Goal: Task Accomplishment & Management: Complete application form

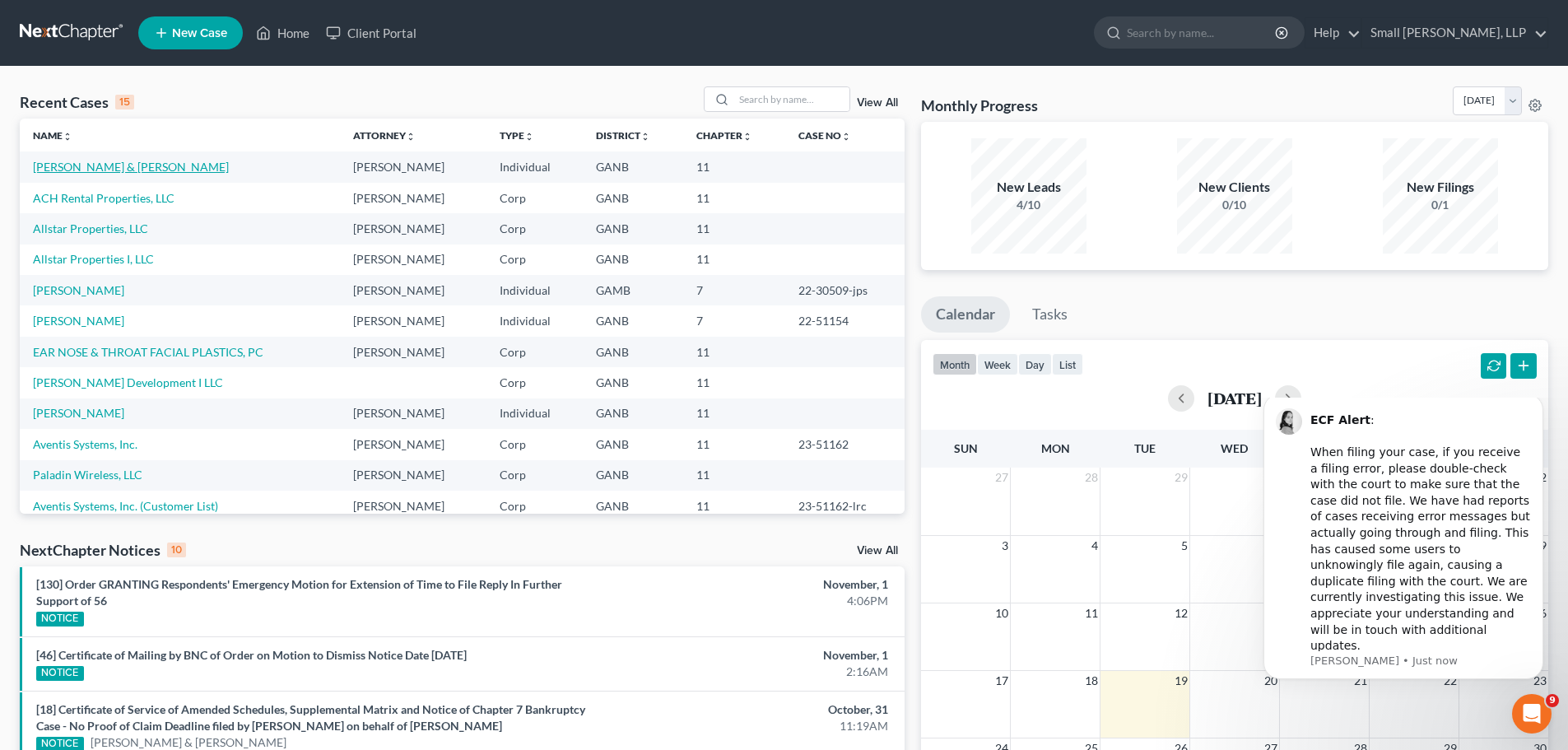
click at [86, 173] on link "[PERSON_NAME] & [PERSON_NAME]" at bounding box center [130, 166] width 196 height 14
click at [122, 198] on link "ACH Rental Properties, LLC" at bounding box center [103, 197] width 141 height 14
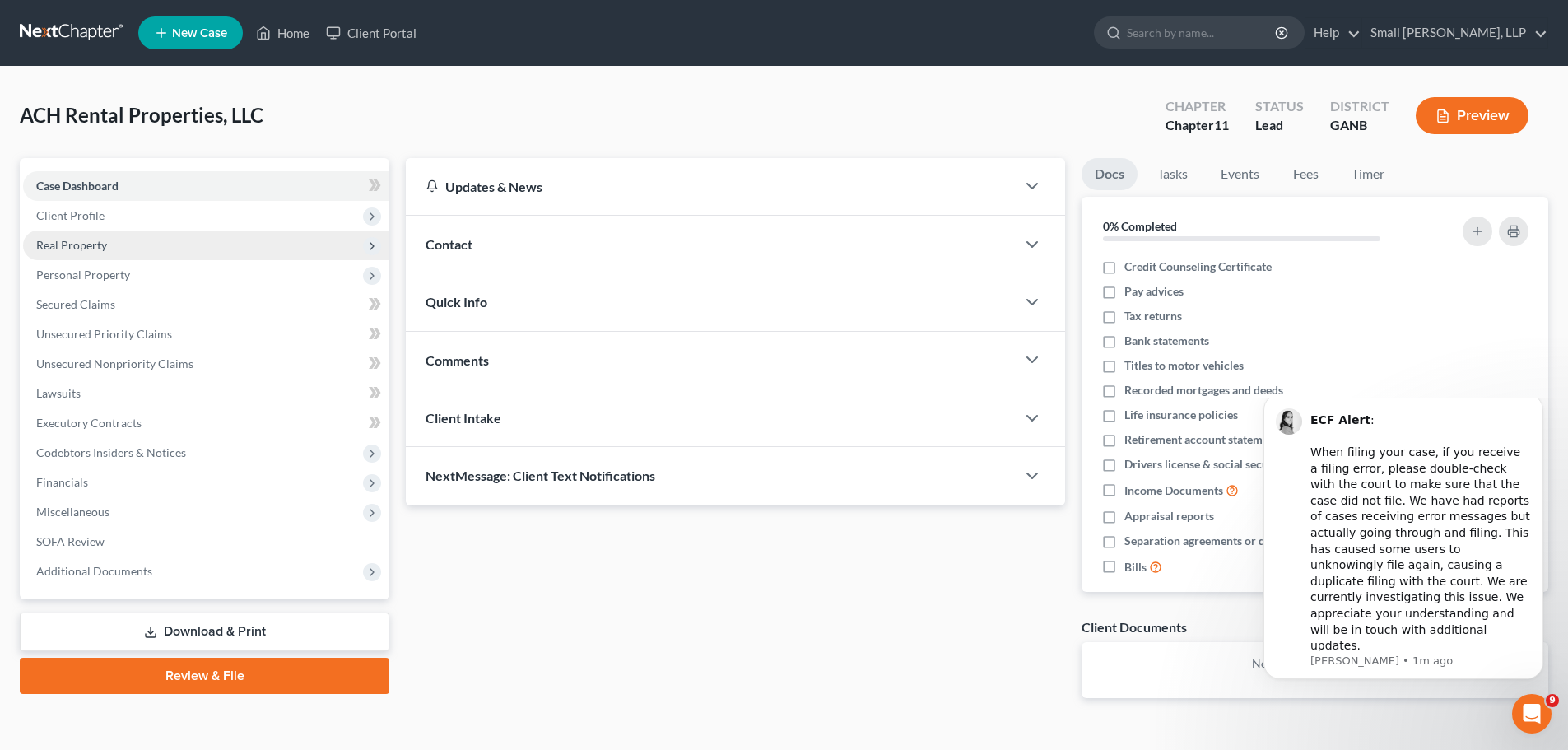
click at [72, 240] on span "Real Property" at bounding box center [72, 245] width 71 height 14
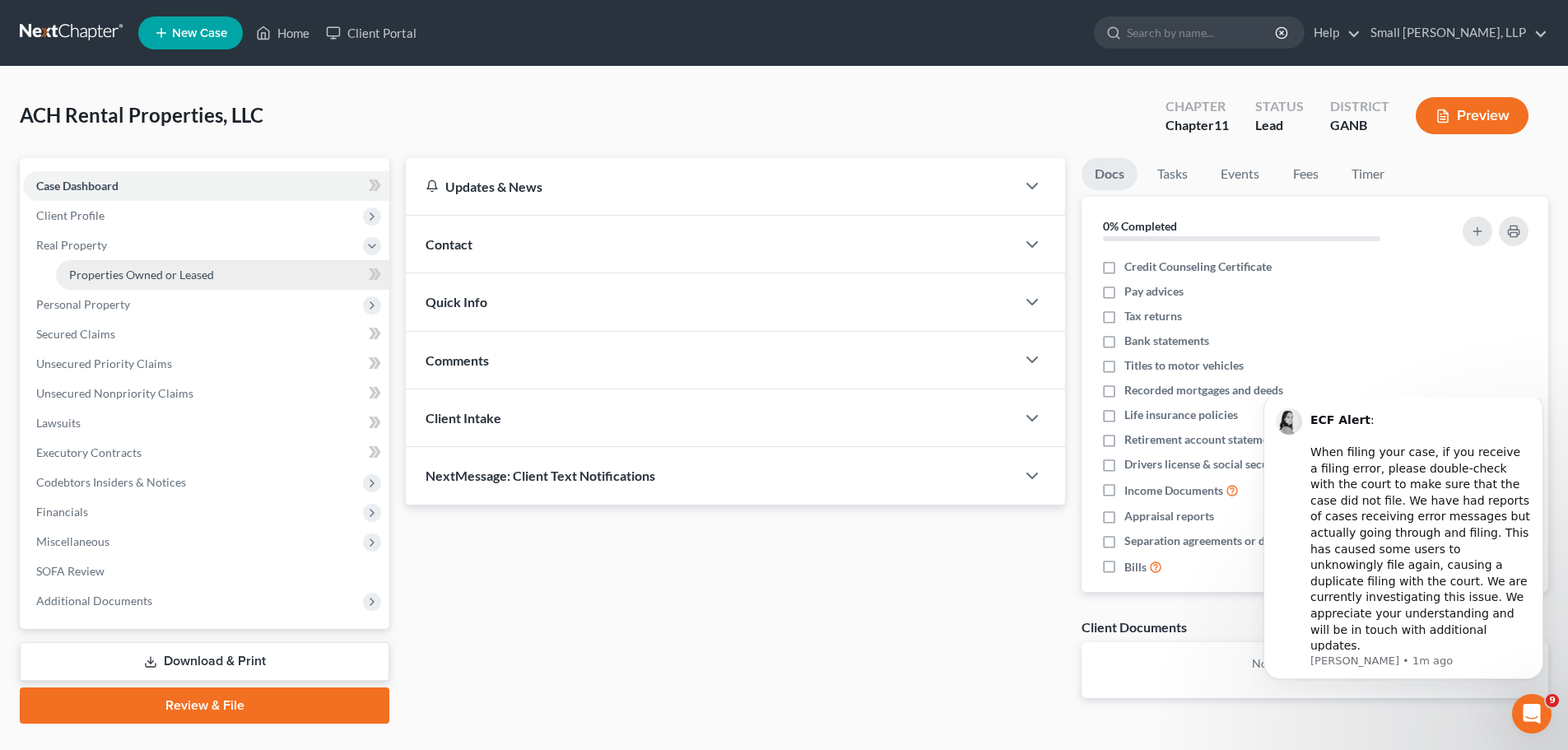
click at [121, 270] on span "Properties Owned or Leased" at bounding box center [141, 274] width 145 height 14
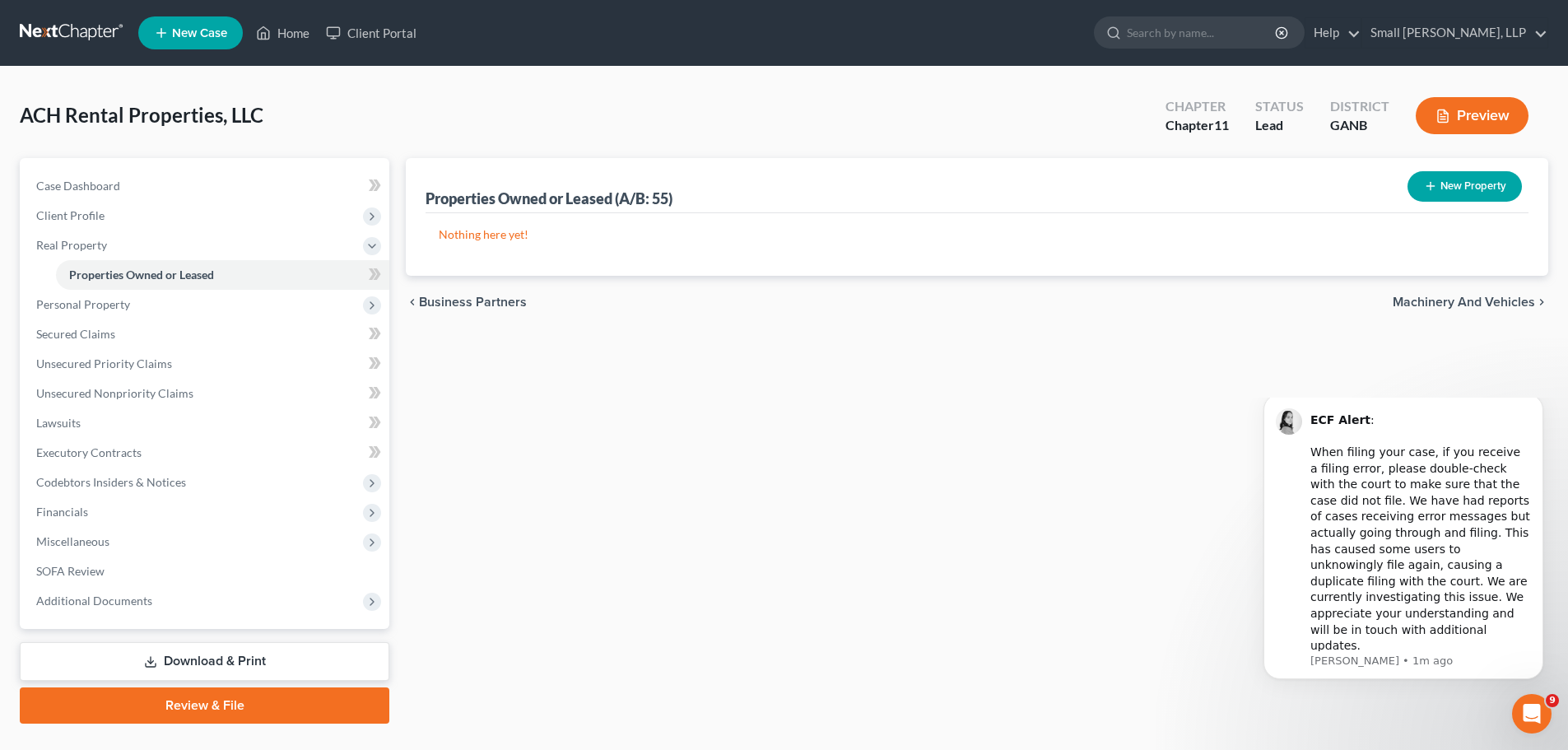
click at [1437, 191] on button "New Property" at bounding box center [1465, 187] width 114 height 31
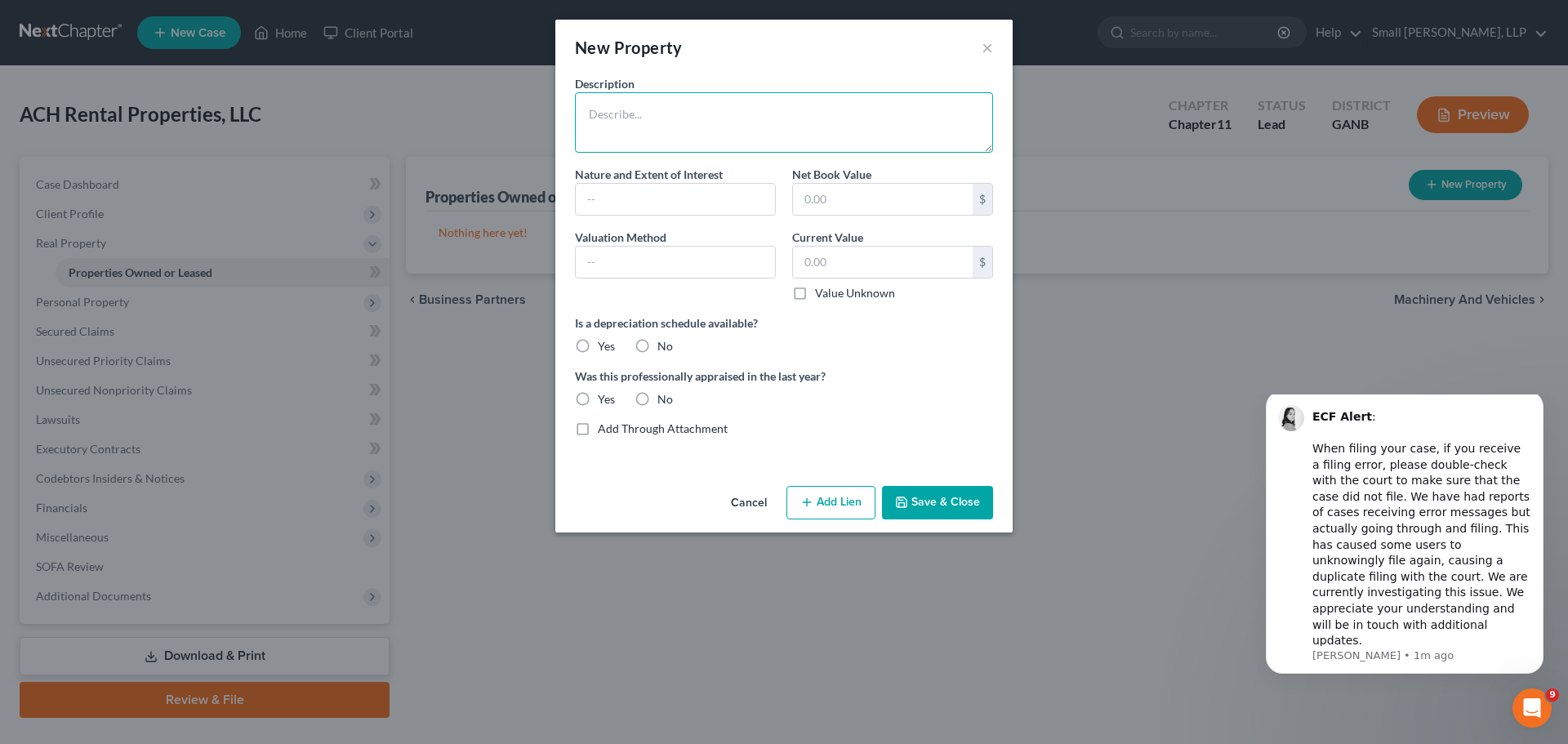
click at [671, 114] on textarea at bounding box center [784, 122] width 418 height 60
type textarea "[STREET_ADDRESS]"
drag, startPoint x: 865, startPoint y: 266, endPoint x: 793, endPoint y: 266, distance: 72.0
click at [793, 266] on input "text" at bounding box center [882, 261] width 180 height 31
type input "2,694,655"
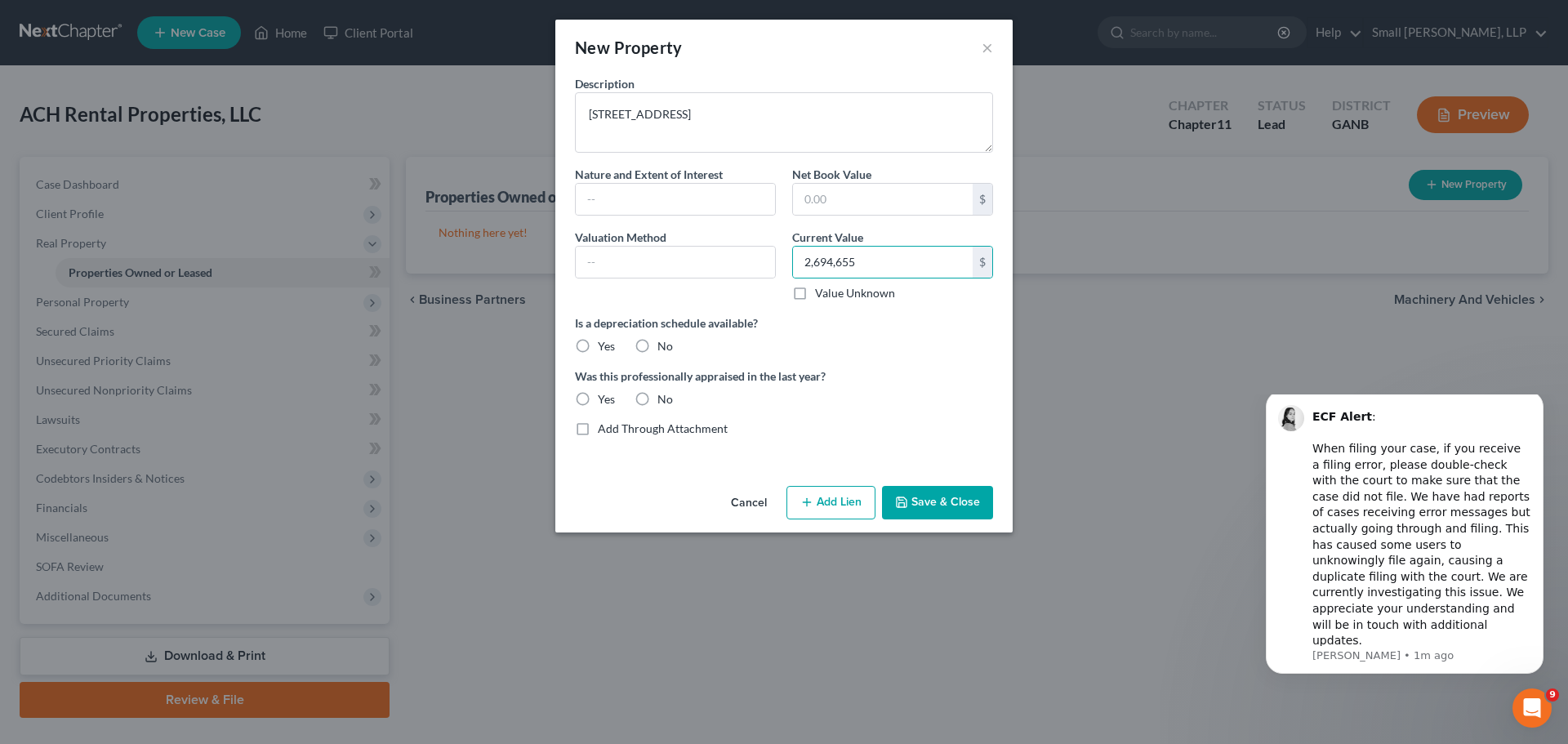
click at [935, 357] on div "Description 5229 Rockmart Way Nature and Extent of Interest Net Book Value $ Va…" at bounding box center [784, 262] width 434 height 375
click at [631, 254] on input "text" at bounding box center [676, 261] width 199 height 31
type input "t"
type input "Tax Assessed Value"
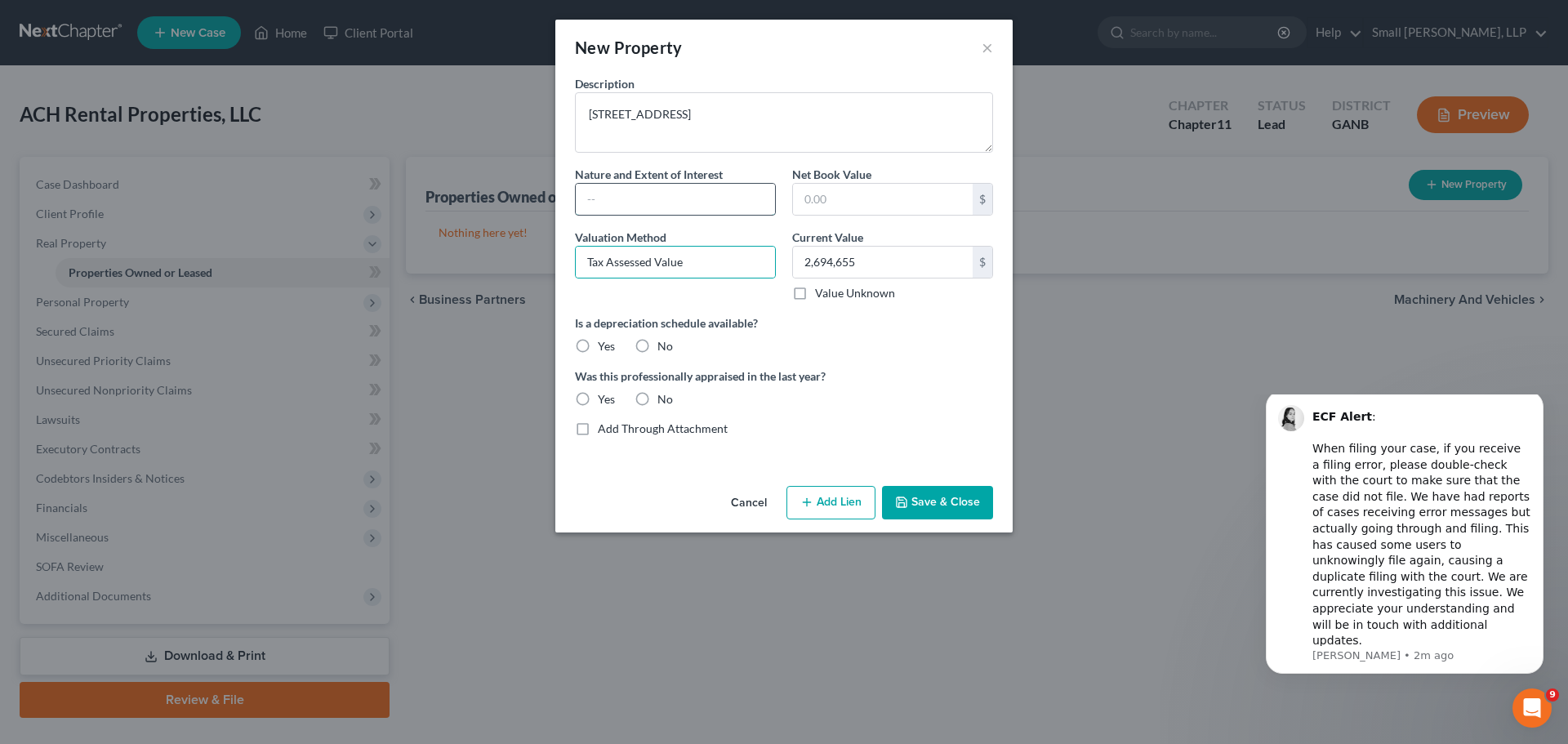
click at [624, 197] on input "text" at bounding box center [676, 199] width 199 height 31
type input "Fee Simple"
click at [657, 348] on label "No" at bounding box center [664, 346] width 15 height 16
click at [664, 348] on input "No" at bounding box center [669, 343] width 11 height 11
radio input "true"
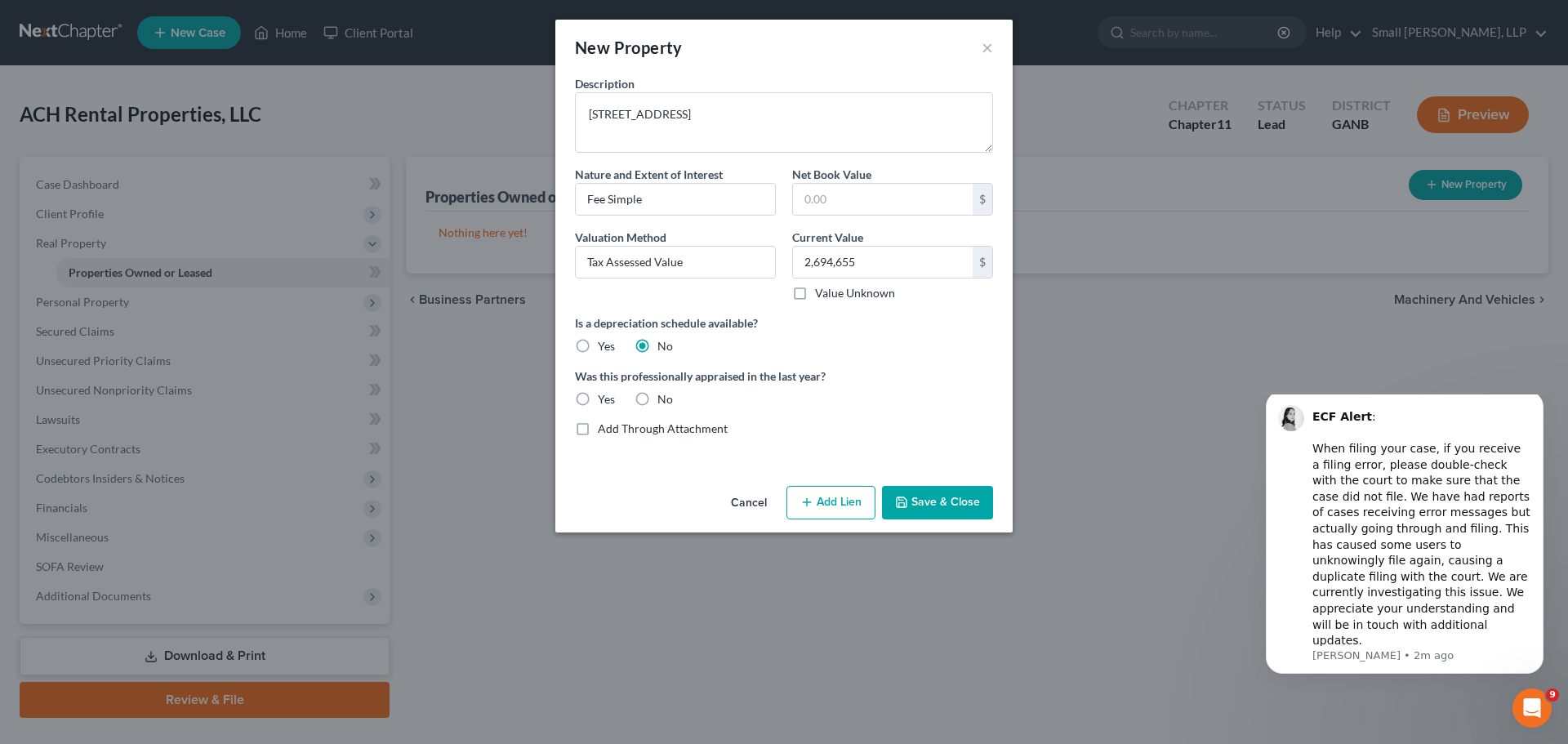
click at [657, 398] on label "No" at bounding box center [664, 399] width 15 height 16
click at [664, 398] on input "No" at bounding box center [669, 396] width 11 height 11
radio input "true"
click at [837, 510] on button "Add Lien" at bounding box center [830, 503] width 89 height 34
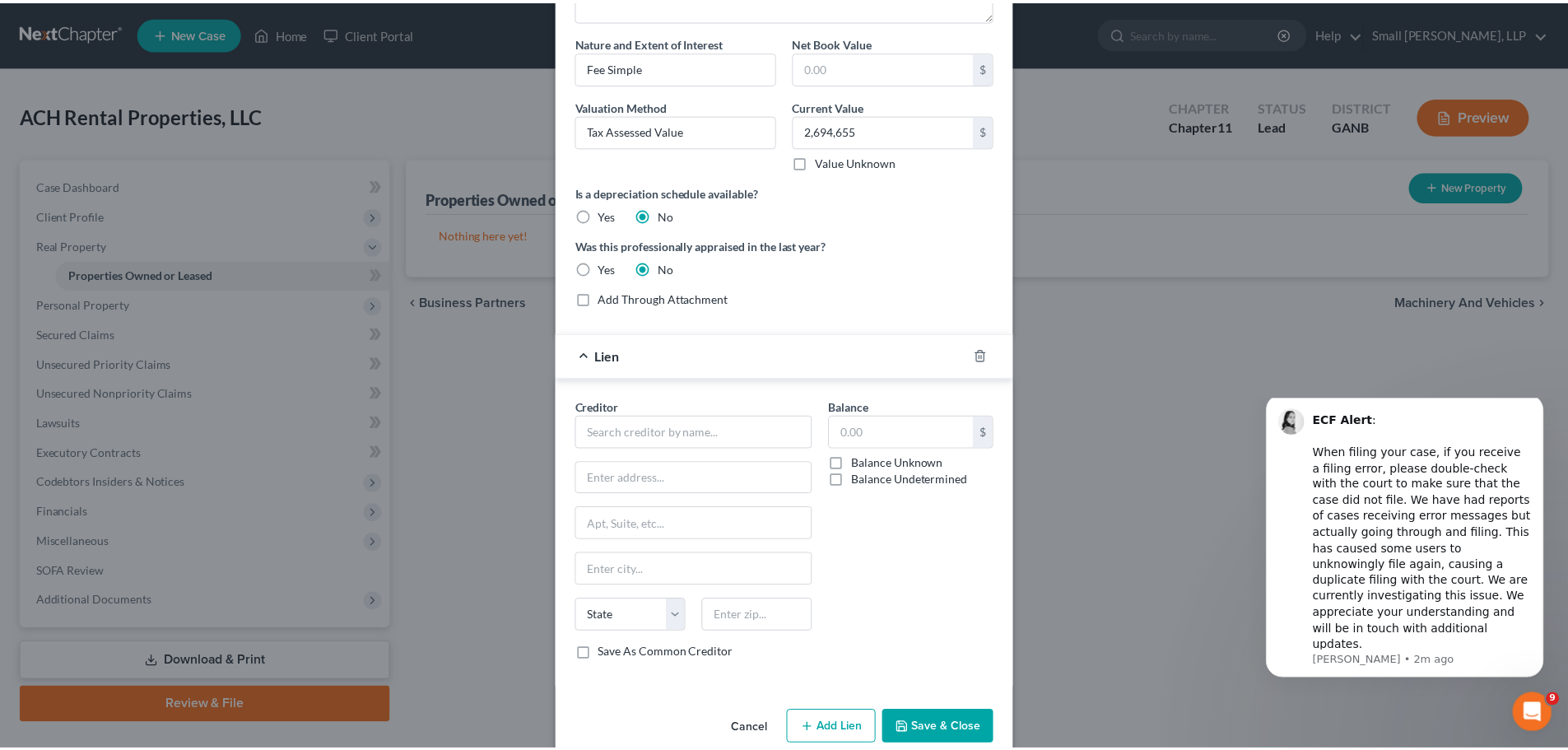
scroll to position [161, 0]
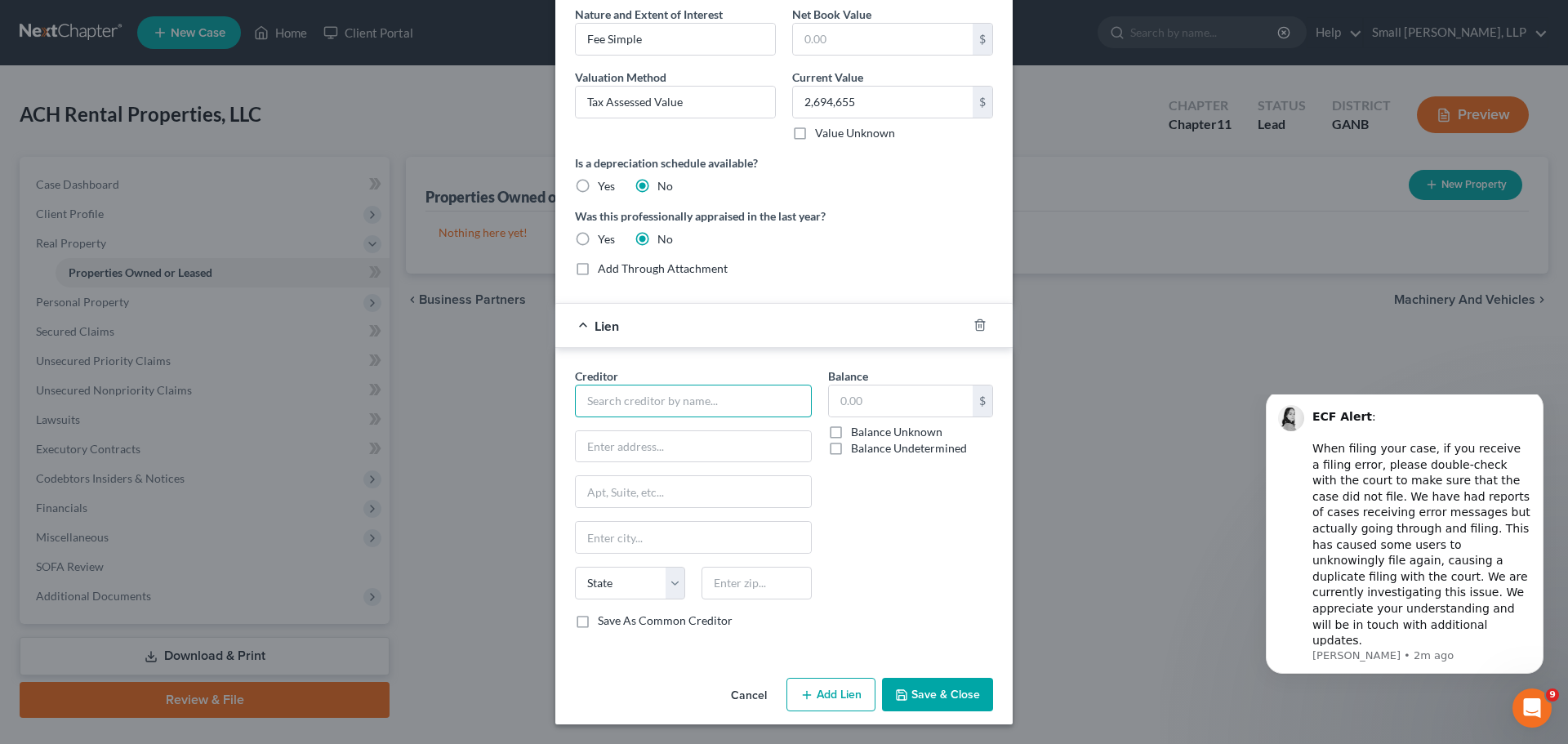
click at [687, 399] on input "text" at bounding box center [694, 401] width 237 height 32
type input "b"
click at [708, 432] on div "Bank of America, N.A." at bounding box center [672, 430] width 170 height 16
type input "Bank of America, N.A."
type input "[STREET_ADDRESS][PERSON_NAME]"
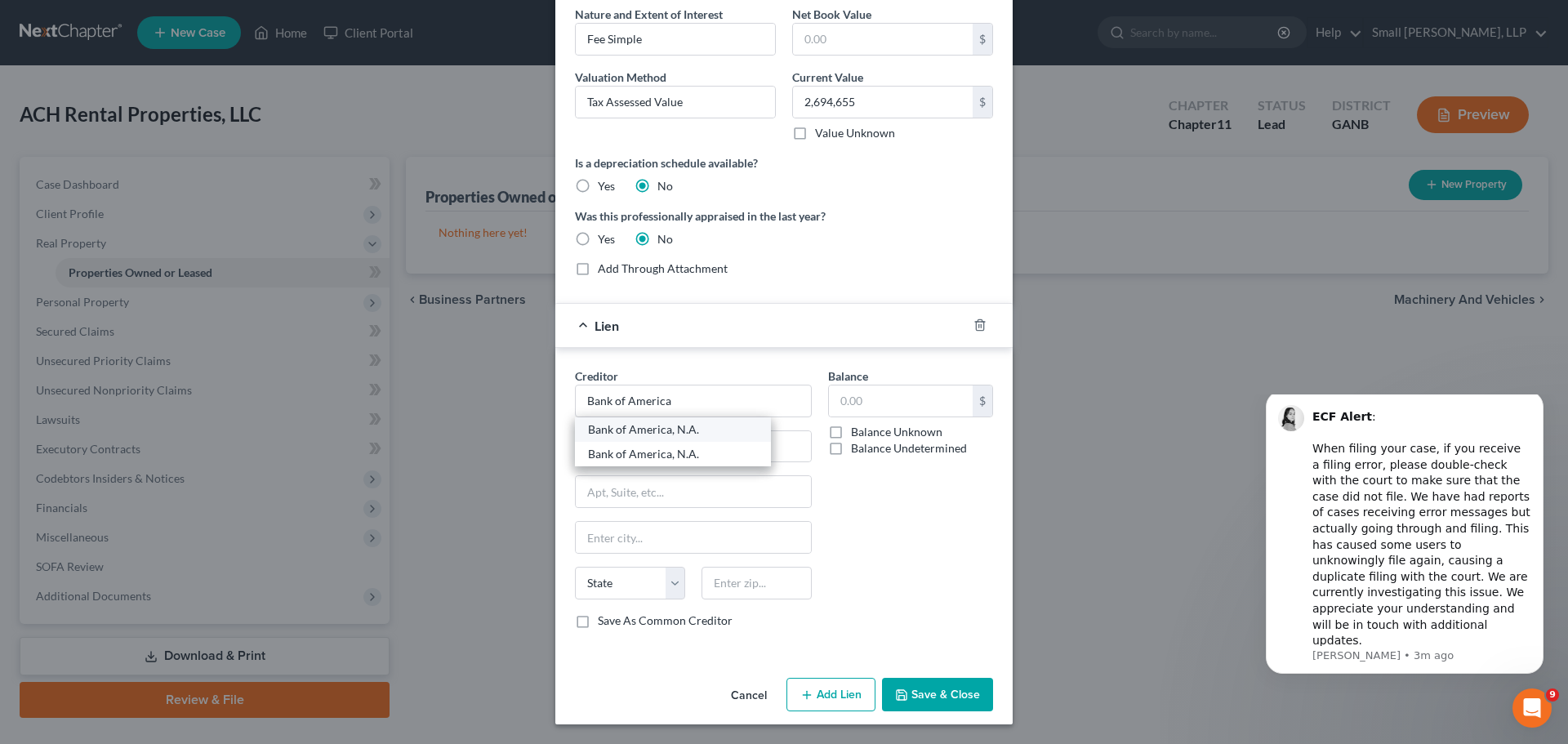
type input "Charlotte"
select select "28"
type input "28255"
click at [837, 398] on input "text" at bounding box center [900, 401] width 144 height 31
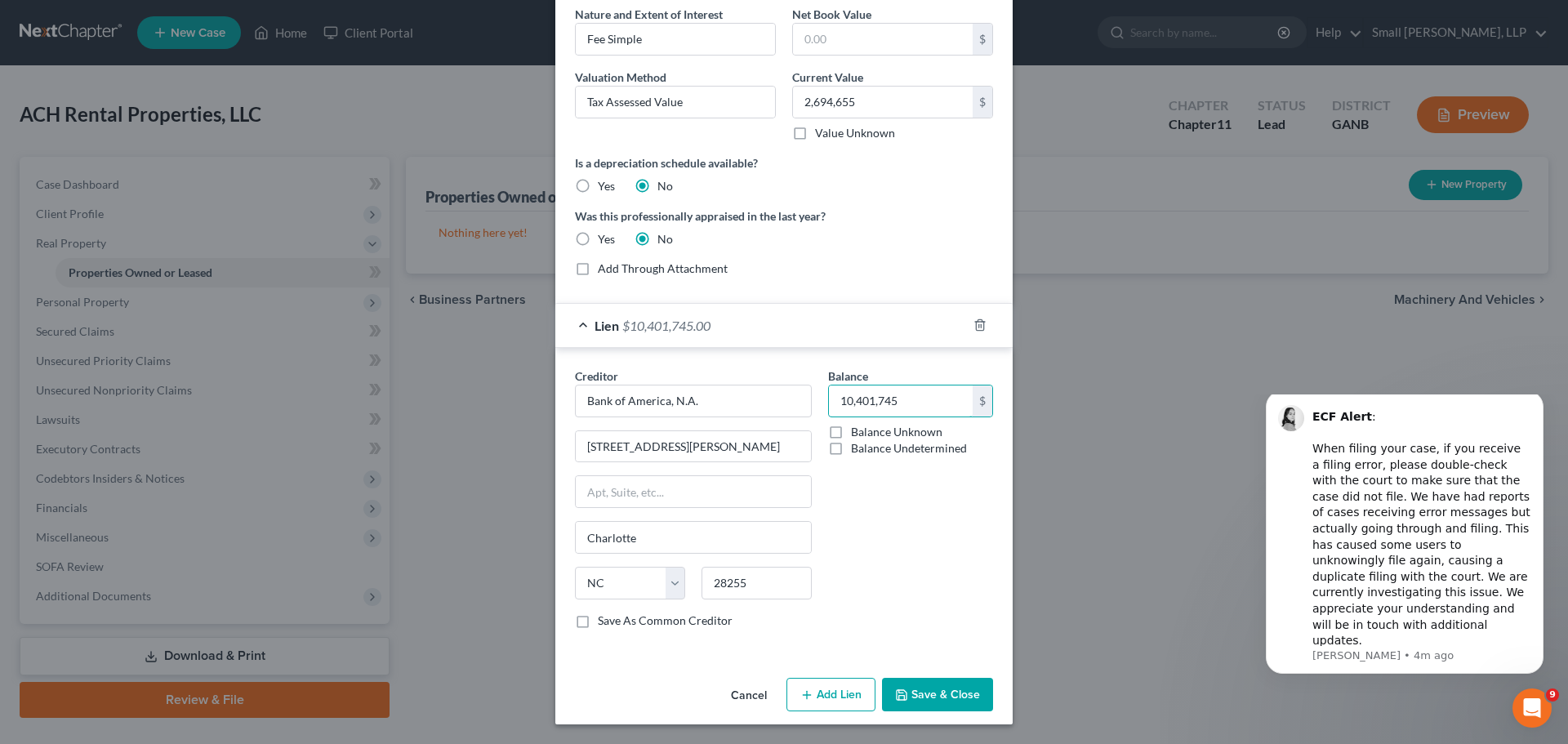
type input "10,401,745"
click at [881, 503] on div "Balance 10,401,745 $ Balance Unknown Balance Undetermined 10,401,745.00 $ Balan…" at bounding box center [910, 504] width 182 height 274
click at [598, 623] on label "Save As Common Creditor" at bounding box center [665, 620] width 135 height 16
click at [604, 623] on input "Save As Common Creditor" at bounding box center [609, 617] width 11 height 11
click at [947, 696] on button "Save & Close" at bounding box center [937, 695] width 111 height 34
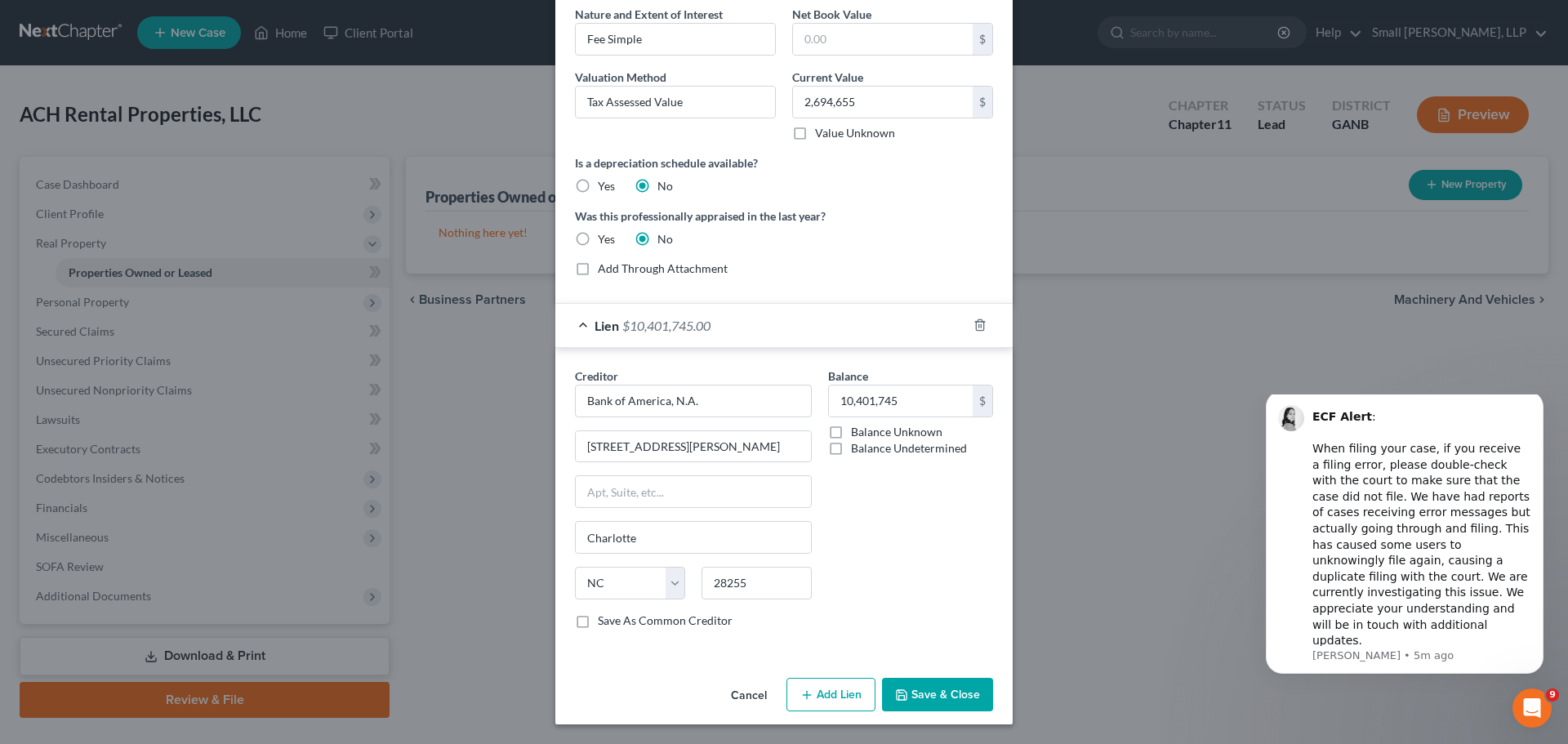
checkbox input "false"
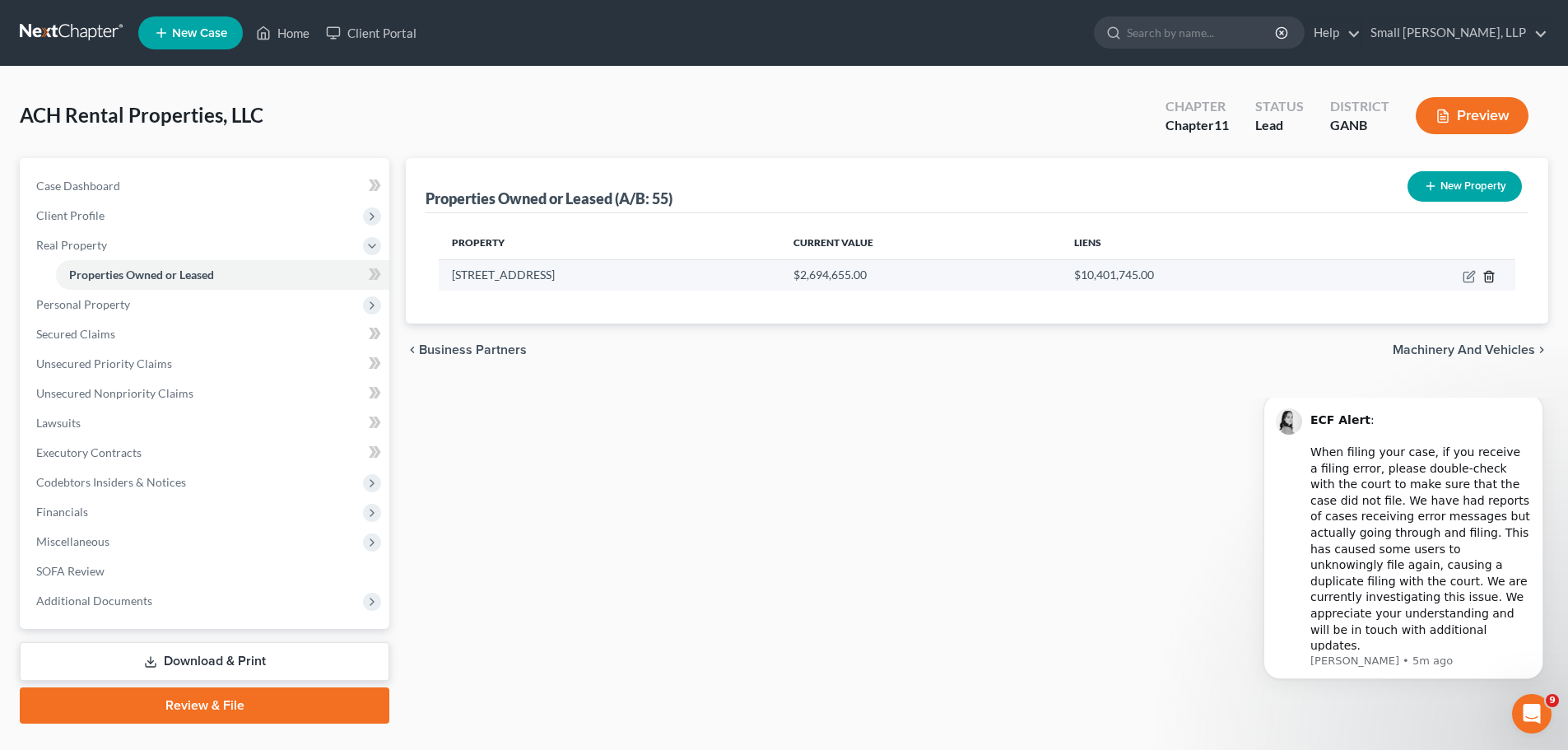
click at [1483, 279] on icon "button" at bounding box center [1488, 276] width 14 height 14
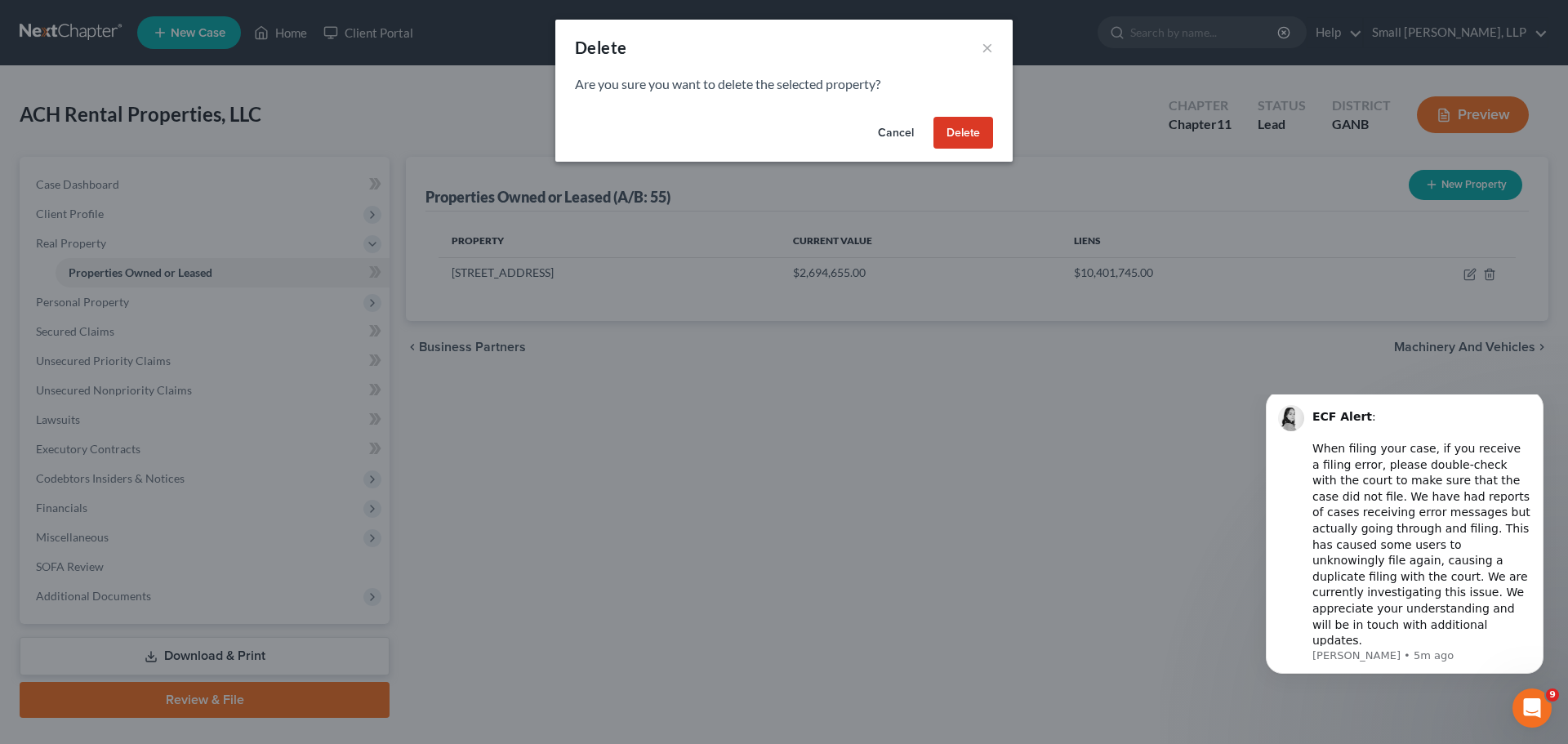
click at [939, 135] on button "Delete" at bounding box center [963, 133] width 59 height 32
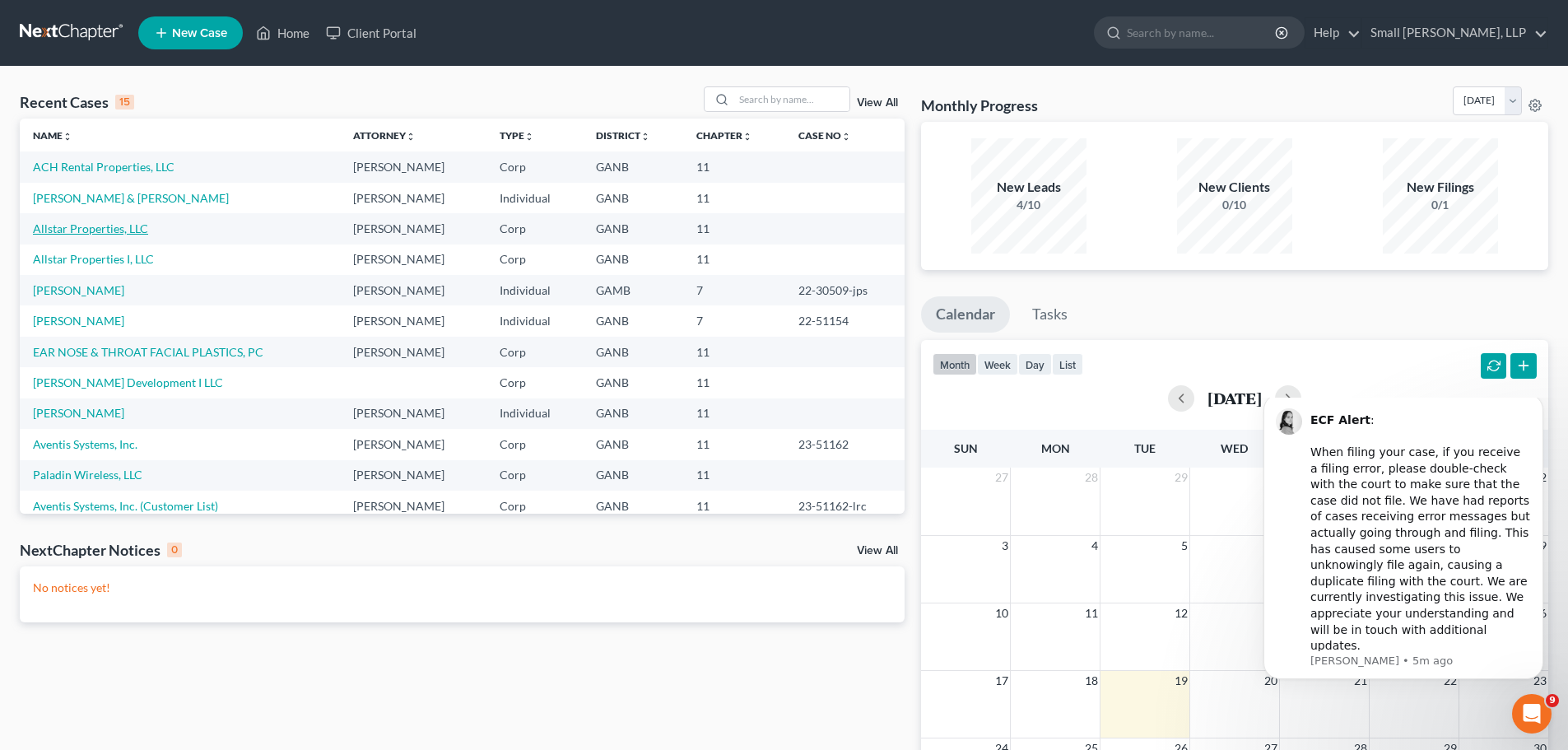
click at [115, 226] on link "Allstar Properties, LLC" at bounding box center [90, 227] width 115 height 14
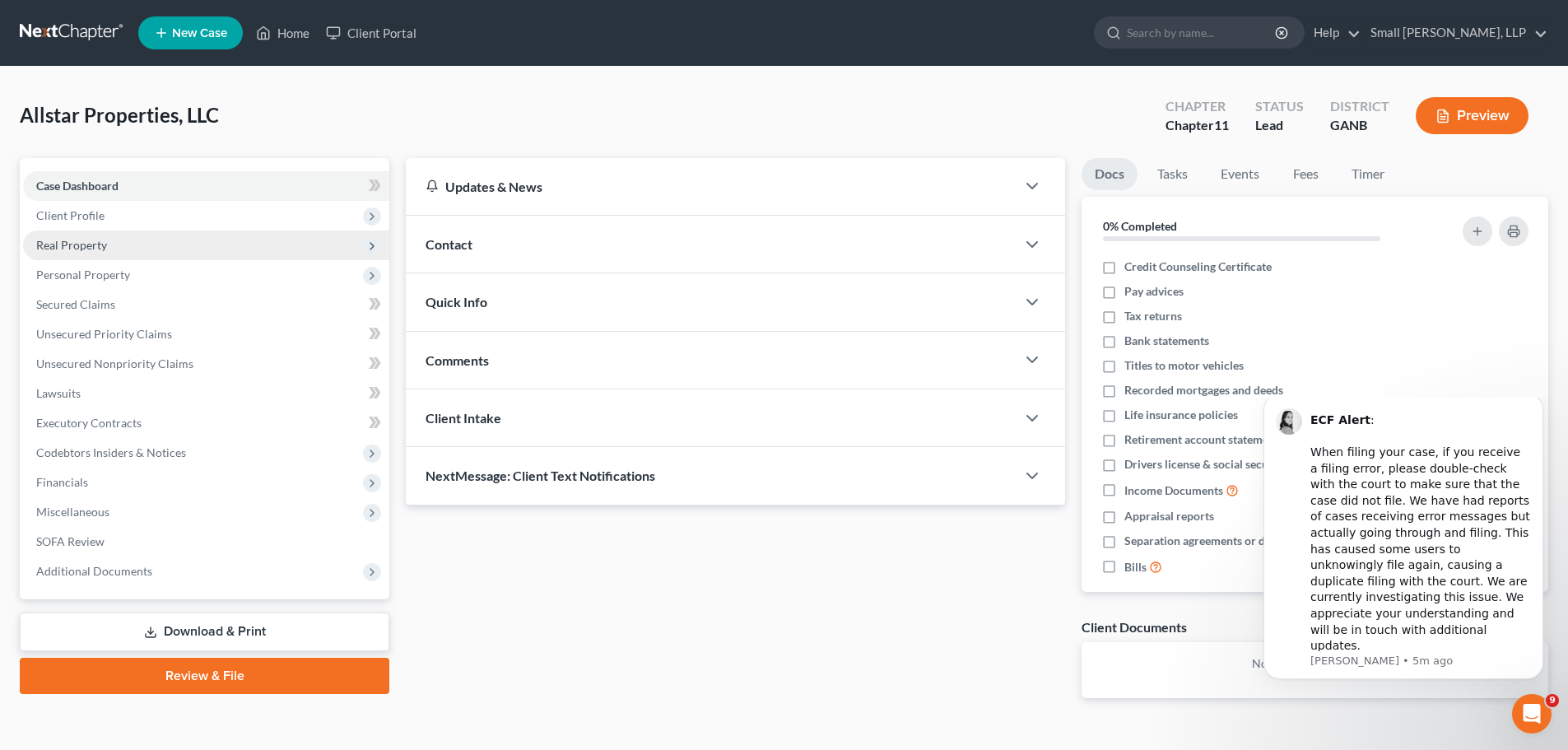
click at [79, 241] on span "Real Property" at bounding box center [72, 245] width 71 height 14
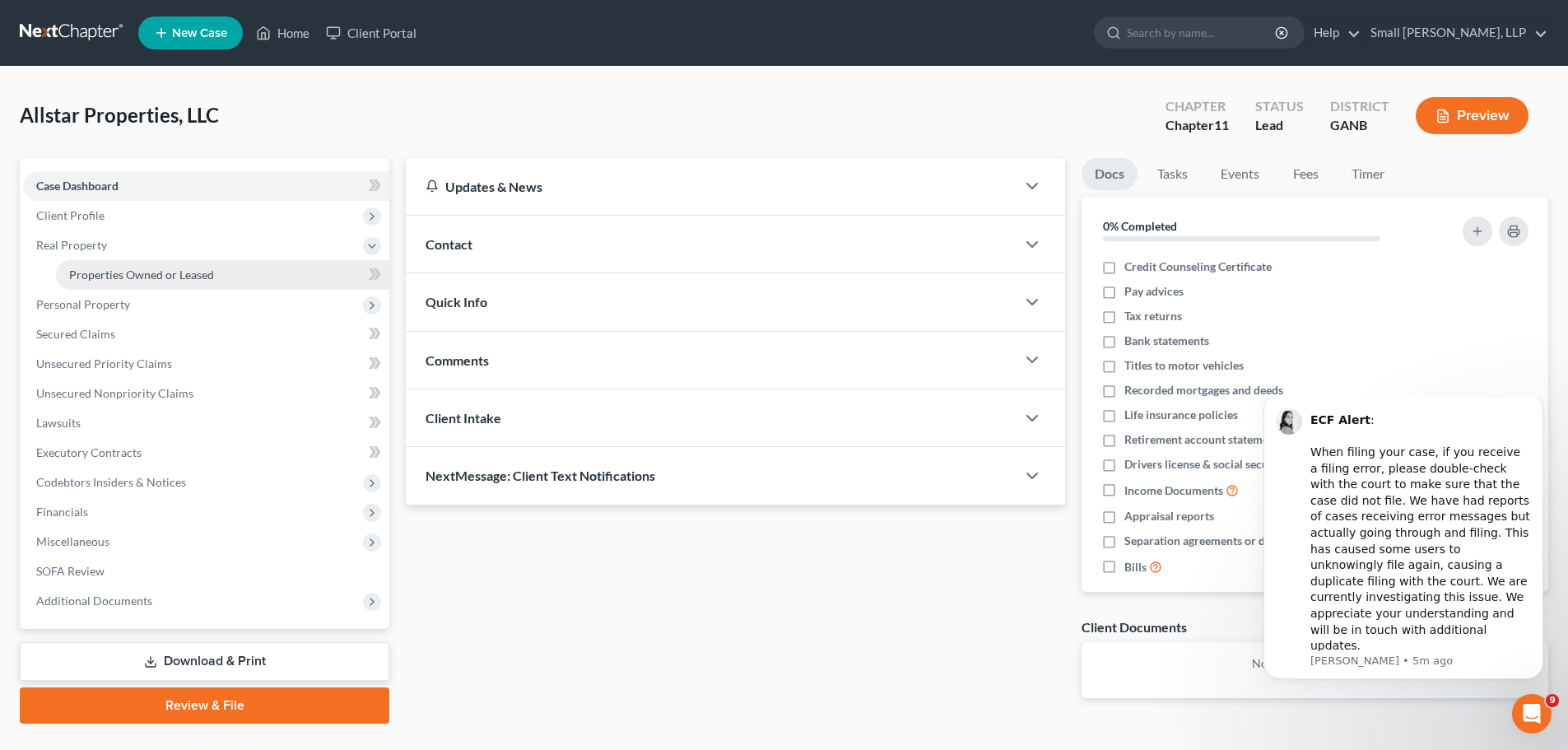
drag, startPoint x: 165, startPoint y: 275, endPoint x: 187, endPoint y: 282, distance: 23.1
click at [165, 277] on span "Properties Owned or Leased" at bounding box center [141, 274] width 145 height 14
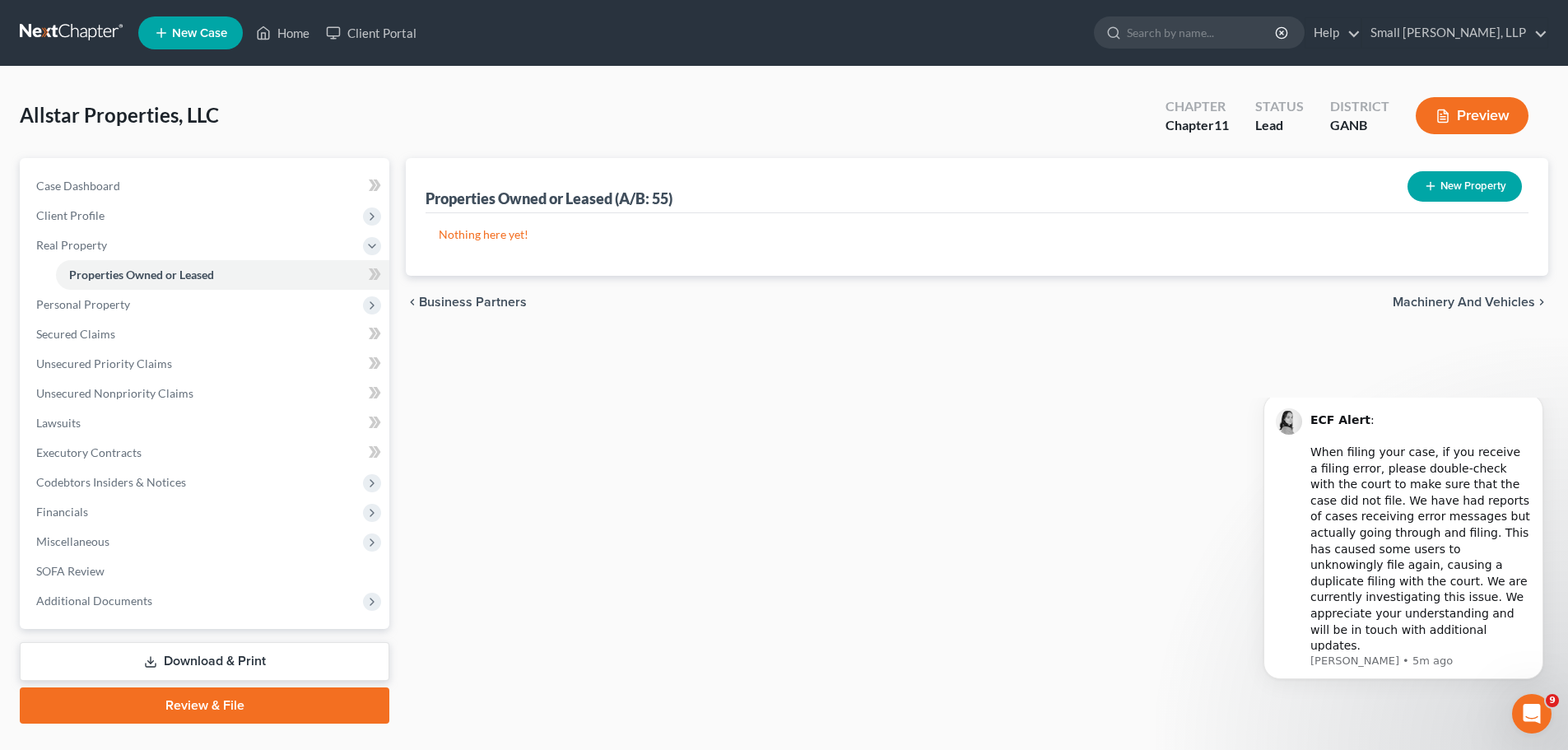
click at [1432, 194] on button "New Property" at bounding box center [1465, 187] width 114 height 31
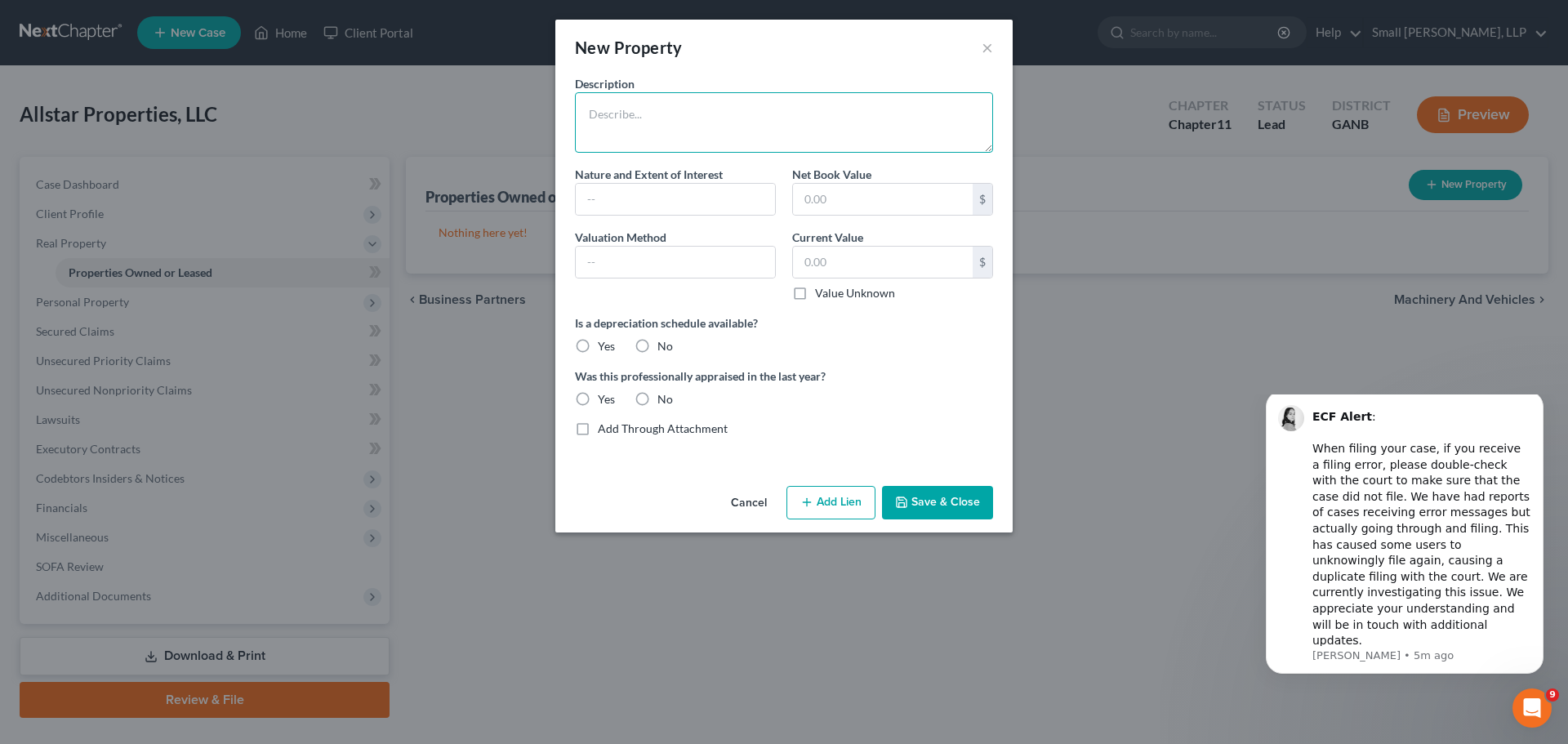
click at [708, 124] on textarea at bounding box center [784, 122] width 418 height 60
type textarea "[STREET_ADDRESS]"
click at [625, 190] on input "text" at bounding box center [676, 199] width 199 height 31
type input "Fee Simple"
click at [646, 266] on input "text" at bounding box center [676, 261] width 199 height 31
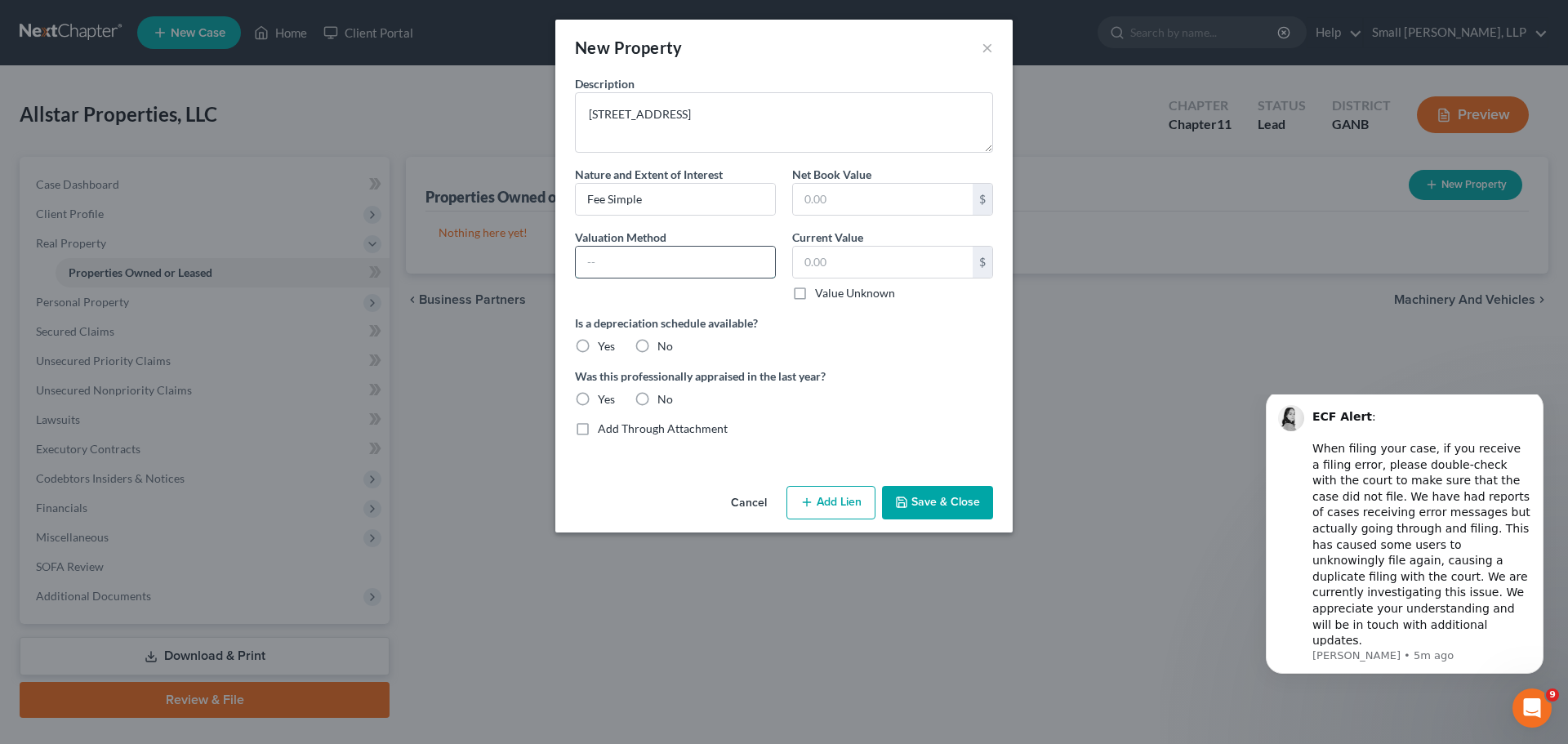
type input "Tax Assessed Value"
click at [836, 206] on input "text" at bounding box center [882, 199] width 180 height 31
click at [836, 258] on input "text" at bounding box center [882, 261] width 180 height 31
type input "2,694,655"
click at [910, 348] on div "Is a depreciation schedule available? Yes No" at bounding box center [784, 334] width 434 height 40
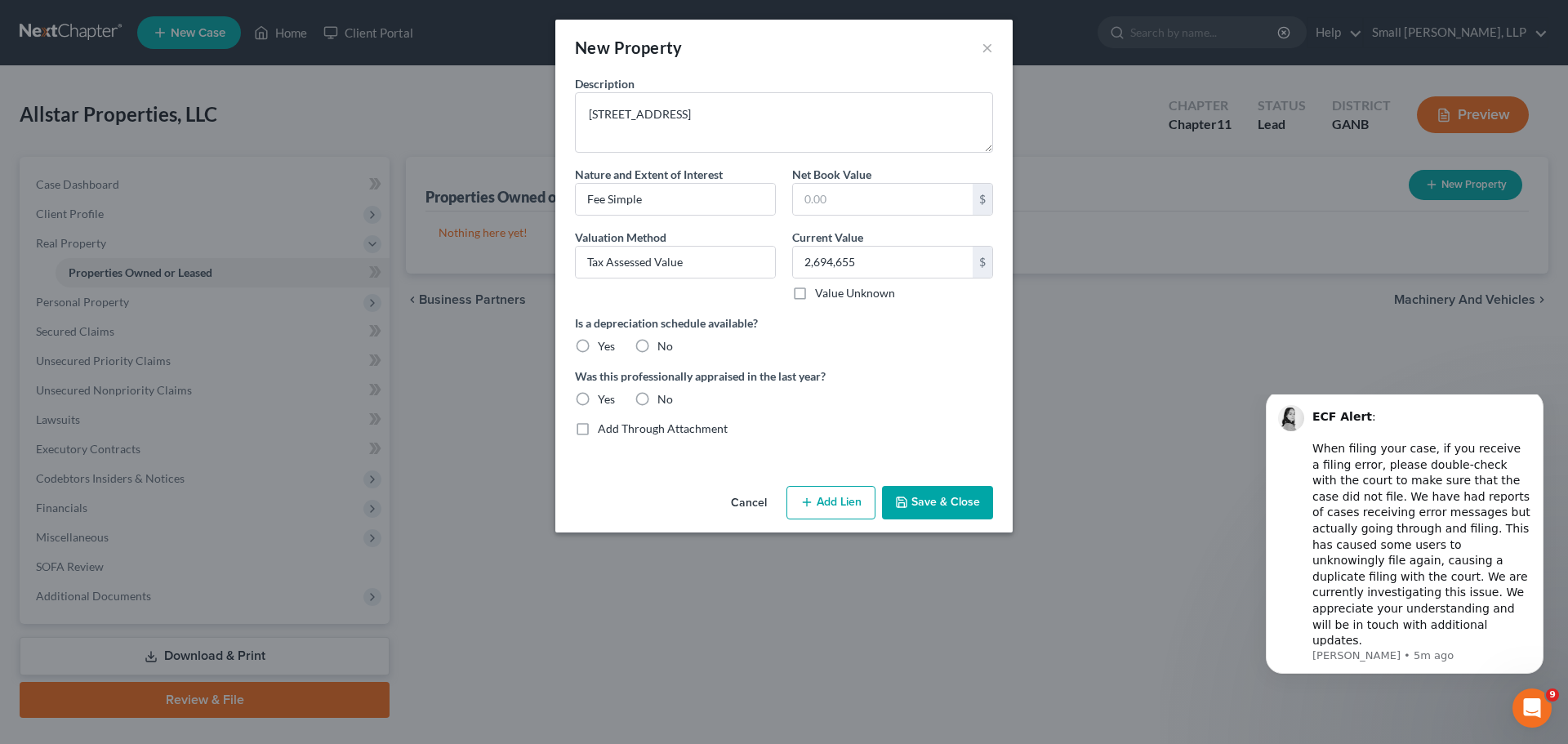
click at [657, 346] on label "No" at bounding box center [664, 346] width 15 height 16
click at [664, 346] on input "No" at bounding box center [669, 343] width 11 height 11
radio input "true"
click at [657, 400] on label "No" at bounding box center [664, 399] width 15 height 16
click at [664, 400] on input "No" at bounding box center [669, 396] width 11 height 11
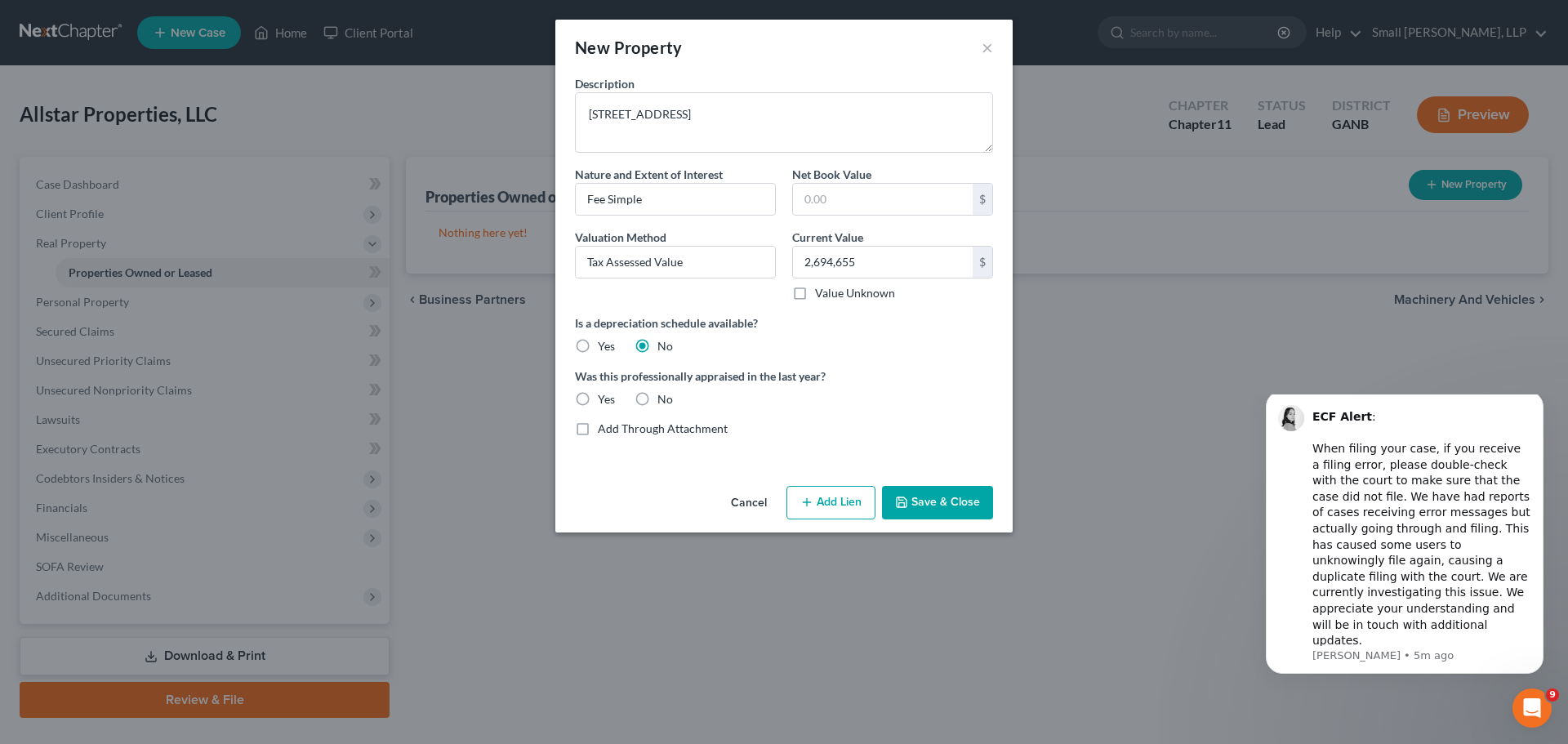
radio input "true"
click at [831, 504] on button "Add Lien" at bounding box center [830, 503] width 89 height 34
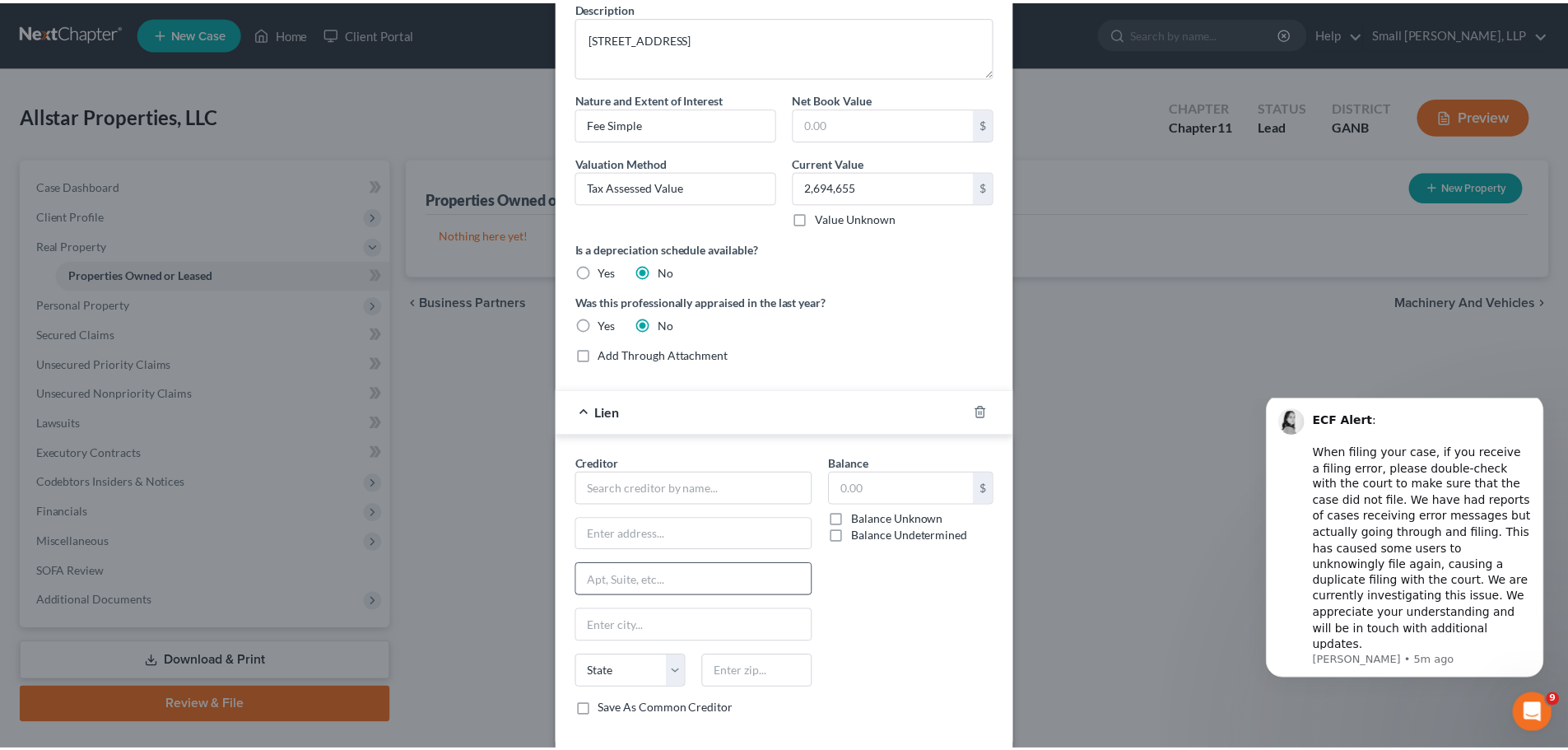
scroll to position [161, 0]
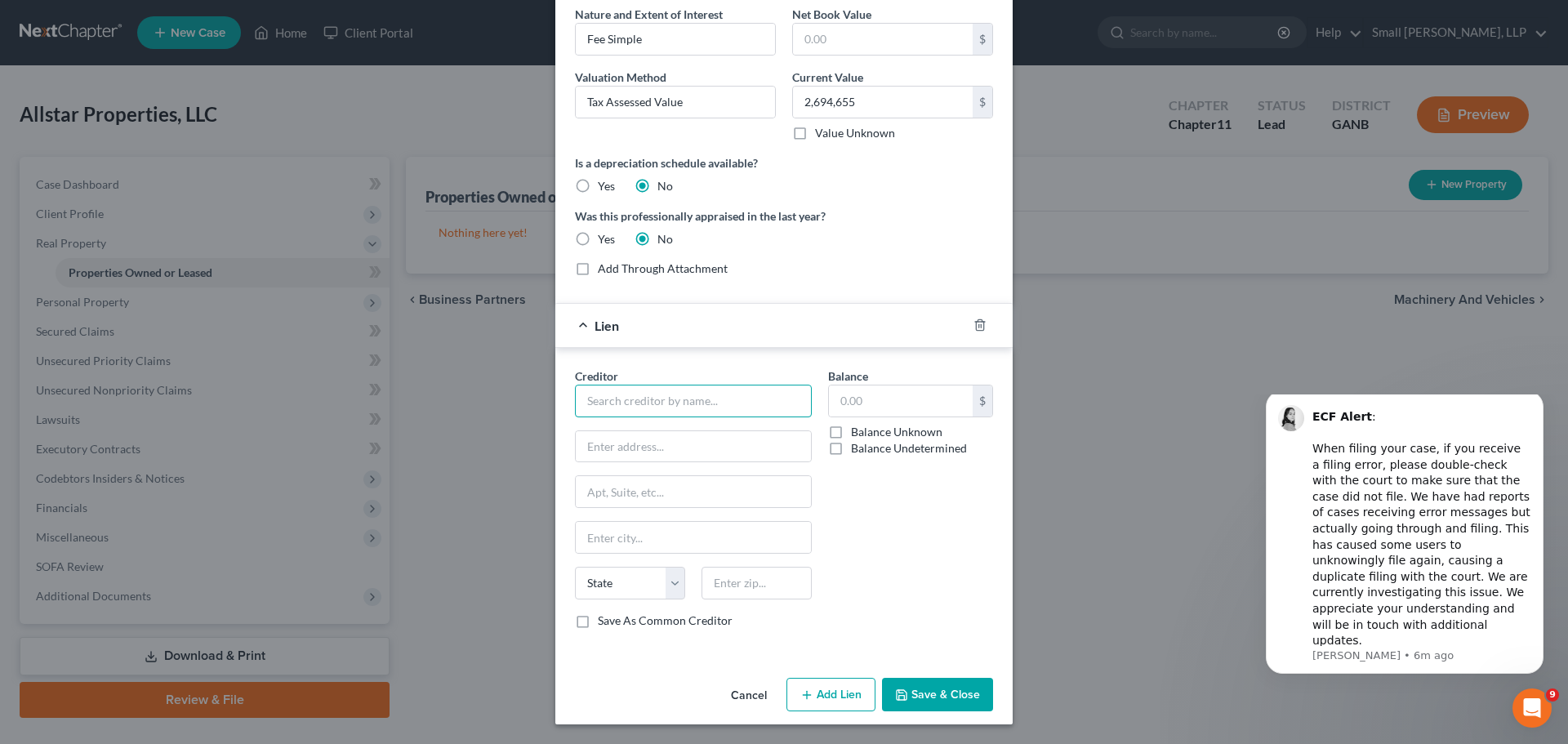
click at [621, 400] on input "text" at bounding box center [694, 401] width 237 height 32
click at [616, 420] on div "Bank of America, N.A." at bounding box center [673, 429] width 196 height 24
type input "Bank of America, N.A."
type input "[STREET_ADDRESS][PERSON_NAME]"
type input "Charlotte"
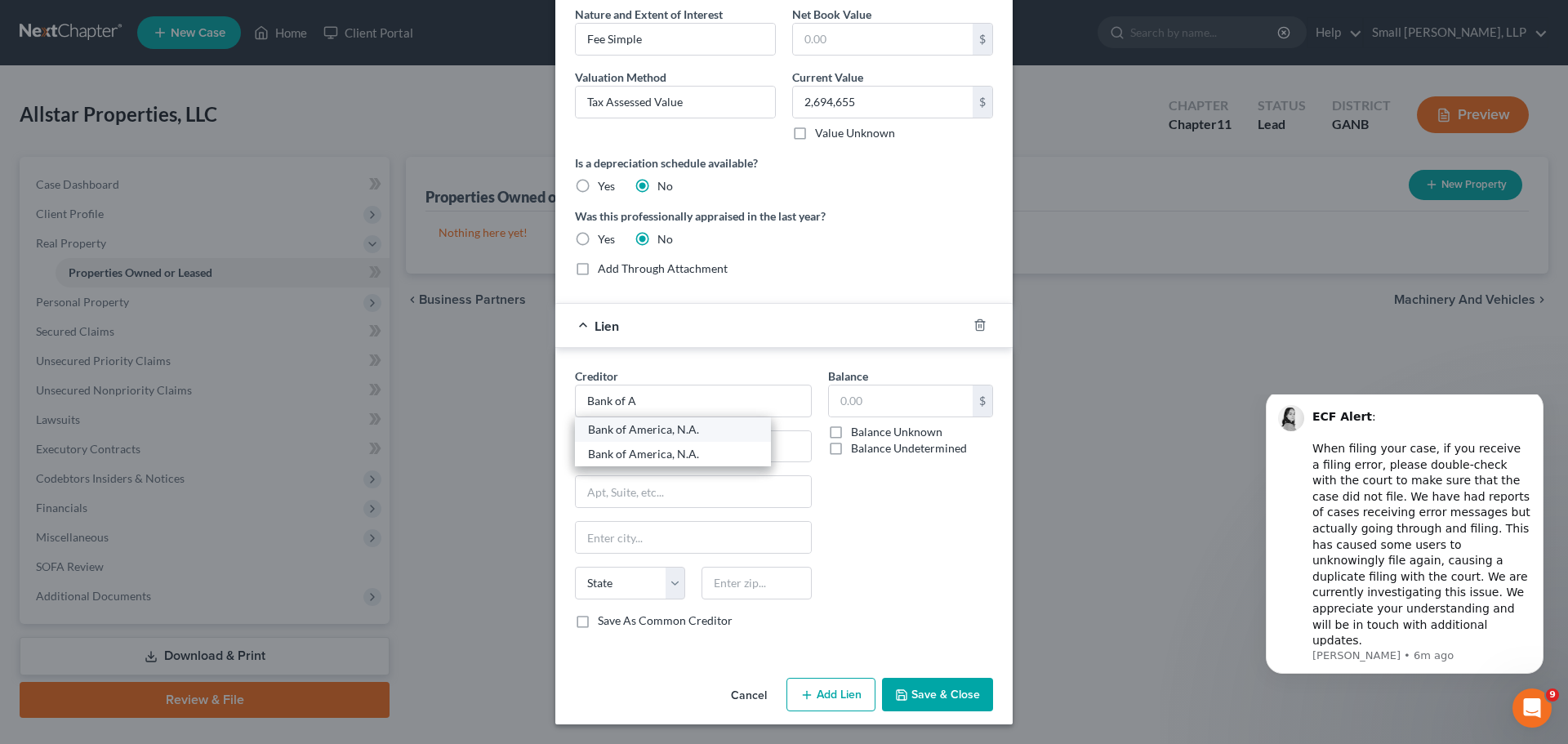
select select "28"
type input "28255"
click at [872, 393] on input "text" at bounding box center [900, 401] width 144 height 31
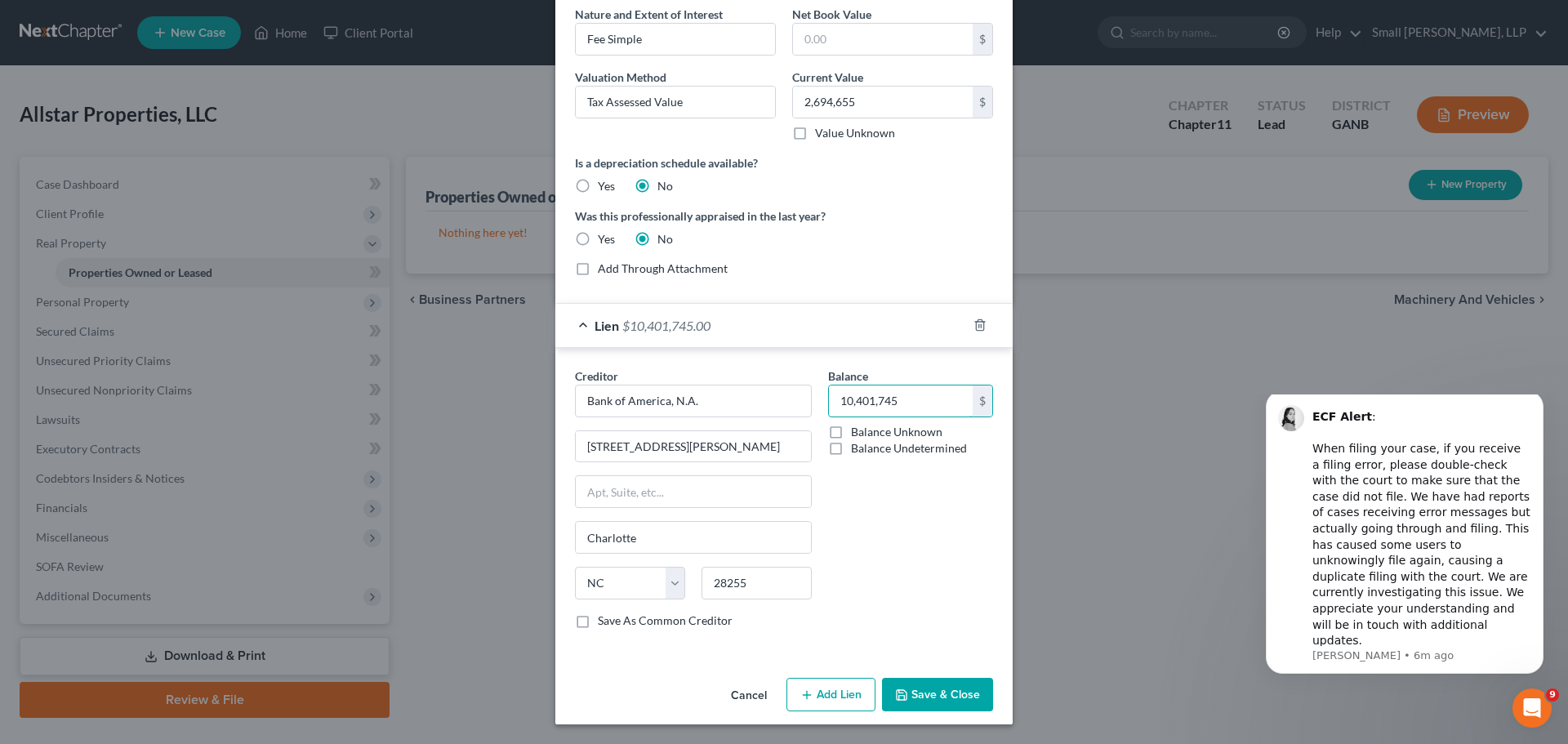
type input "10,401,745"
click at [920, 514] on div "Balance 10,401,745 $ Balance Unknown Balance Undetermined 10,401,745.00 $ Balan…" at bounding box center [910, 504] width 182 height 274
click at [916, 692] on button "Save & Close" at bounding box center [937, 695] width 111 height 34
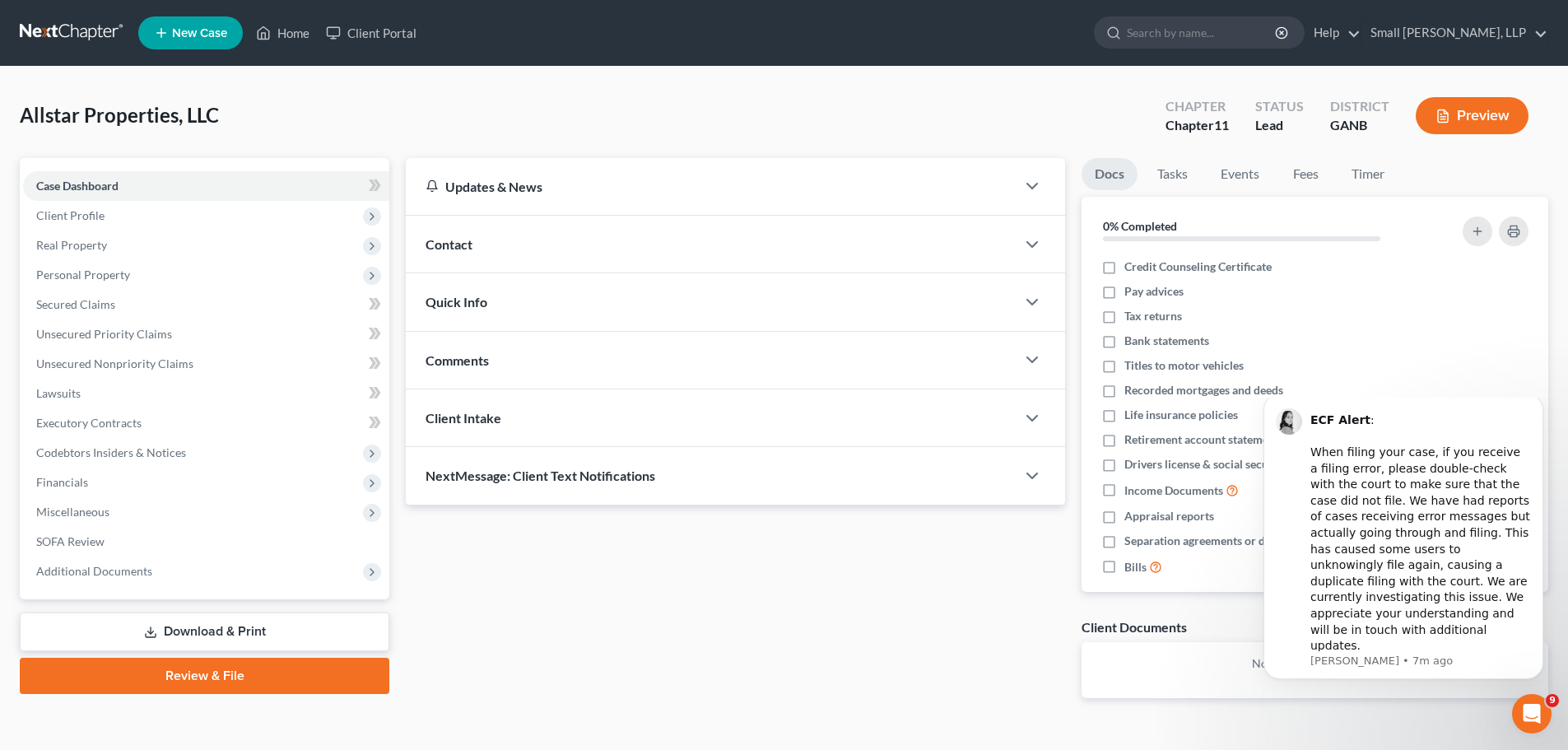
click at [72, 22] on link at bounding box center [72, 33] width 105 height 30
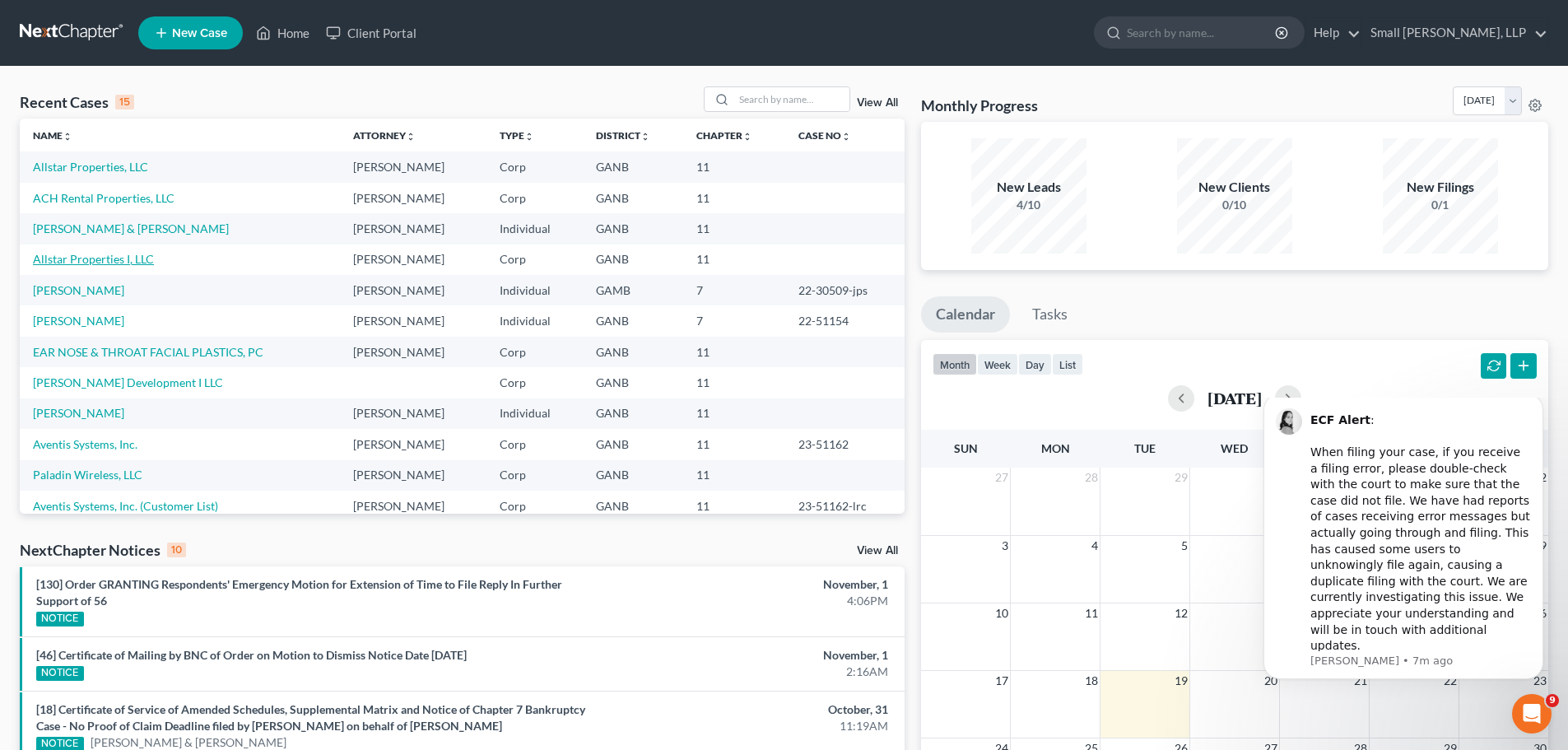
click at [118, 260] on link "Allstar Properties I, LLC" at bounding box center [93, 258] width 121 height 14
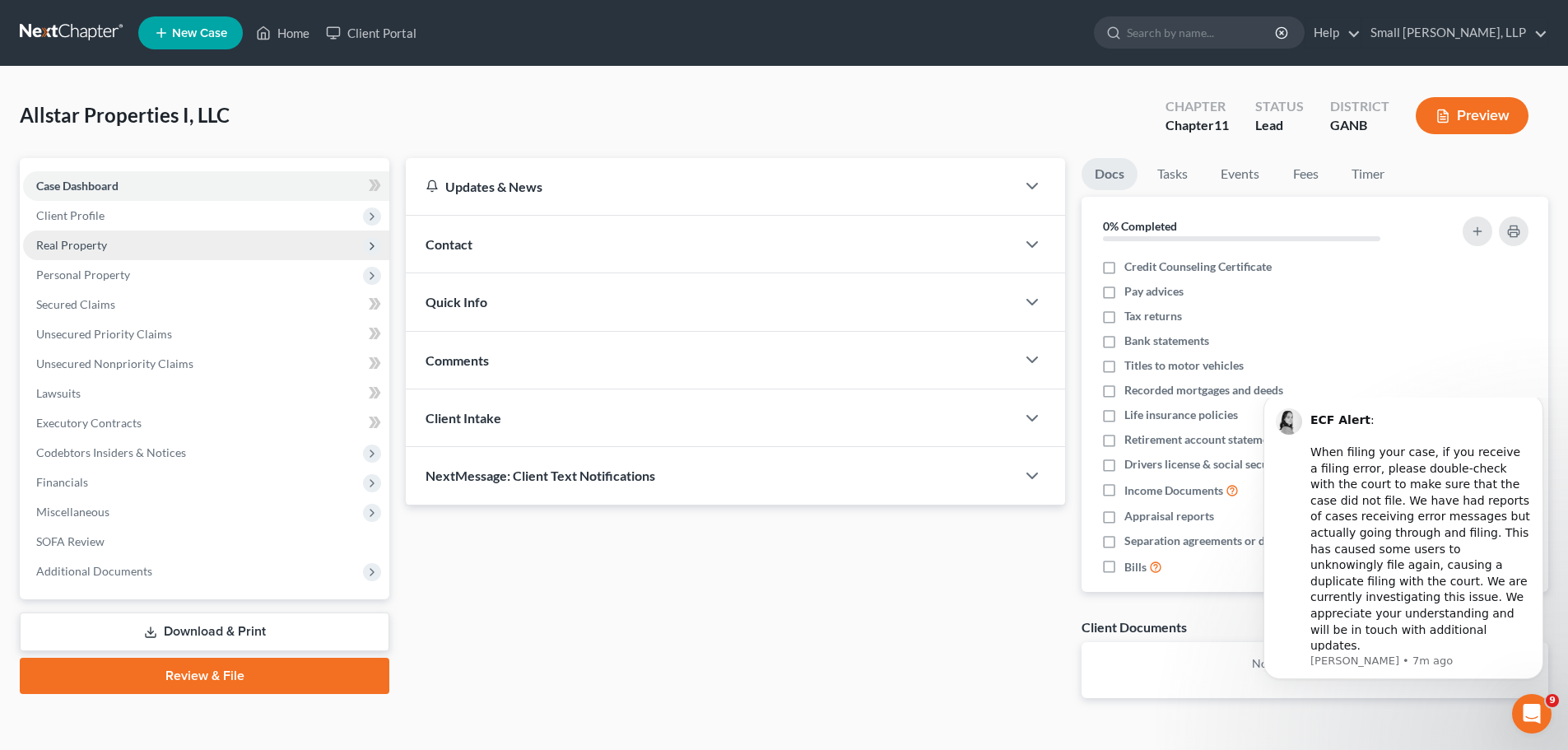
click at [53, 248] on span "Real Property" at bounding box center [72, 245] width 71 height 14
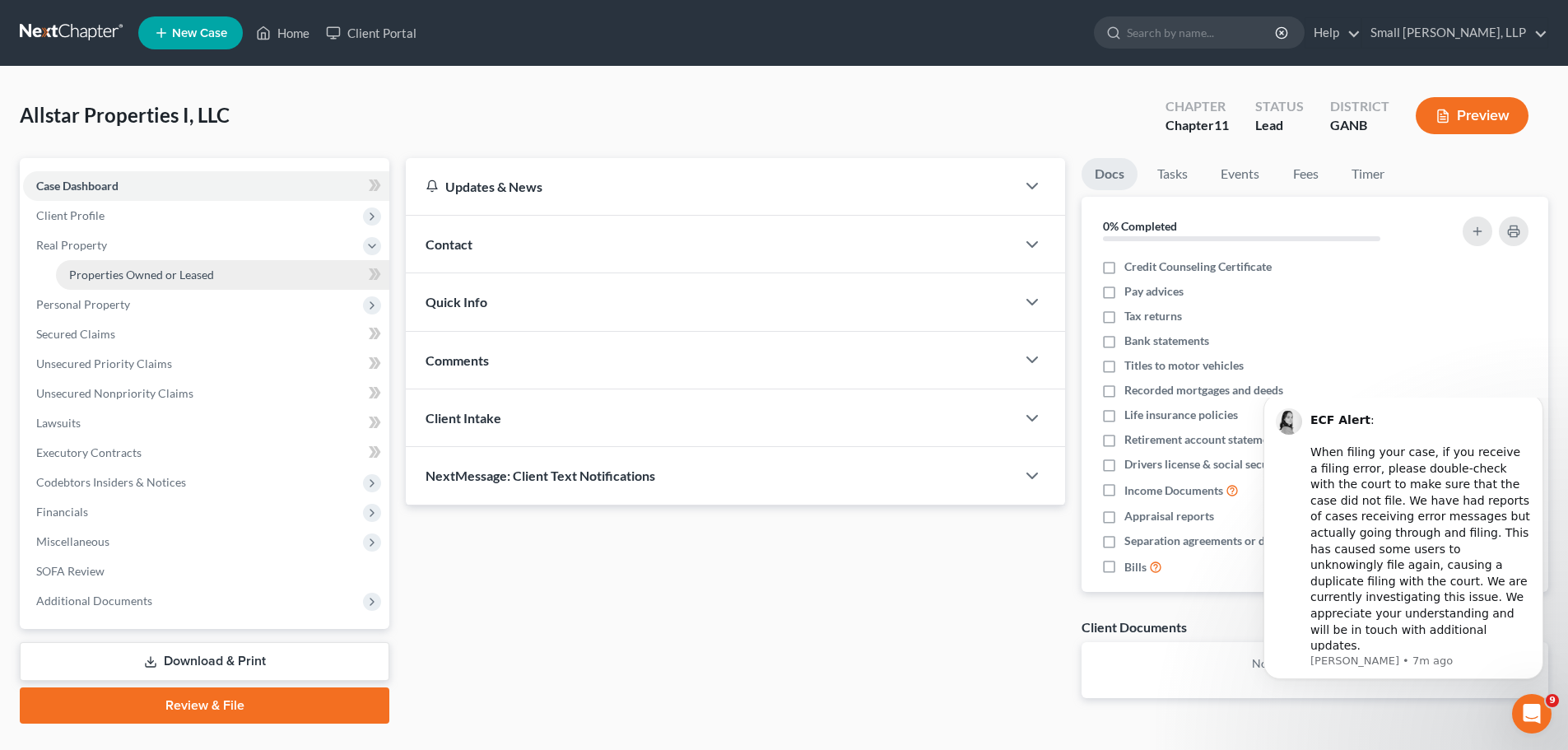
click at [186, 280] on span "Properties Owned or Leased" at bounding box center [141, 274] width 145 height 14
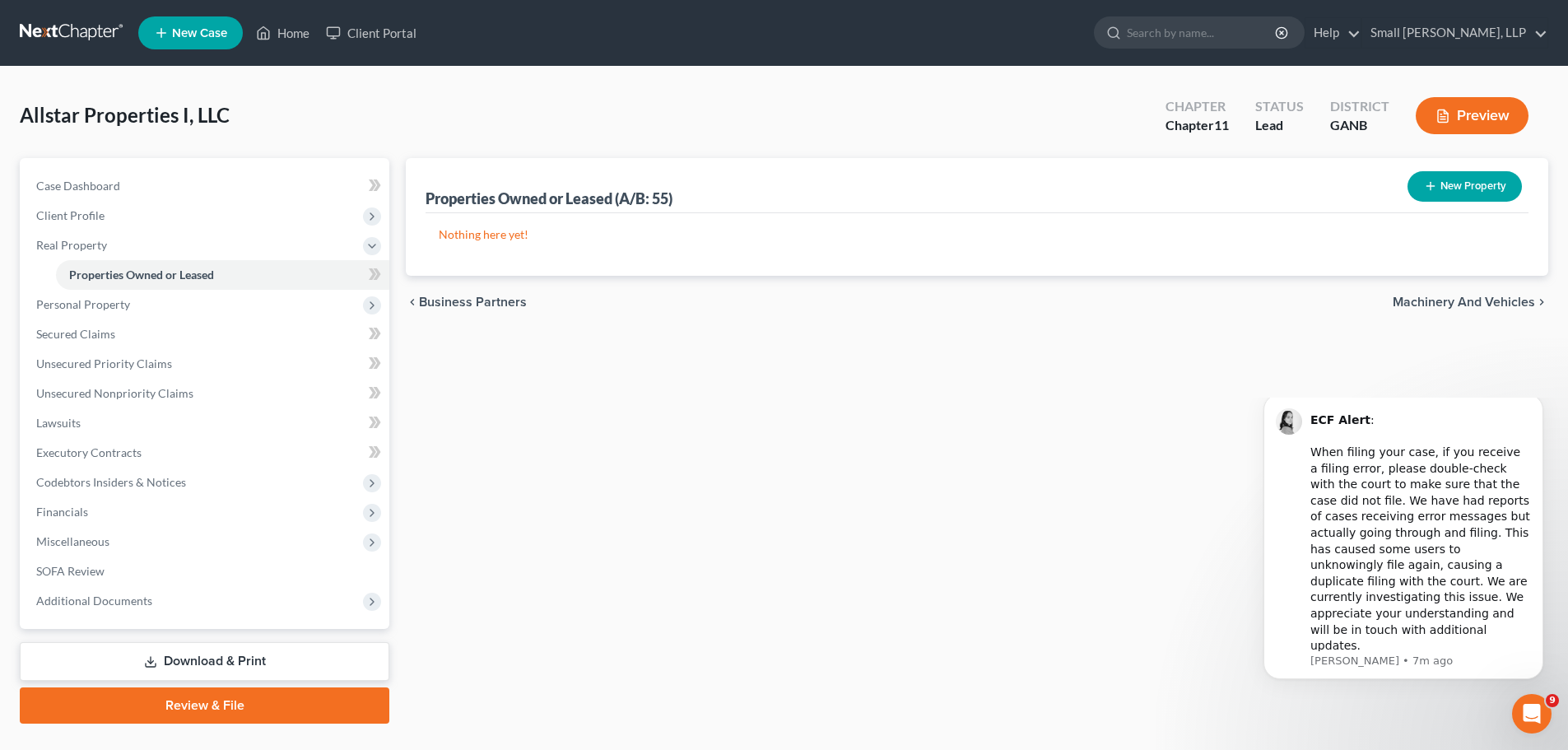
click at [1444, 192] on button "New Property" at bounding box center [1465, 187] width 114 height 31
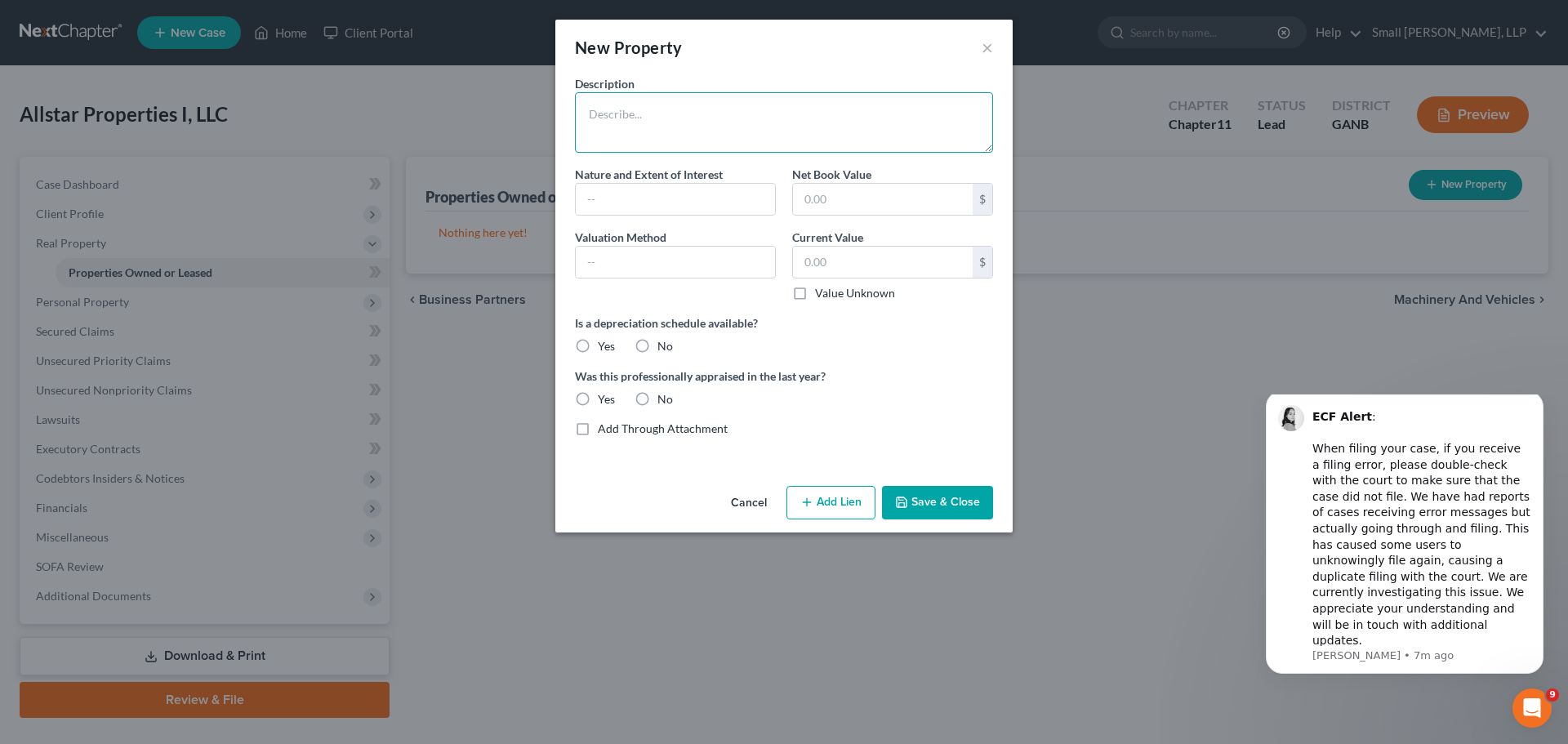
click at [746, 130] on textarea at bounding box center [784, 122] width 418 height 60
type textarea "203 N. Marble St"
click at [646, 207] on input "text" at bounding box center [676, 199] width 199 height 31
type input "Fee Simple"
click at [655, 261] on input "text" at bounding box center [676, 261] width 199 height 31
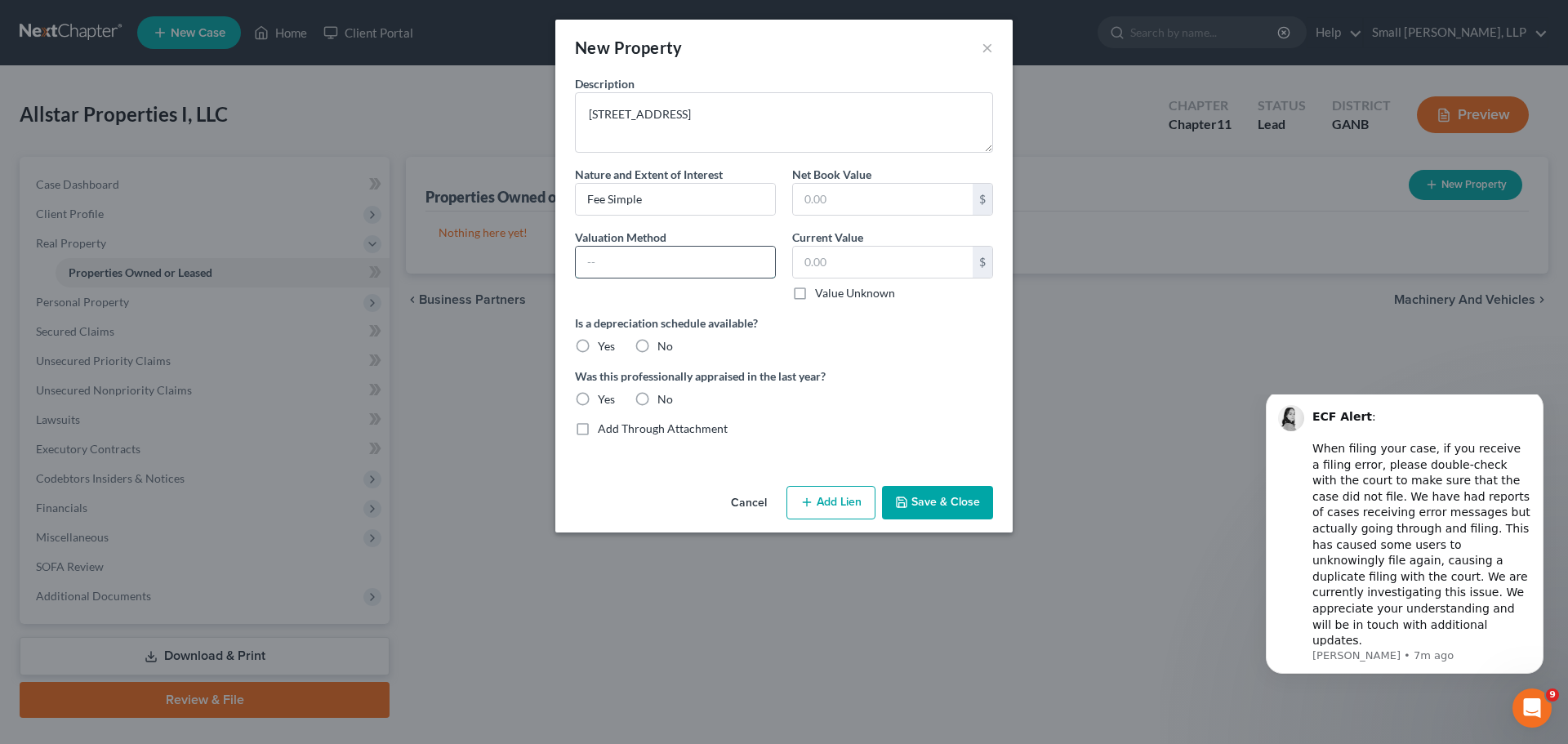
type input "Tax Assessed Value"
click at [837, 266] on input "text" at bounding box center [882, 261] width 180 height 31
type input "493,710"
click at [657, 344] on label "No" at bounding box center [664, 346] width 15 height 16
click at [664, 344] on input "No" at bounding box center [669, 343] width 11 height 11
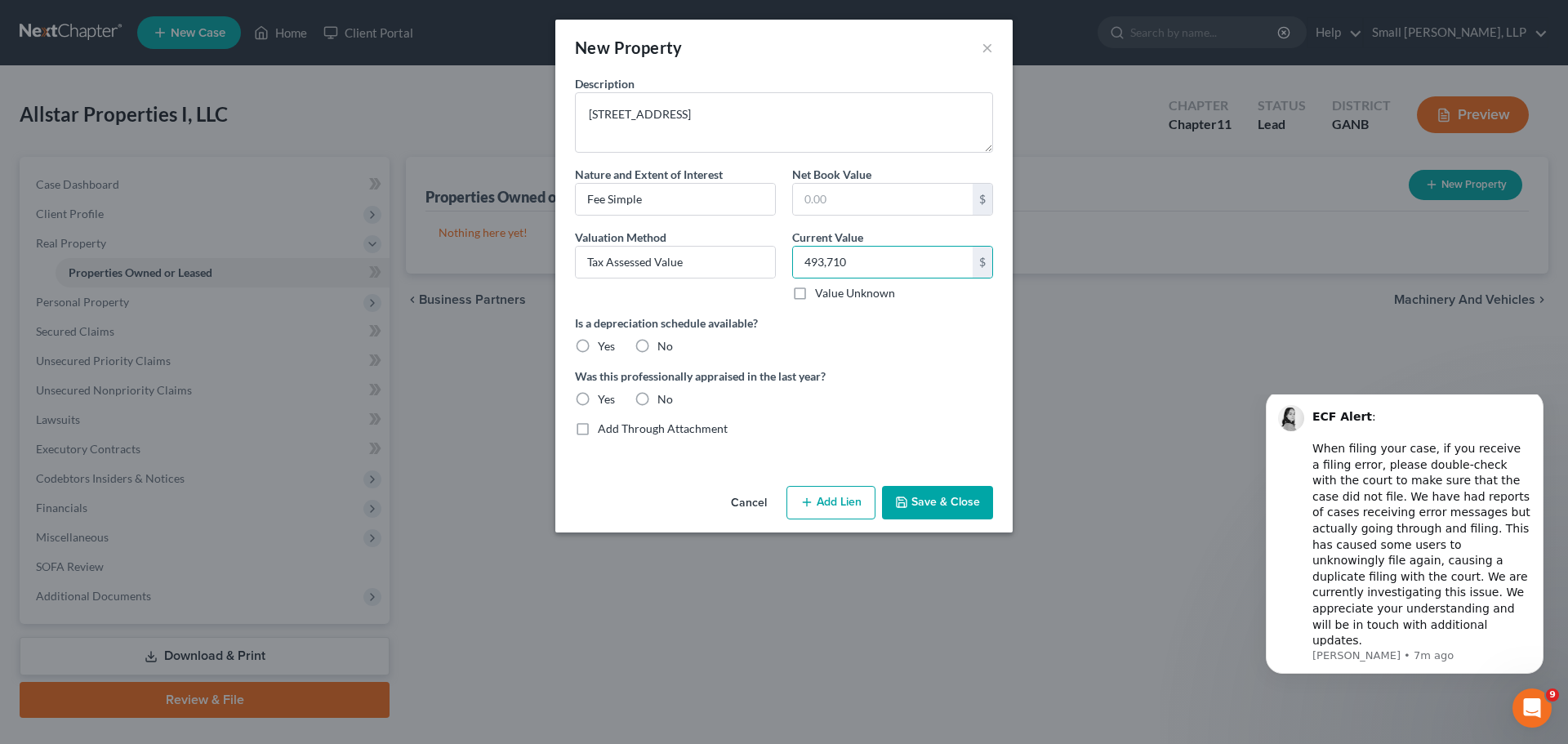
radio input "true"
click at [657, 397] on label "No" at bounding box center [664, 399] width 15 height 16
click at [664, 397] on input "No" at bounding box center [669, 396] width 11 height 11
radio input "true"
click at [819, 501] on button "Add Lien" at bounding box center [830, 503] width 89 height 34
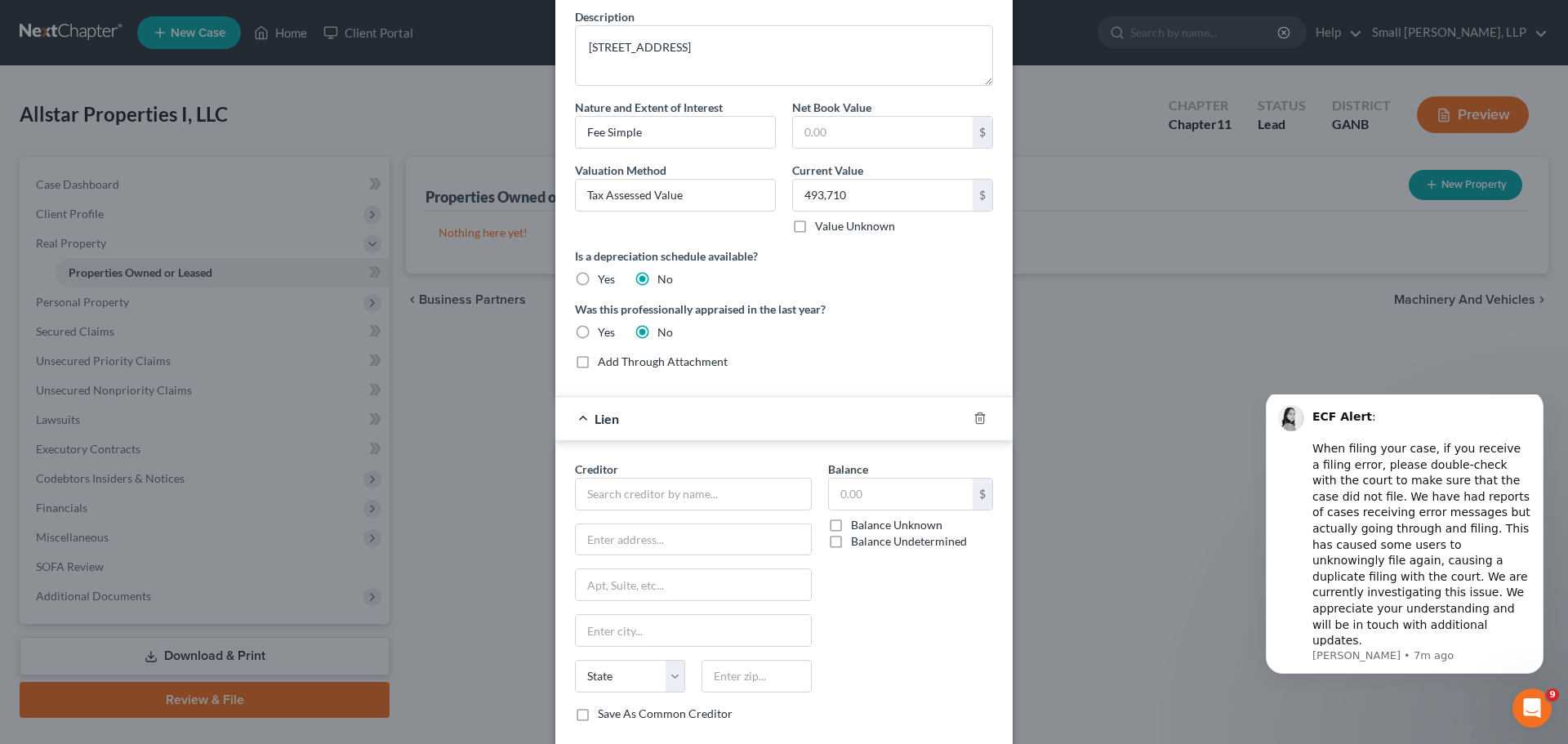
scroll to position [160, 0]
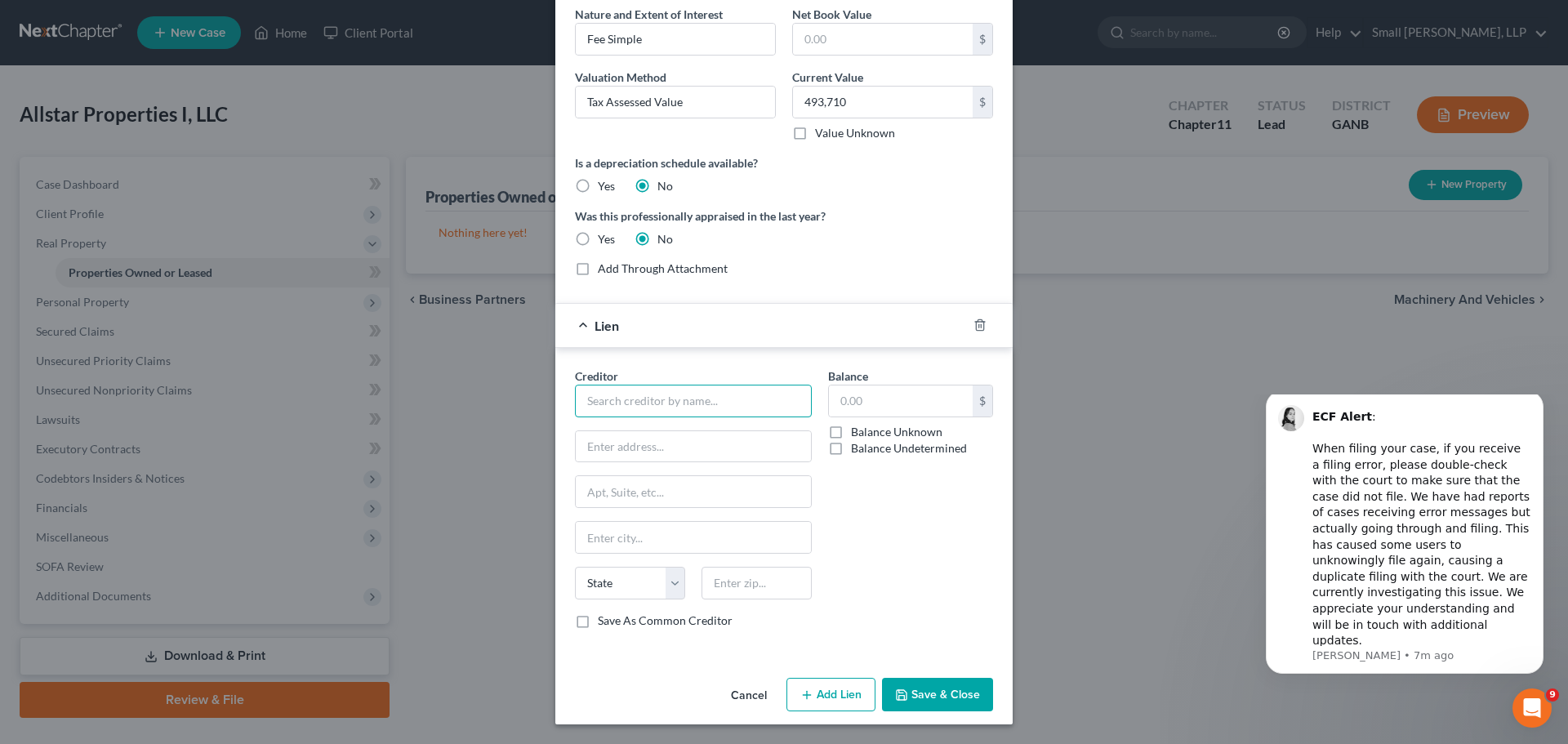
click at [749, 394] on input "text" at bounding box center [694, 401] width 237 height 32
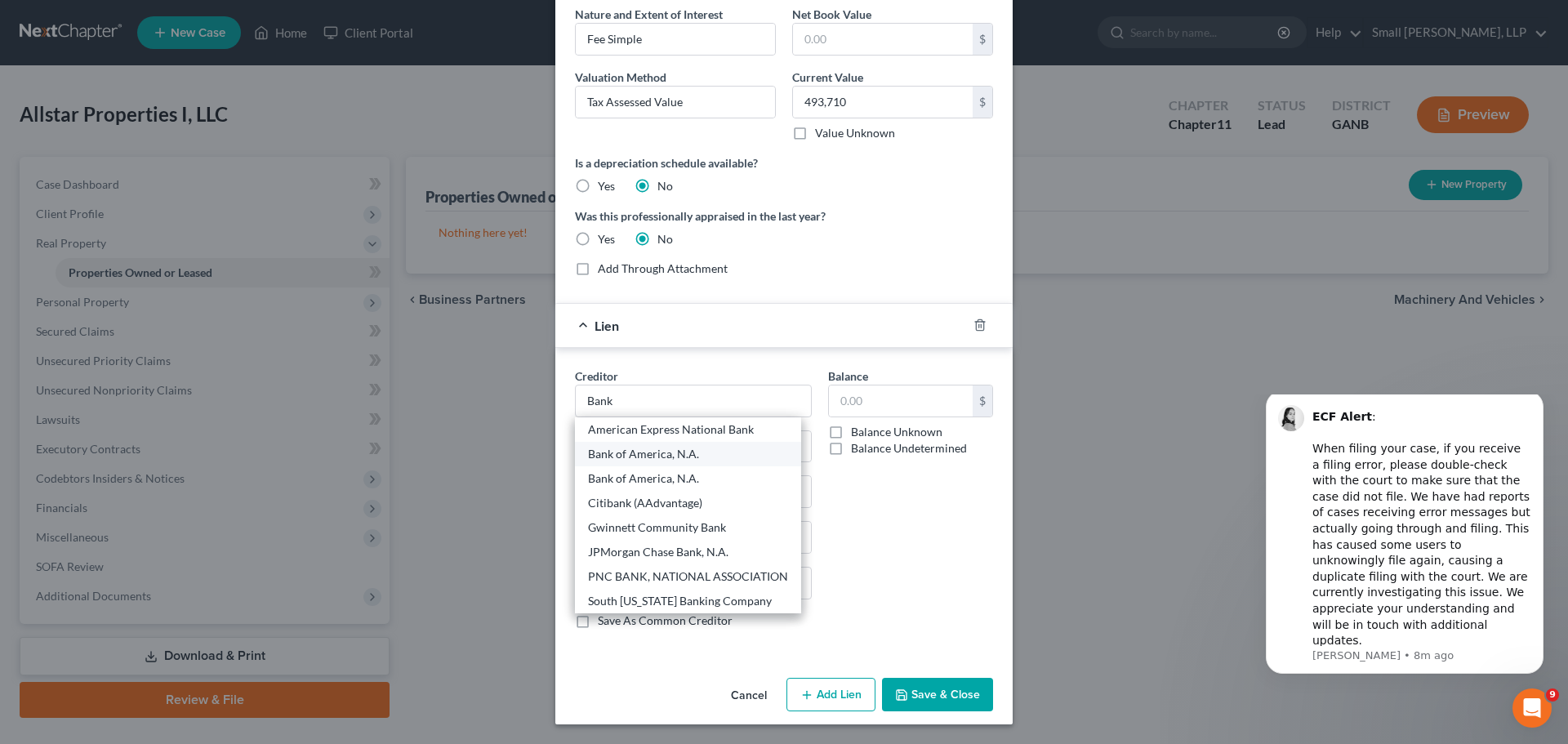
click at [722, 451] on div "Bank of America, N.A." at bounding box center [687, 454] width 200 height 16
type input "Bank of America, N.A."
type input "101 North Tryon Street"
type input "One Independence Center"
type input "Charlotte"
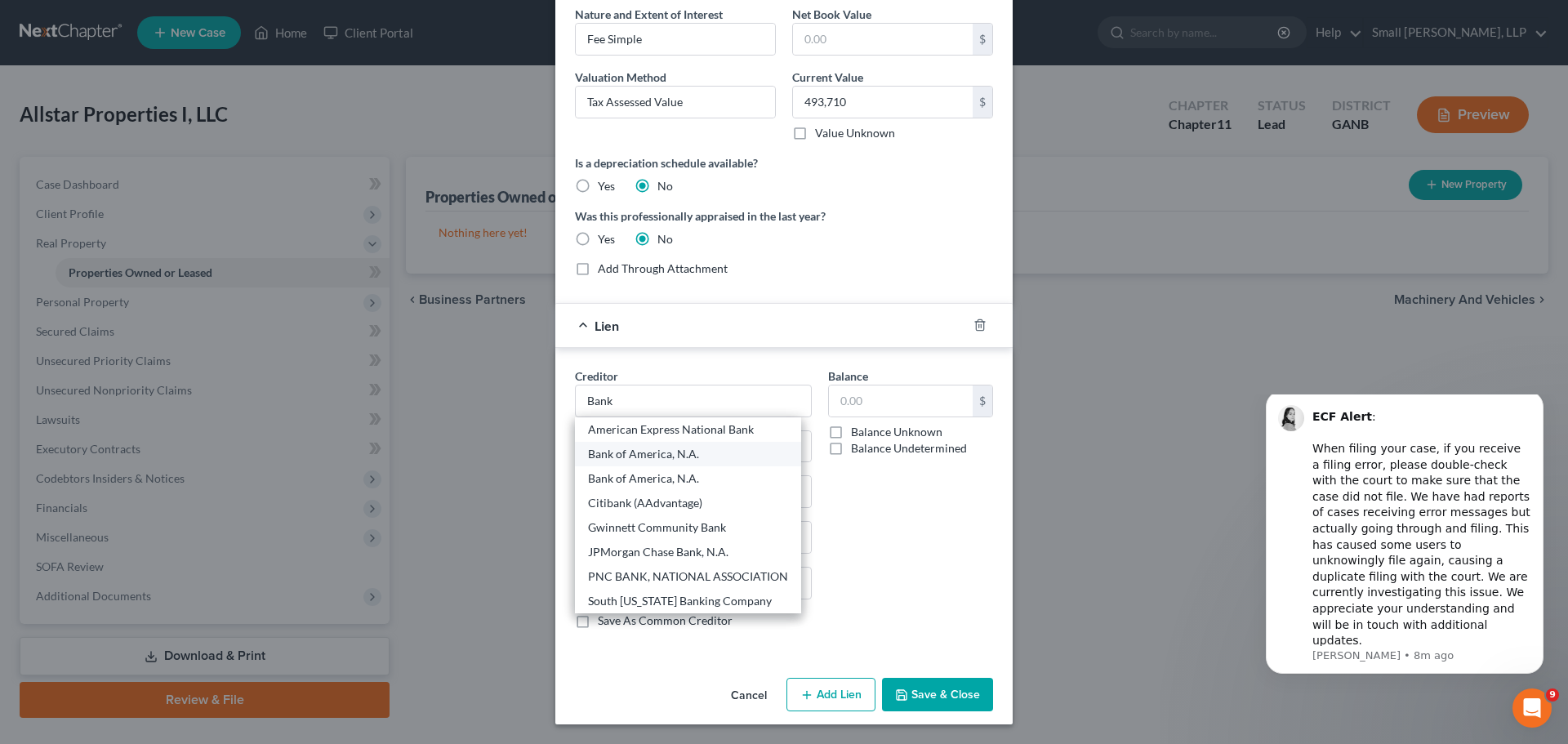
select select "28"
type input "28255-0001"
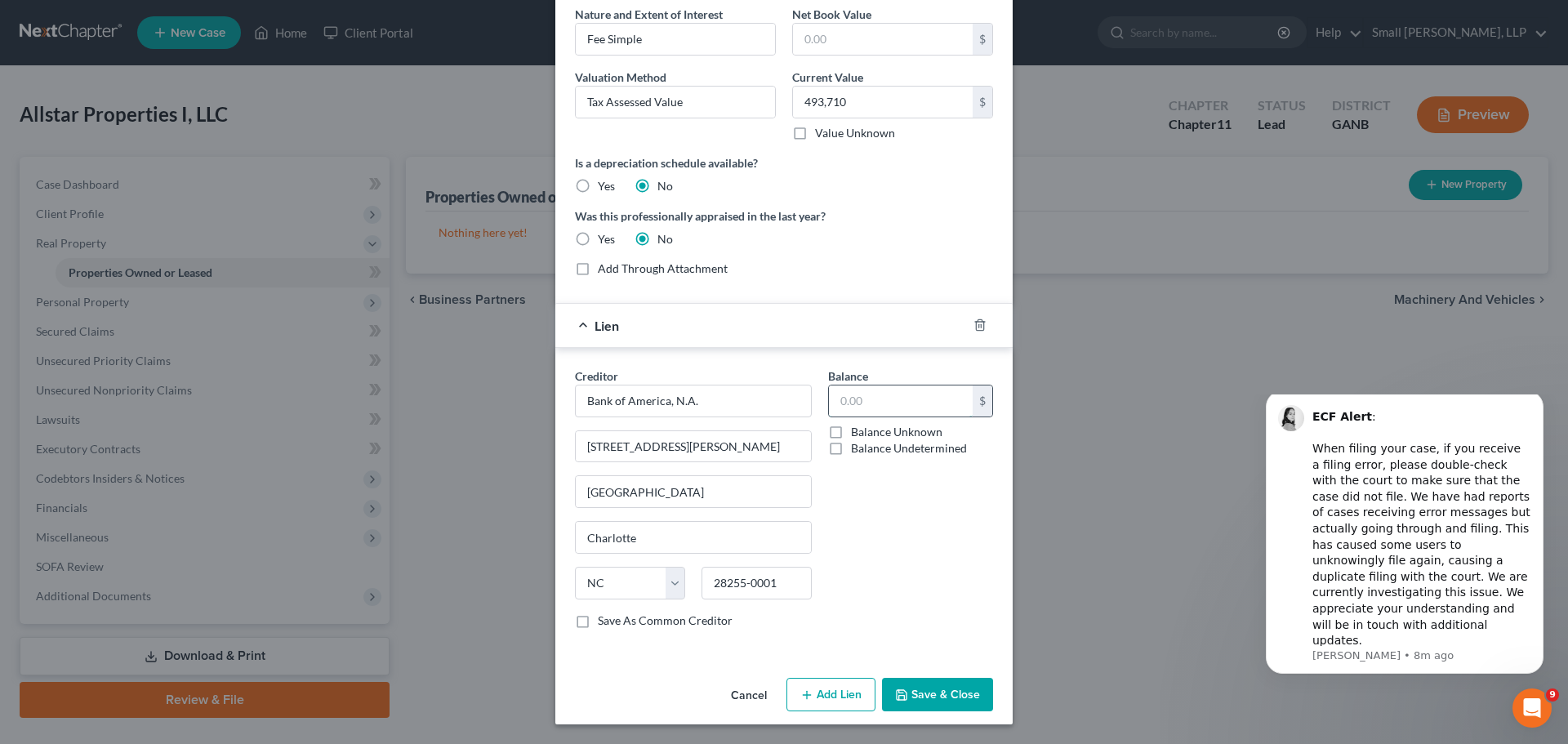
click at [866, 394] on input "text" at bounding box center [900, 401] width 144 height 31
click at [730, 395] on input "Bank of America, N.A." at bounding box center [694, 401] width 237 height 32
click at [718, 397] on input "Bank of America, N.A." at bounding box center [694, 401] width 237 height 32
click at [733, 493] on input "One Independence Center" at bounding box center [694, 492] width 235 height 31
click at [848, 387] on input "text" at bounding box center [900, 401] width 144 height 31
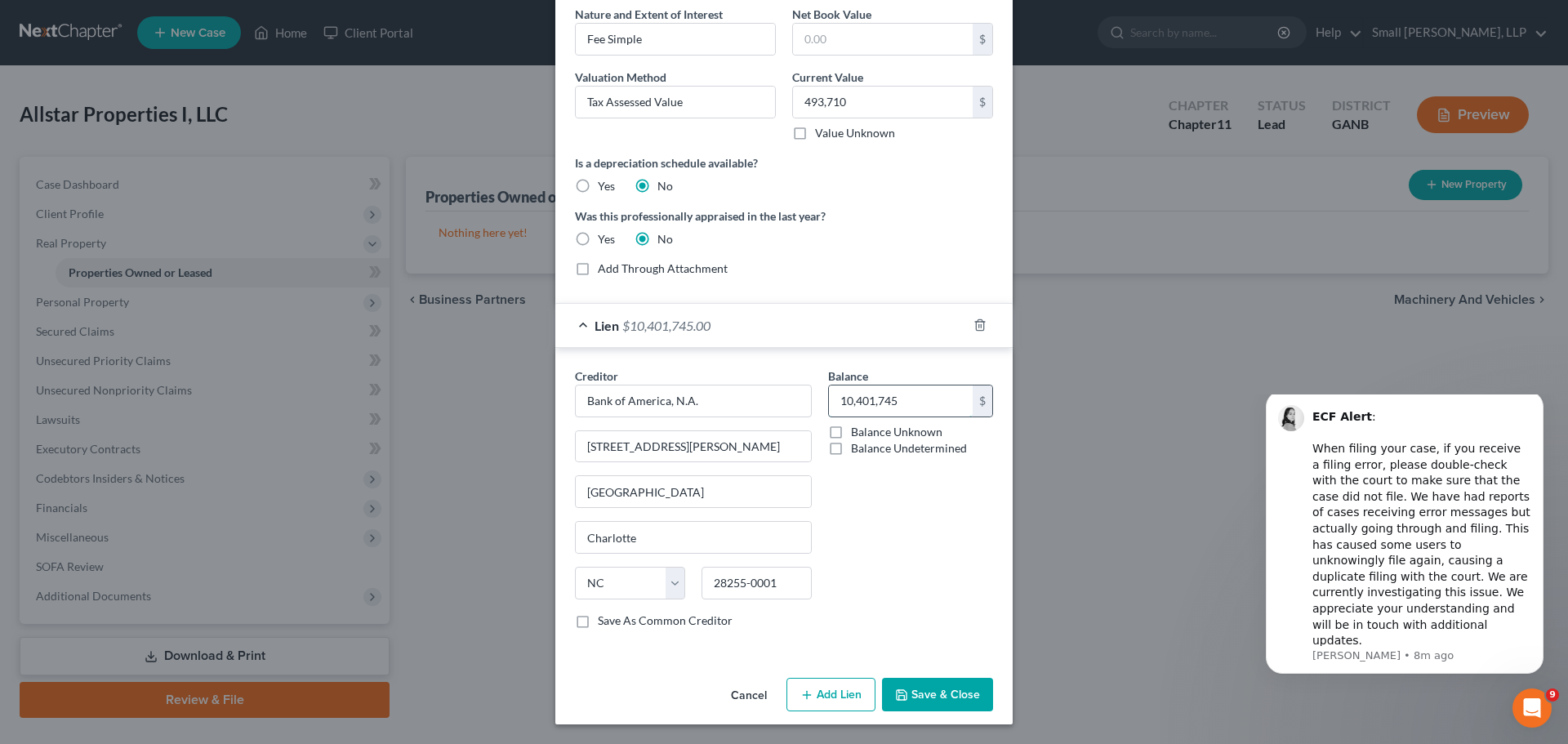
type input "10,401,745"
click at [922, 695] on button "Save & Close" at bounding box center [937, 695] width 111 height 34
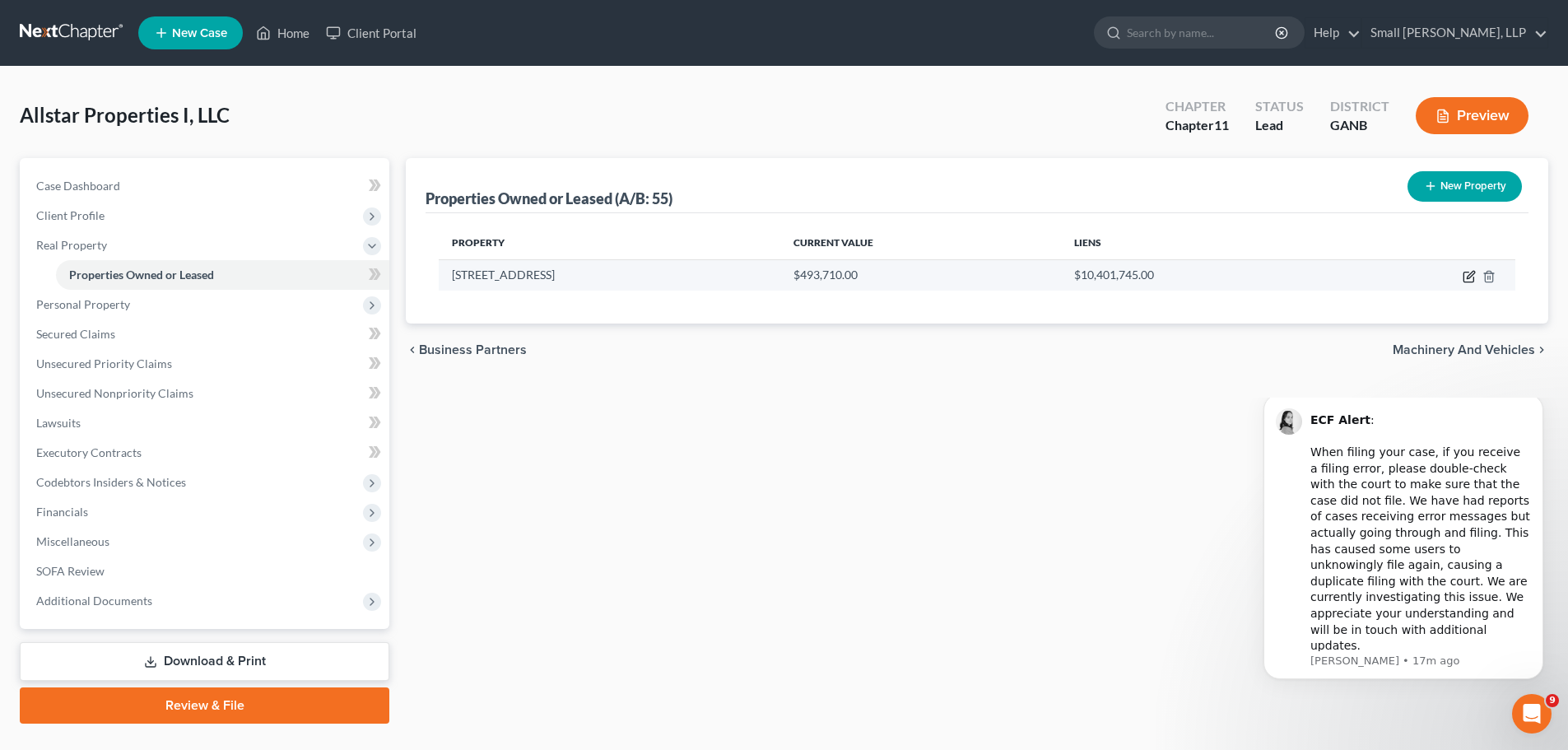
click at [1466, 274] on icon "button" at bounding box center [1469, 276] width 14 height 14
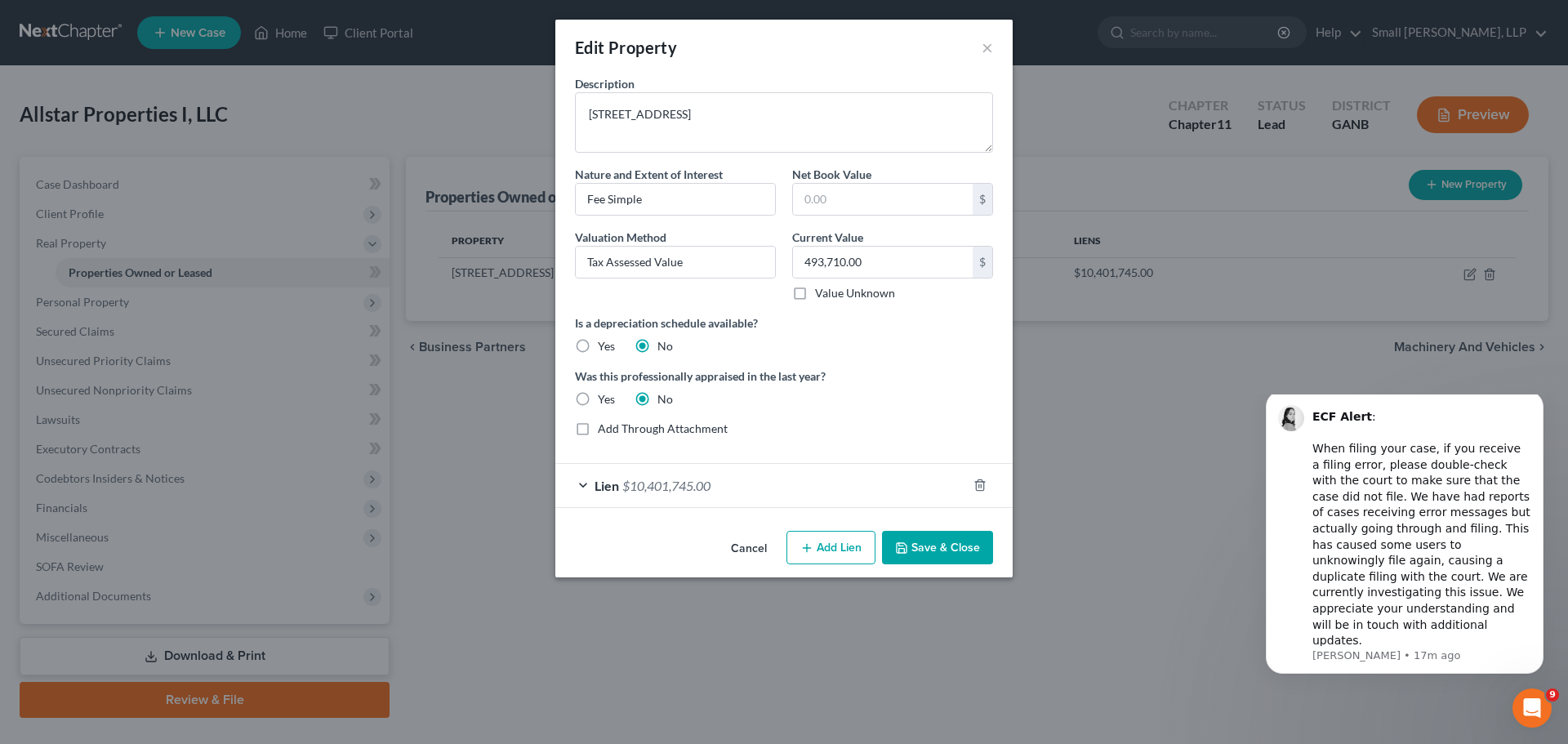
click at [795, 492] on div "Lien $10,401,745.00" at bounding box center [761, 485] width 412 height 43
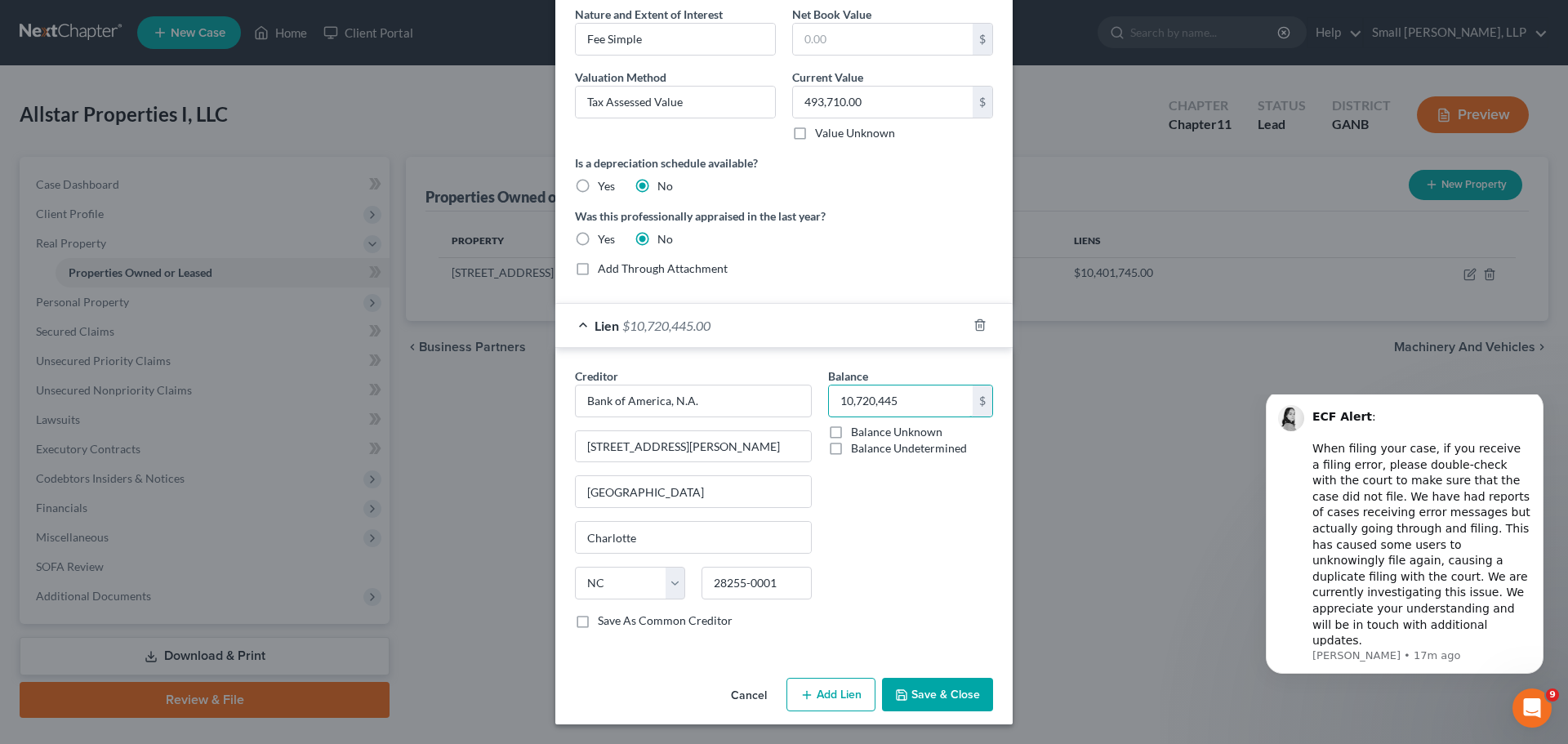
type input "10,720,445"
click at [940, 604] on div "Balance 10,720,445 $ Balance Unknown Balance Undetermined 10,720,445.00 $ Balan…" at bounding box center [910, 504] width 182 height 274
click at [942, 695] on button "Save & Close" at bounding box center [937, 695] width 111 height 34
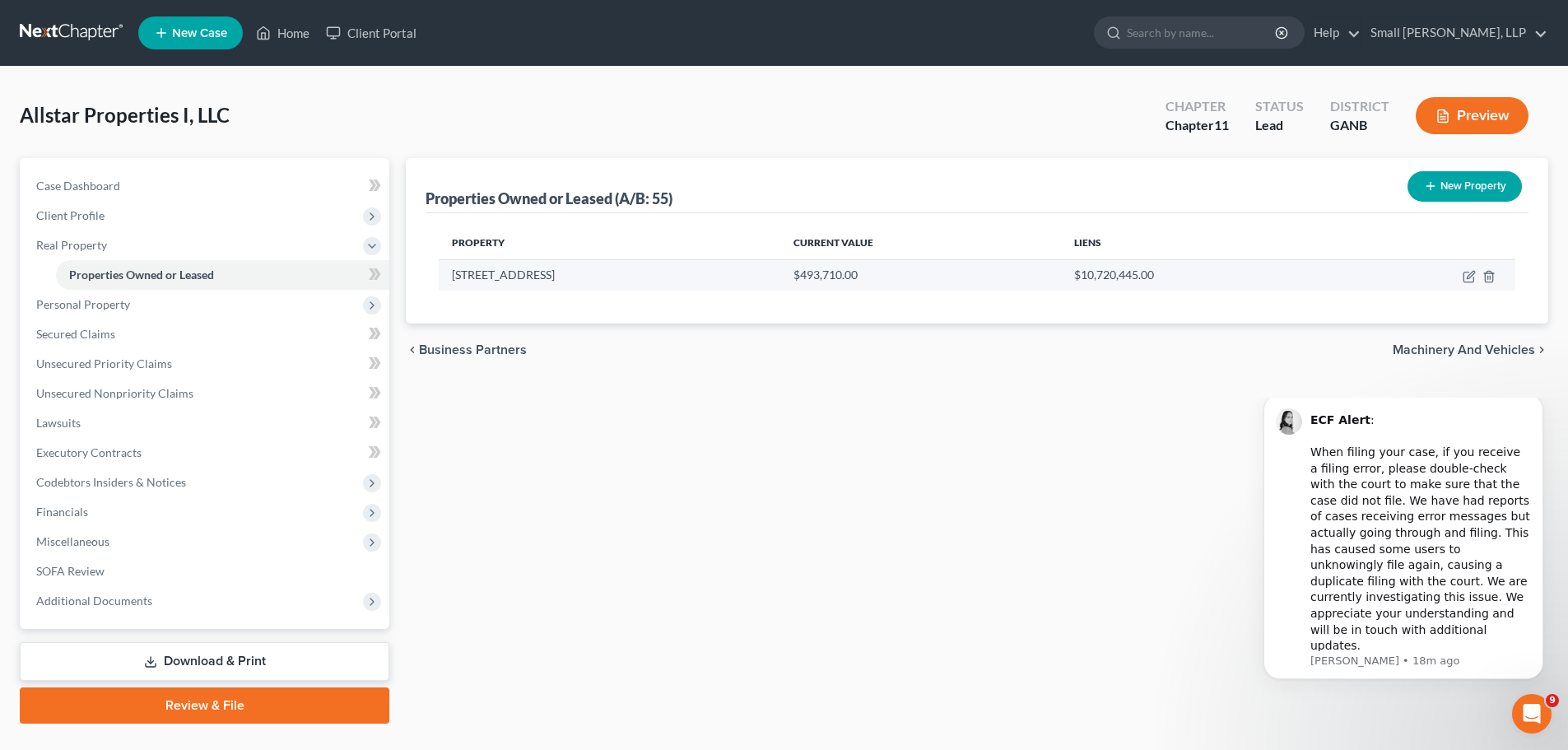
click at [1121, 282] on td "$10,720,445.00" at bounding box center [1201, 274] width 281 height 32
click at [1464, 277] on icon "button" at bounding box center [1468, 277] width 10 height 10
select select "28"
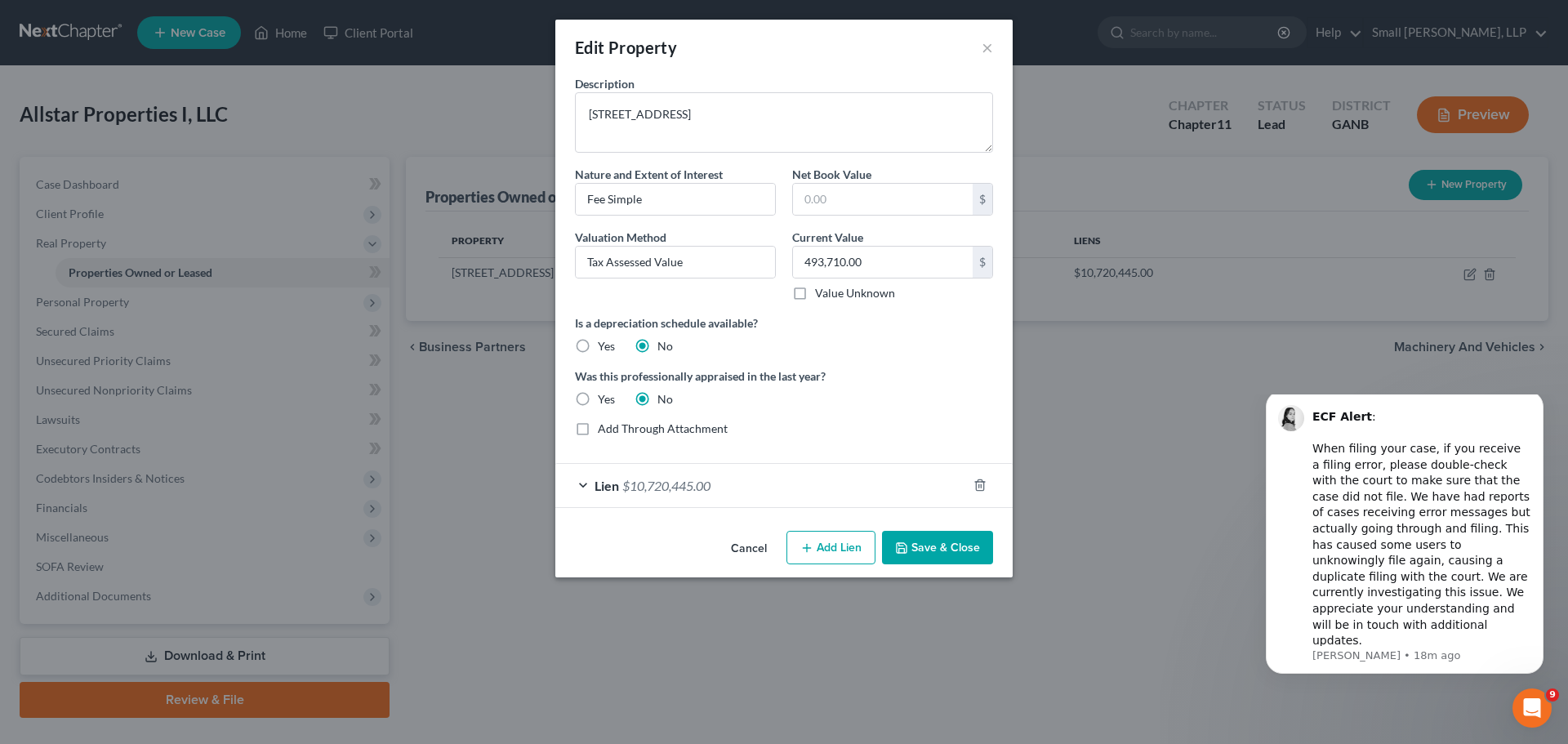
click at [872, 483] on div "Lien $10,720,445.00" at bounding box center [761, 485] width 412 height 43
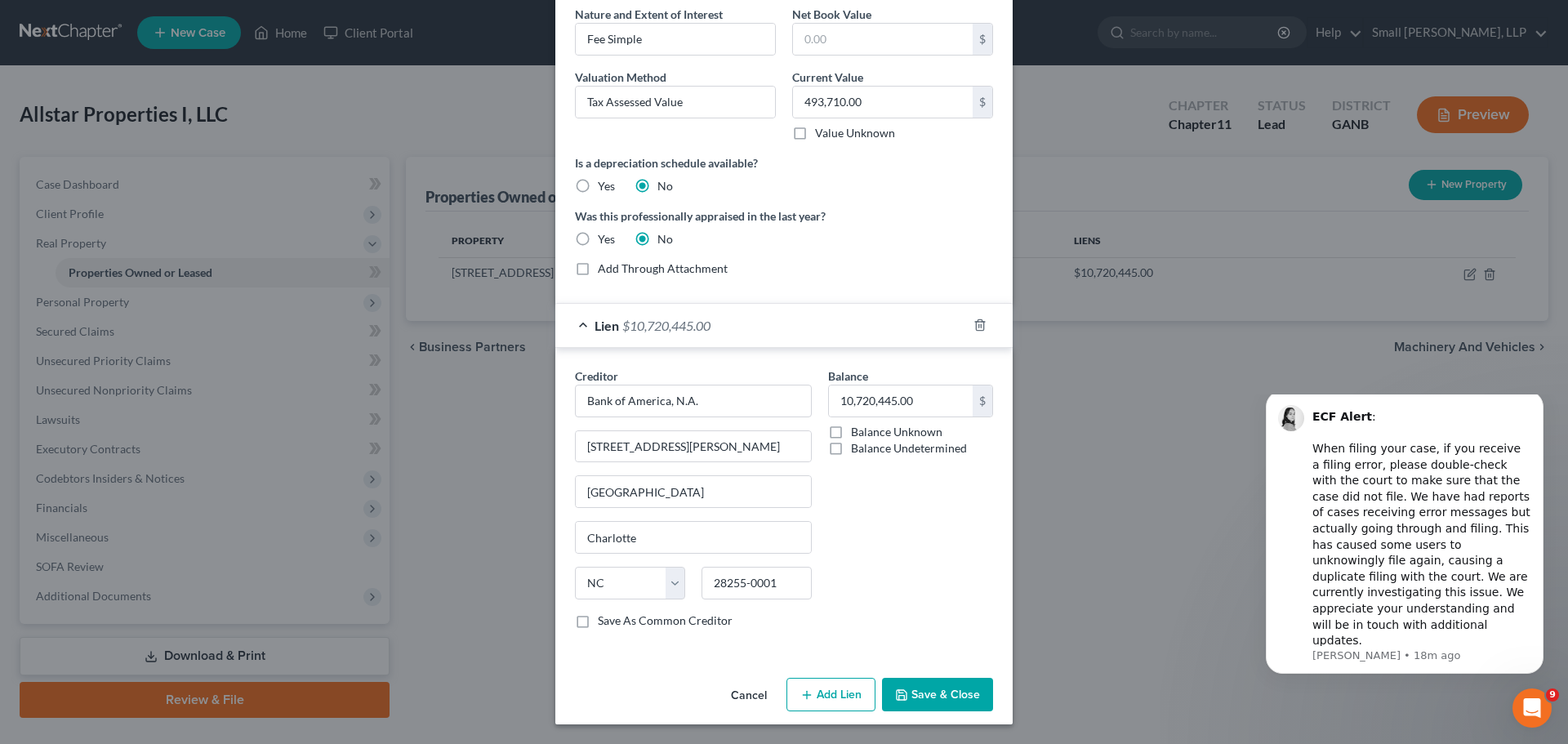
click at [925, 693] on button "Save & Close" at bounding box center [937, 695] width 111 height 34
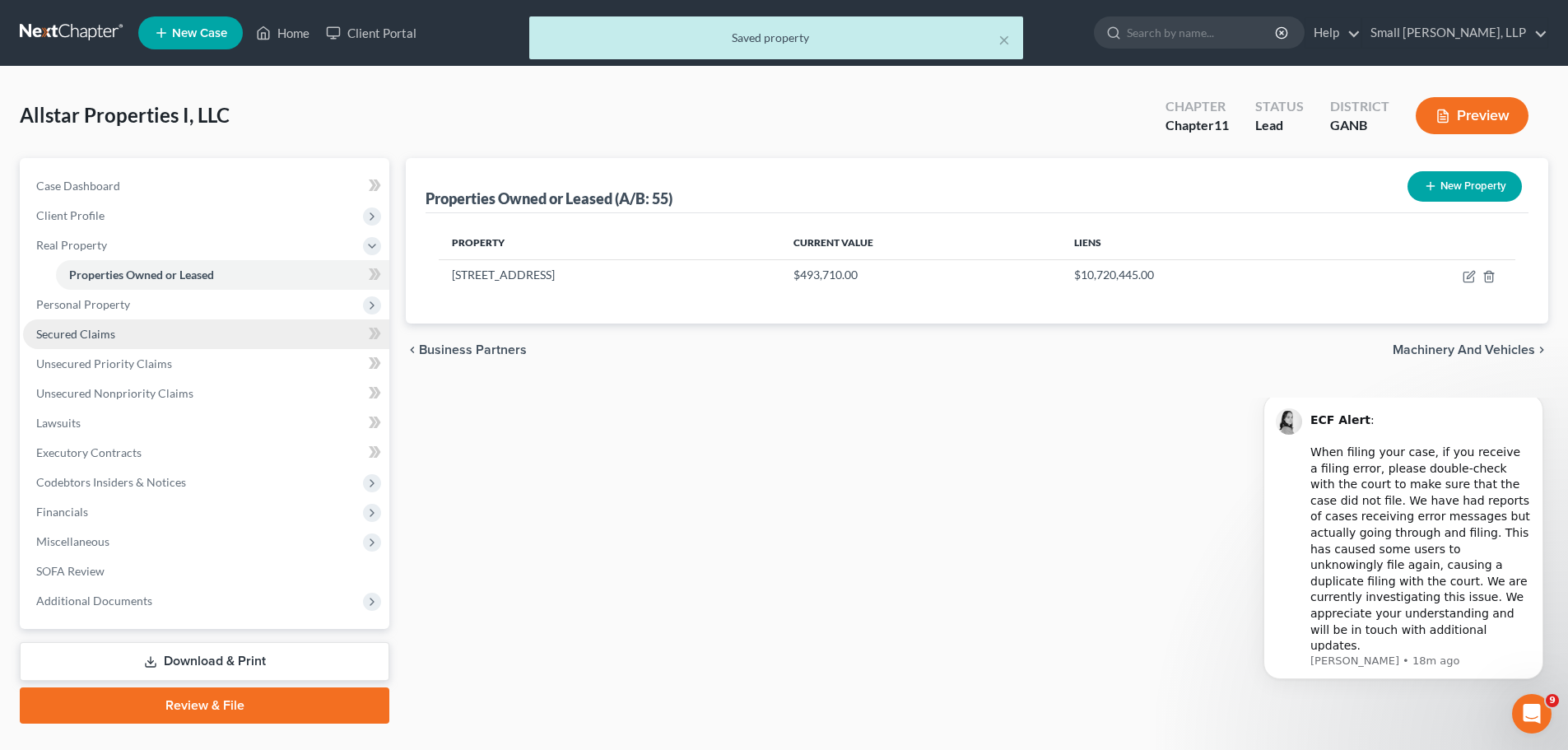
click at [84, 328] on span "Secured Claims" at bounding box center [75, 333] width 79 height 14
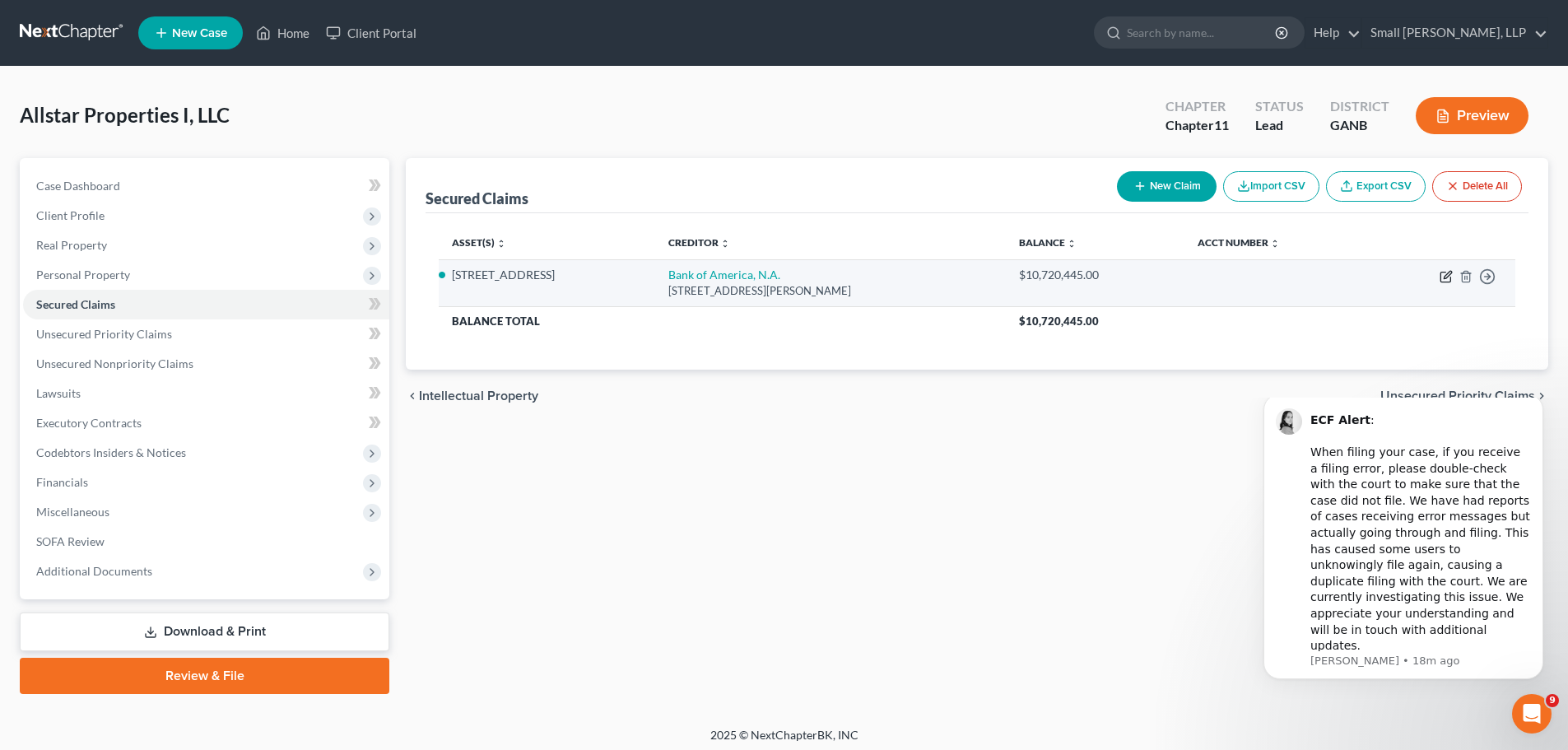
click at [1446, 278] on icon "button" at bounding box center [1448, 274] width 7 height 7
select select "28"
select select "2"
select select "0"
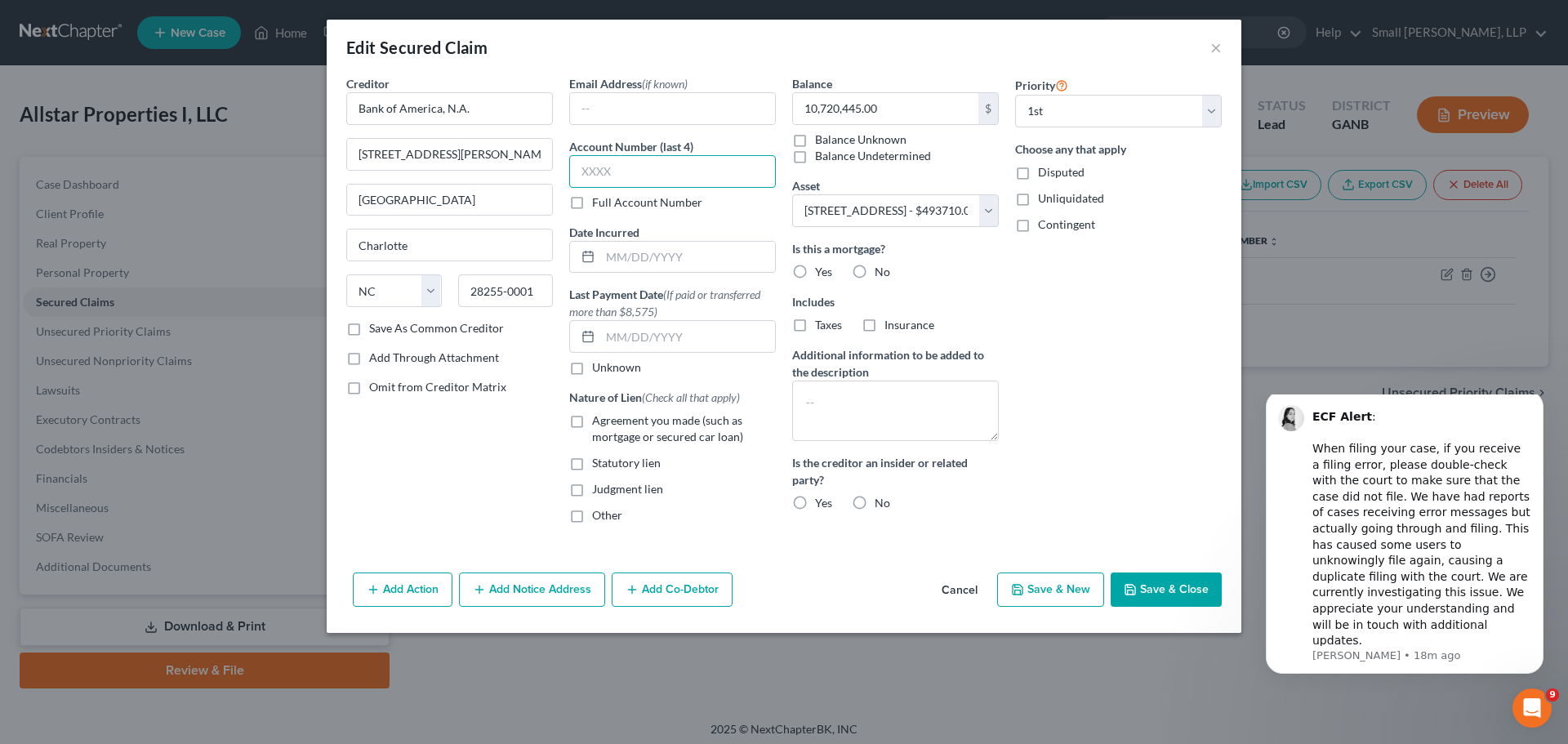
click at [648, 173] on input "text" at bounding box center [672, 172] width 207 height 32
type input "5316"
click at [815, 277] on label "Yes" at bounding box center [823, 271] width 17 height 16
click at [821, 274] on input "Yes" at bounding box center [827, 269] width 11 height 11
radio input "true"
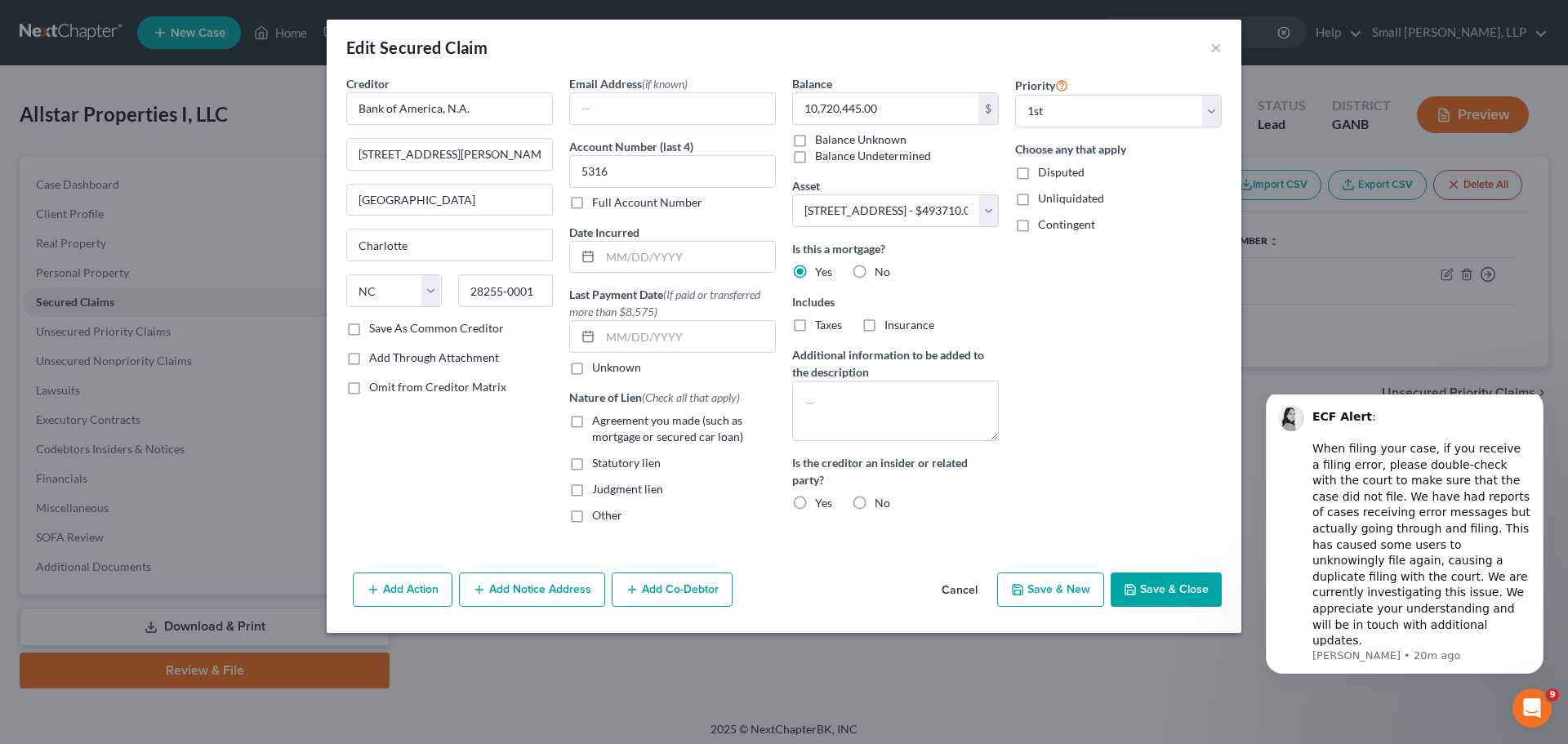
click at [592, 423] on label "Agreement you made (such as mortgage or secured car loan)" at bounding box center [684, 429] width 183 height 32
click at [598, 423] on input "Agreement you made (such as mortgage or secured car loan)" at bounding box center [604, 418] width 11 height 11
checkbox input "true"
click at [874, 505] on label "No" at bounding box center [881, 503] width 15 height 16
click at [881, 505] on input "No" at bounding box center [886, 500] width 11 height 11
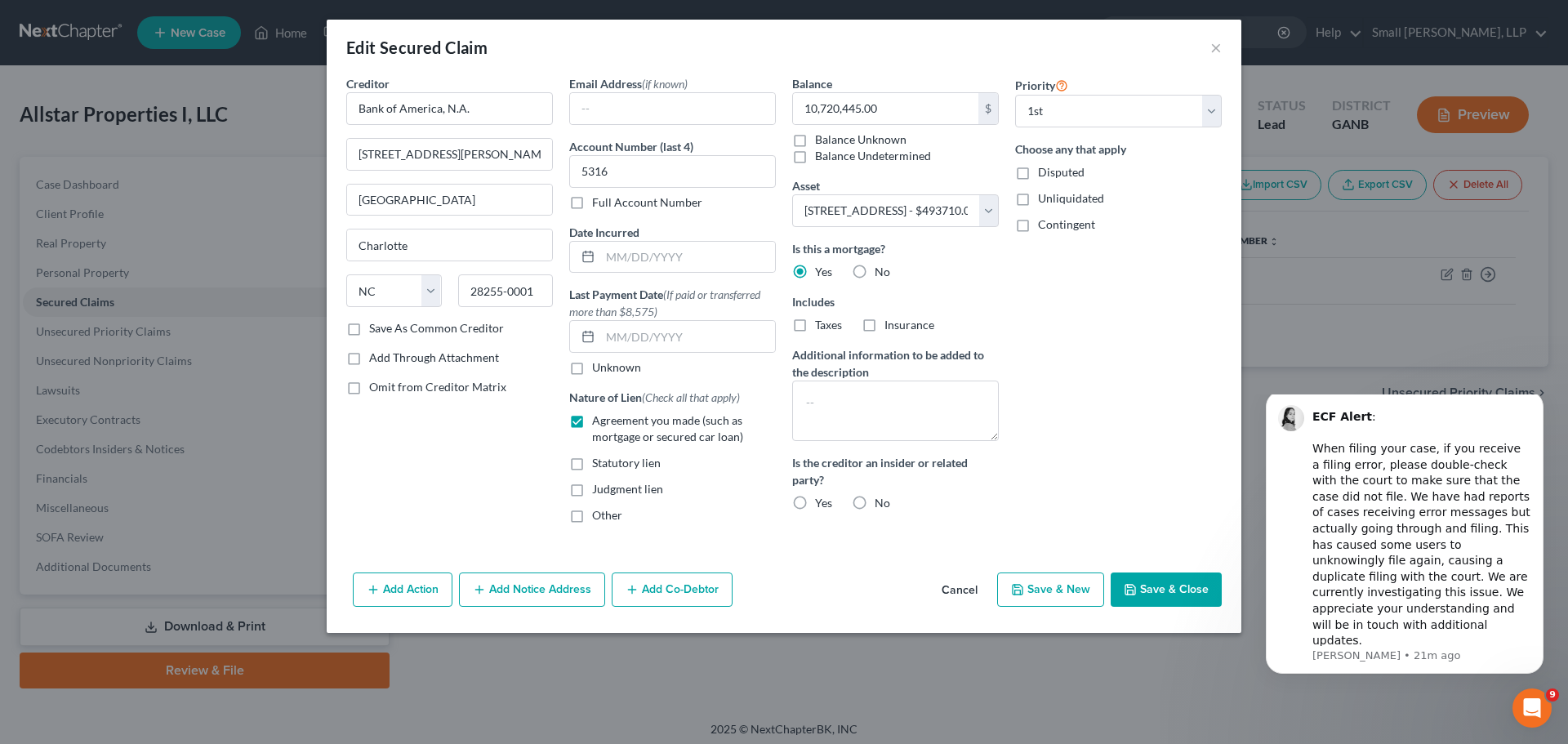
radio input "true"
click at [824, 392] on textarea at bounding box center [895, 410] width 207 height 60
drag, startPoint x: 895, startPoint y: 437, endPoint x: 804, endPoint y: 385, distance: 104.8
click at [804, 385] on textarea "Multiple pieces of property act as collateral for this loan; all are identified…" at bounding box center [895, 410] width 207 height 60
type textarea "Multiple pieces of property act as collateral for this loan; all are identified…"
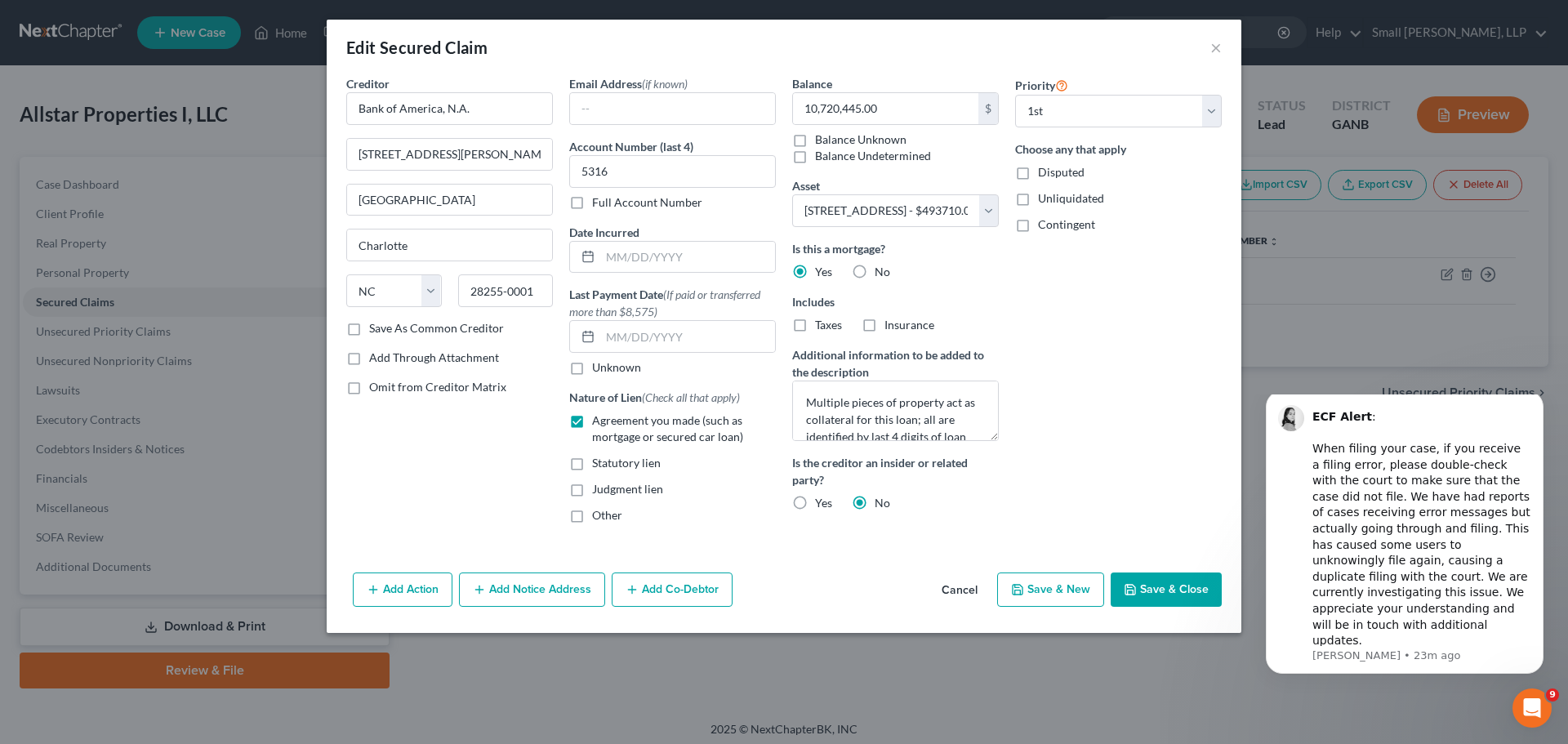
click at [1197, 577] on button "Save & Close" at bounding box center [1166, 589] width 111 height 34
select select
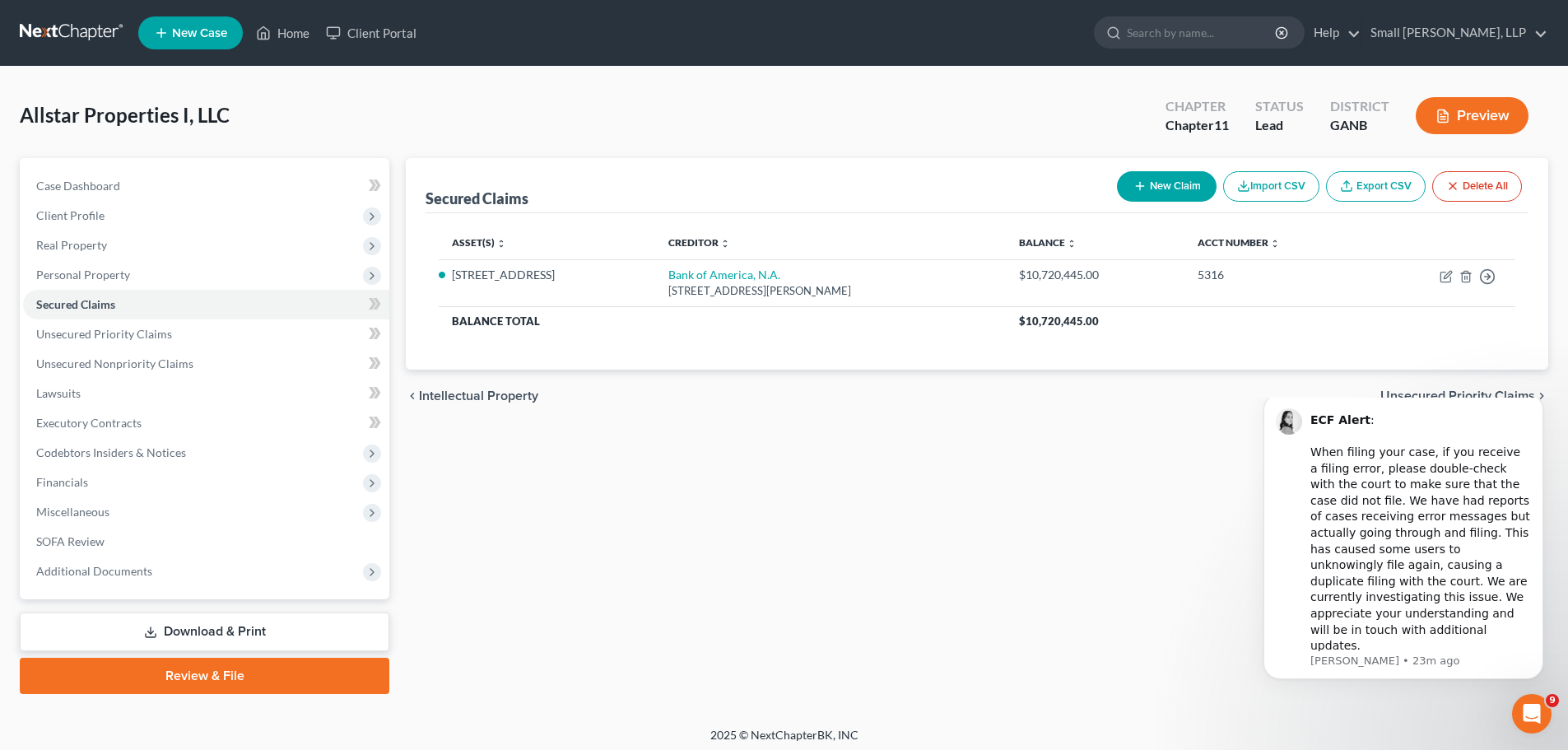
click at [74, 24] on link at bounding box center [72, 33] width 105 height 30
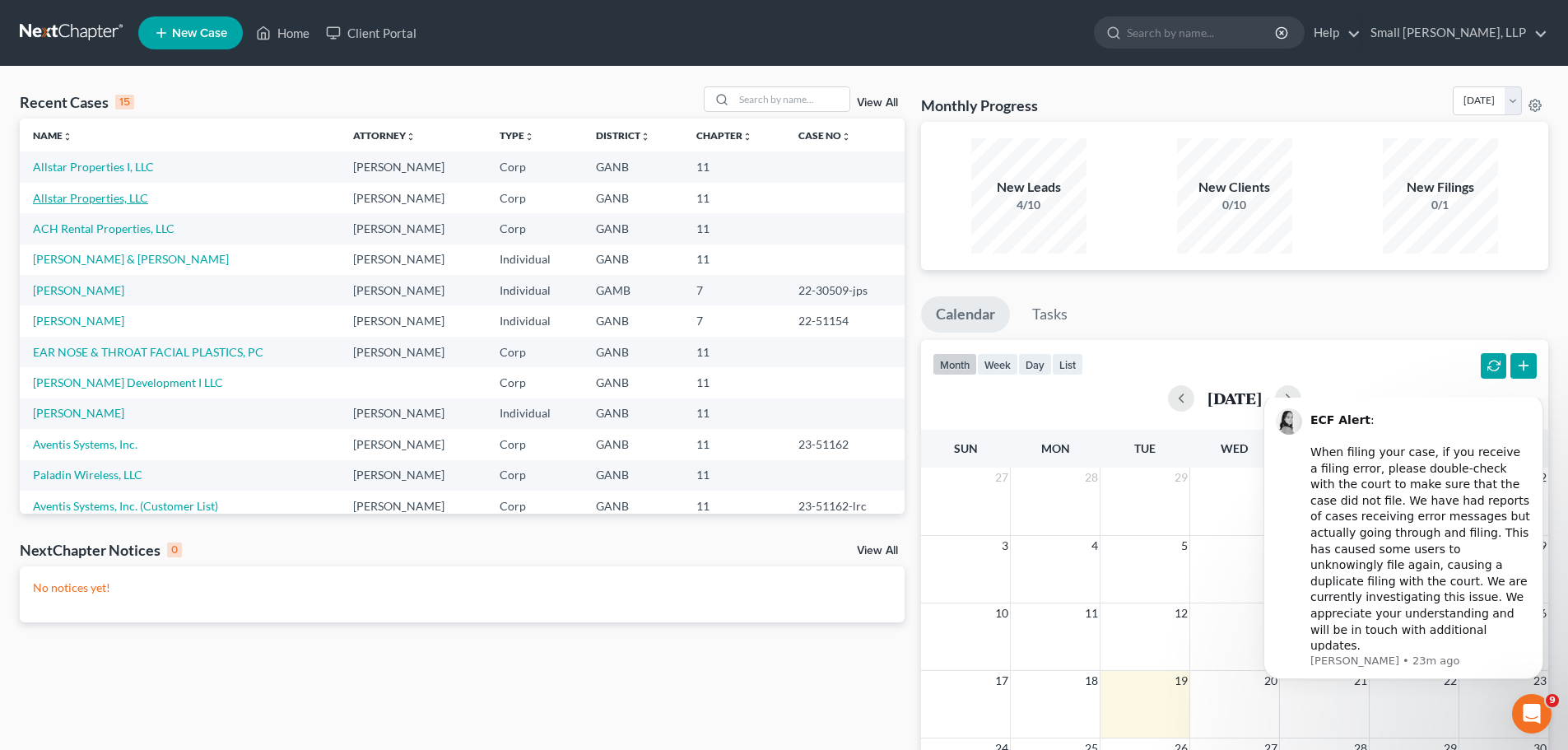
click at [109, 199] on link "Allstar Properties, LLC" at bounding box center [90, 197] width 115 height 14
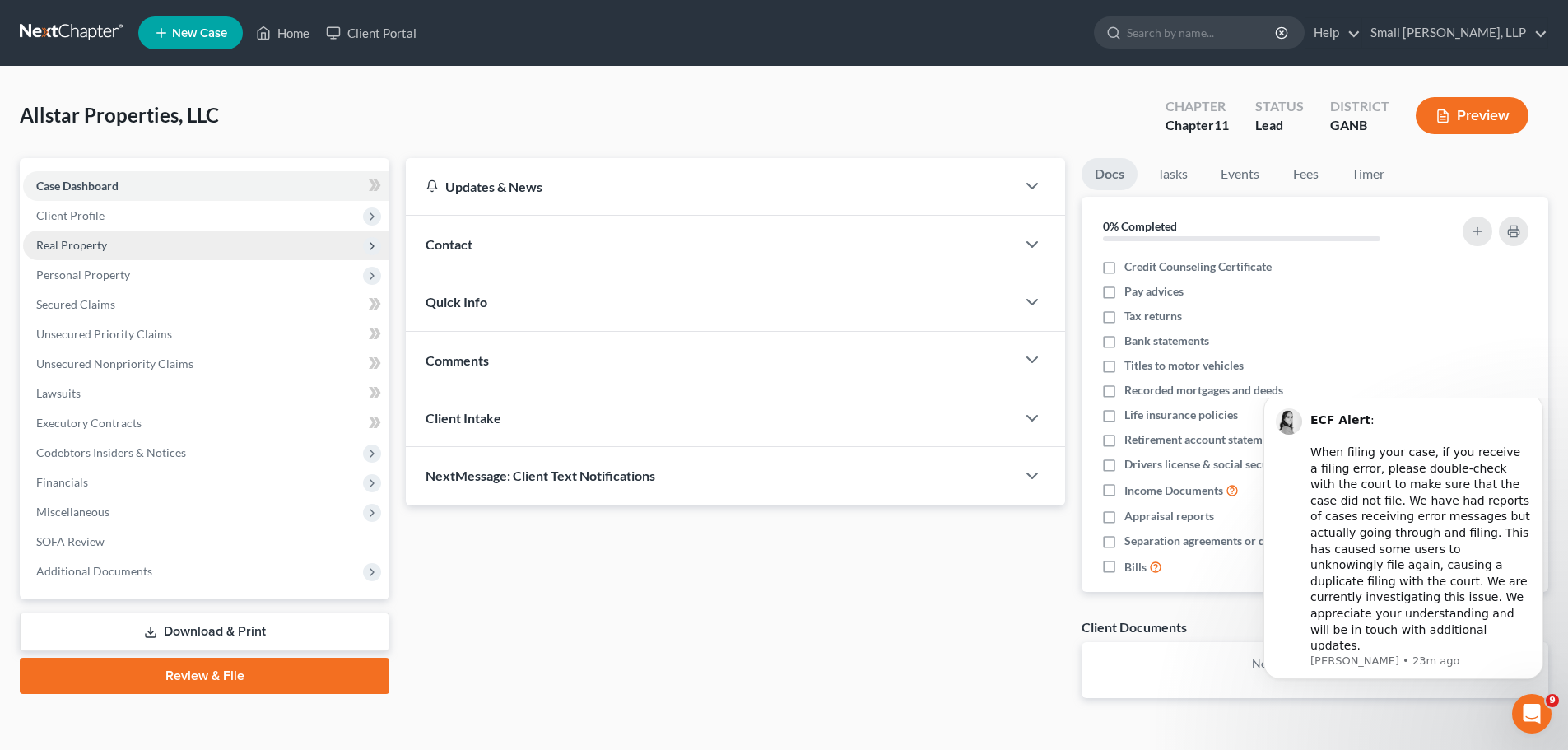
click at [90, 245] on span "Real Property" at bounding box center [72, 245] width 71 height 14
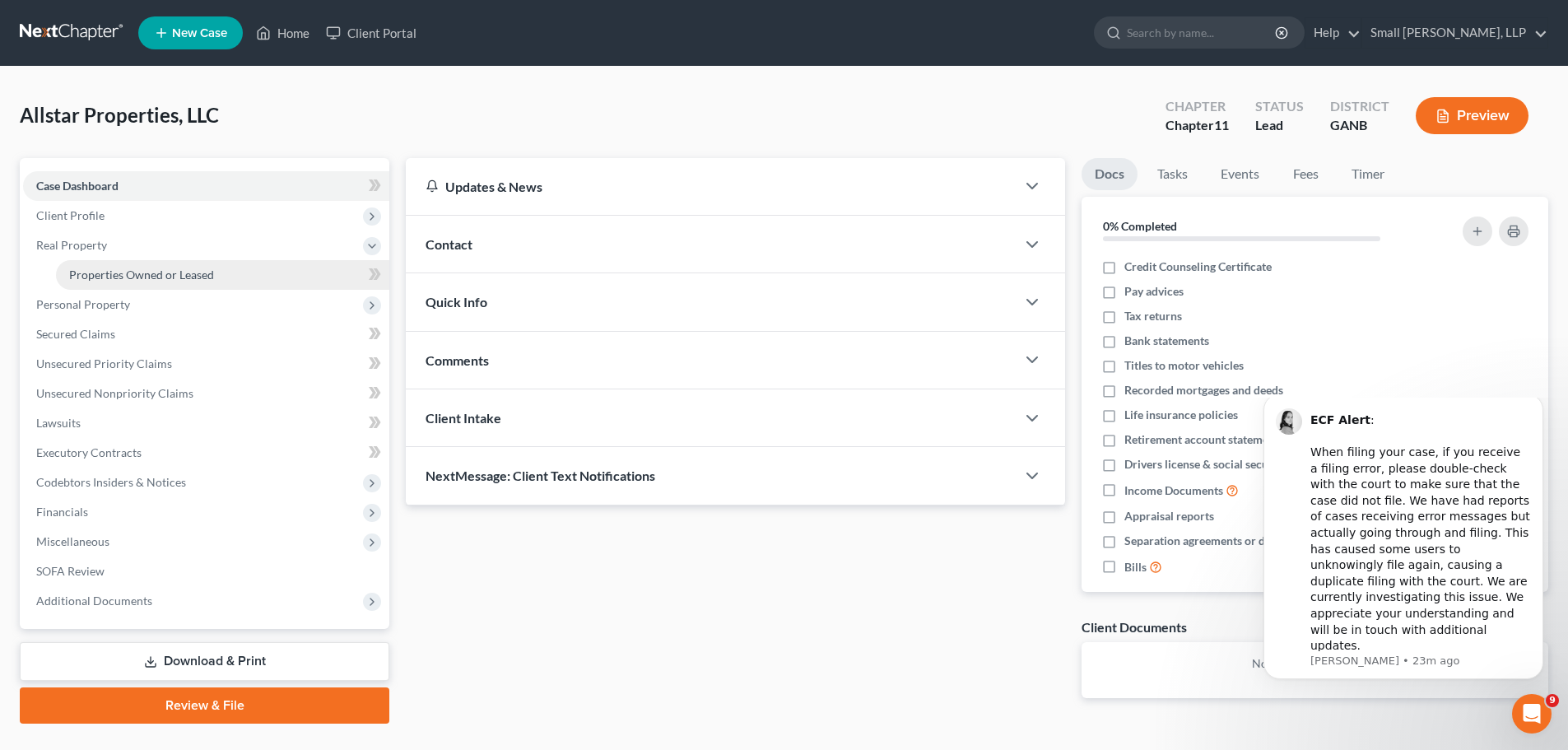
click at [106, 270] on span "Properties Owned or Leased" at bounding box center [141, 274] width 145 height 14
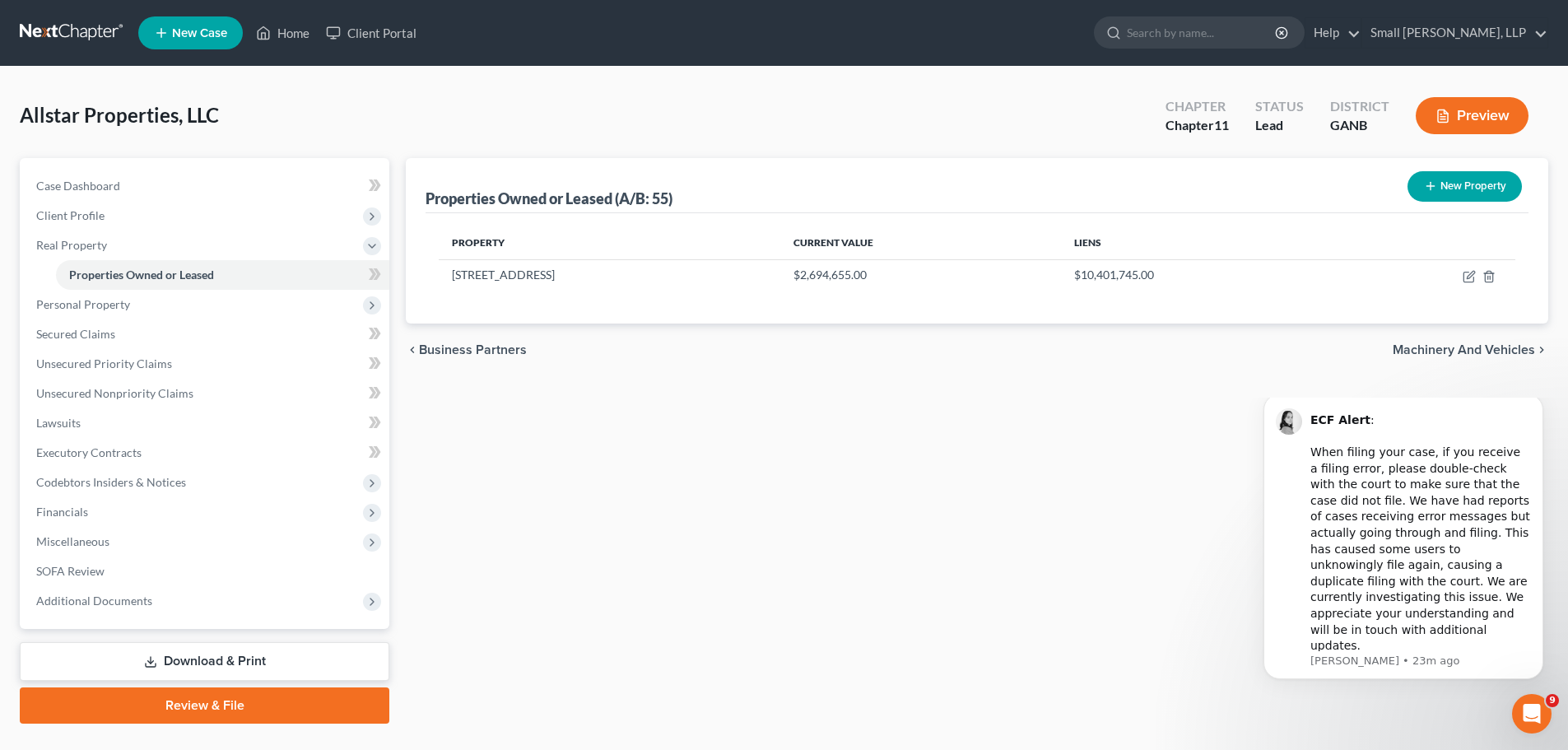
click at [1463, 187] on button "New Property" at bounding box center [1465, 187] width 114 height 31
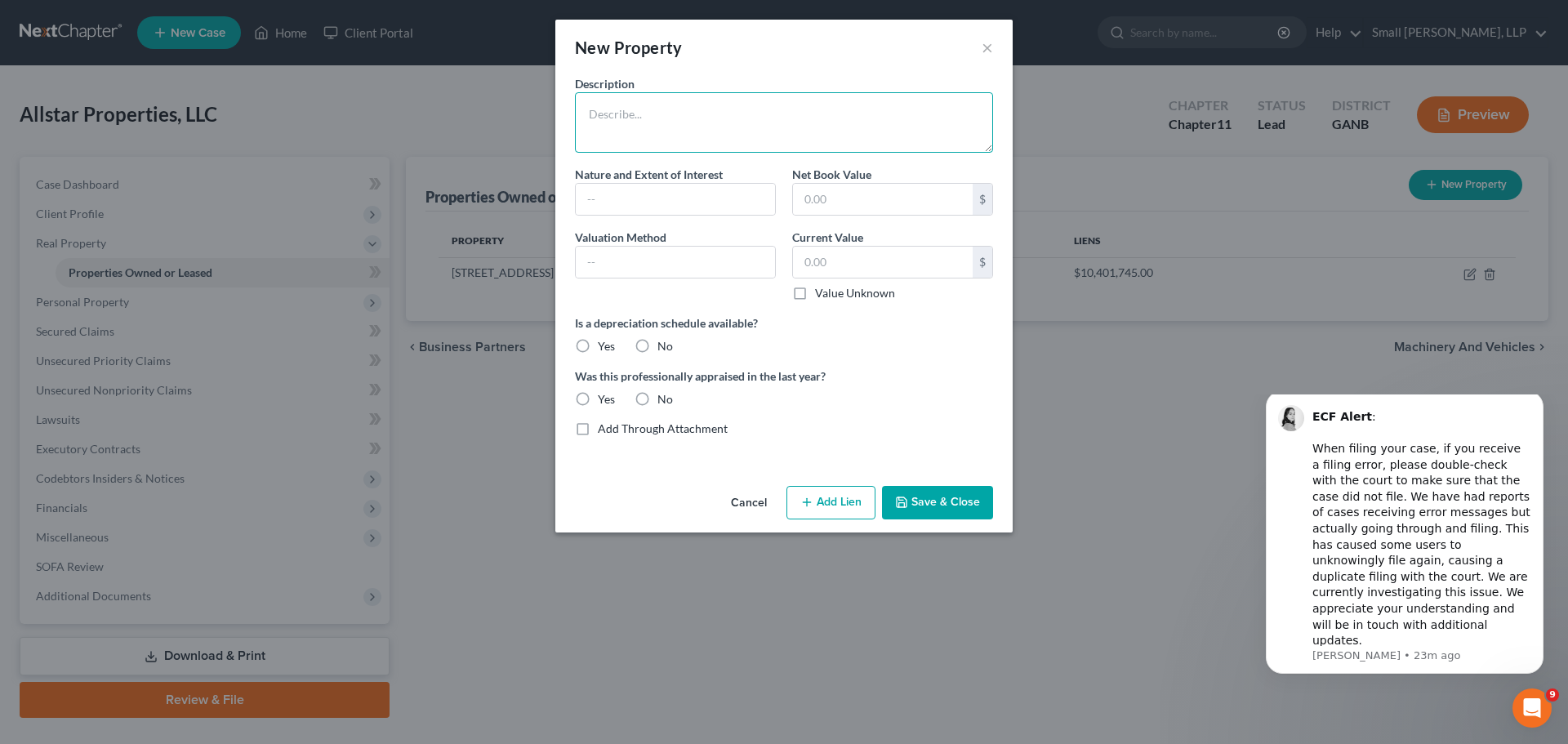
click at [696, 127] on textarea at bounding box center [784, 122] width 418 height 60
type textarea "1 Craton Rd - Floyd K18-172"
click at [726, 195] on input "text" at bounding box center [676, 199] width 199 height 31
type input "Fee Simple"
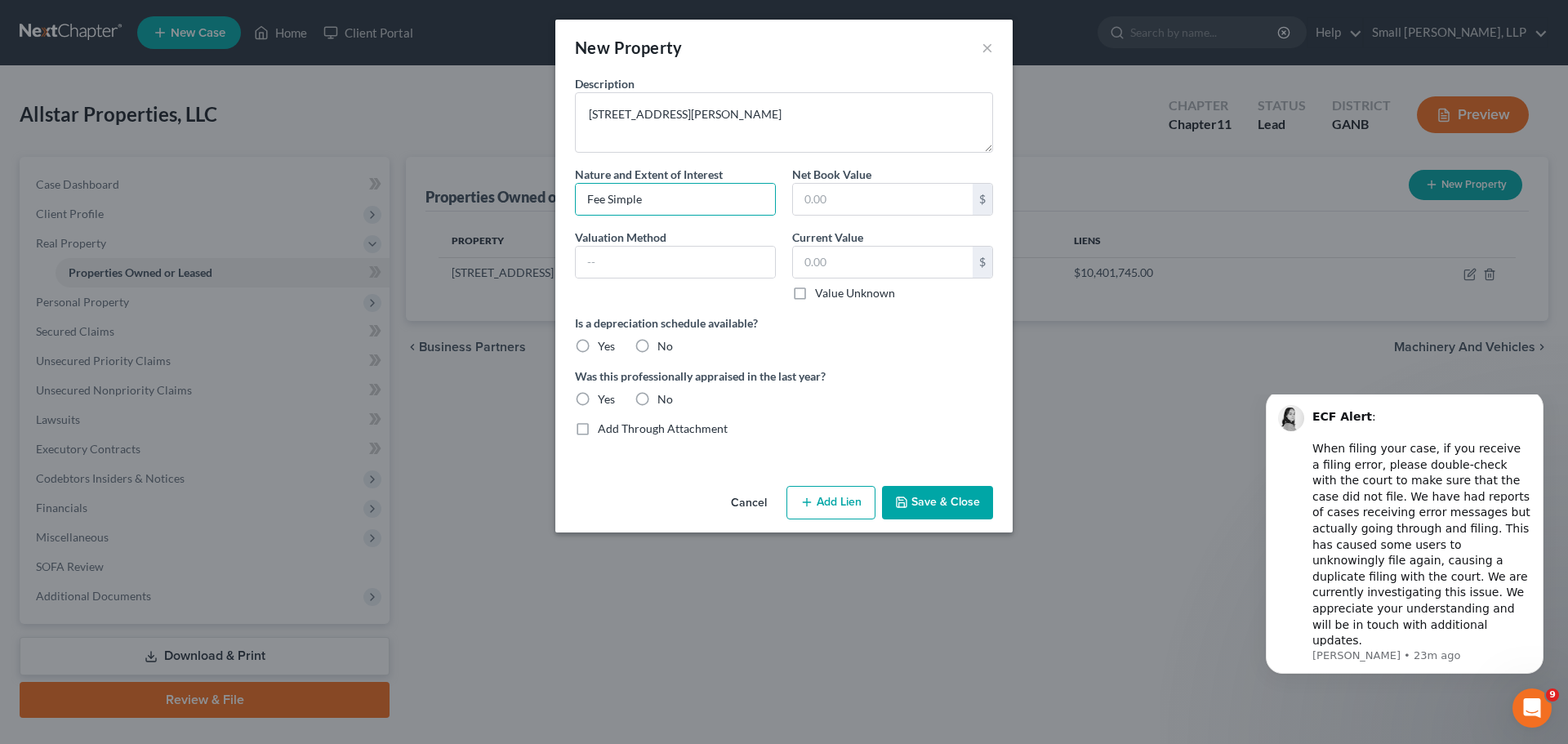
click at [678, 284] on div "Valuation Method" at bounding box center [676, 264] width 217 height 73
click at [683, 272] on input "text" at bounding box center [676, 261] width 199 height 31
type input "Tax Assessed Value"
click at [657, 343] on label "No" at bounding box center [664, 346] width 15 height 16
click at [664, 343] on input "No" at bounding box center [669, 343] width 11 height 11
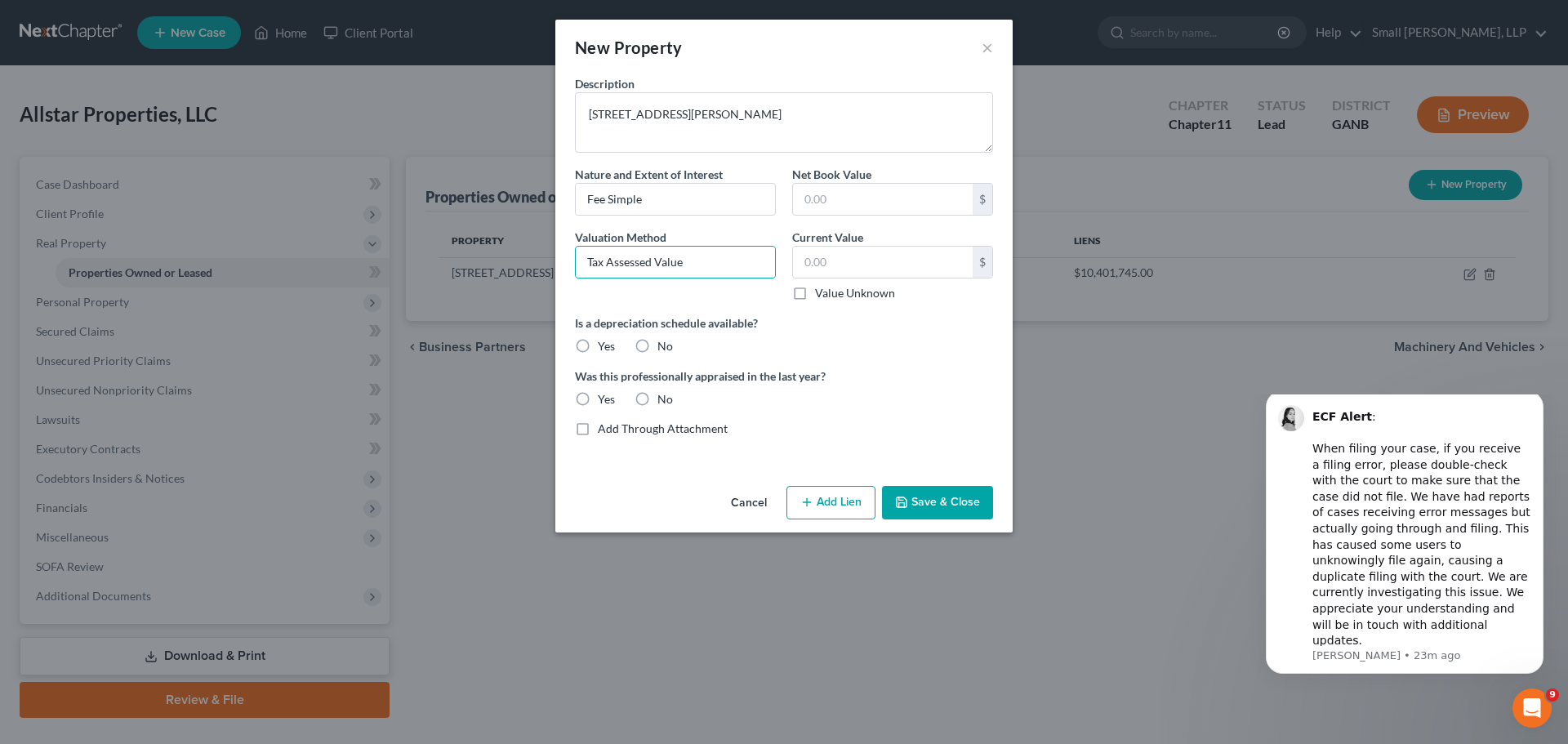
radio input "true"
click at [657, 400] on label "No" at bounding box center [664, 399] width 15 height 16
click at [664, 400] on input "No" at bounding box center [669, 396] width 11 height 11
radio input "true"
click at [815, 266] on input "text" at bounding box center [882, 261] width 180 height 31
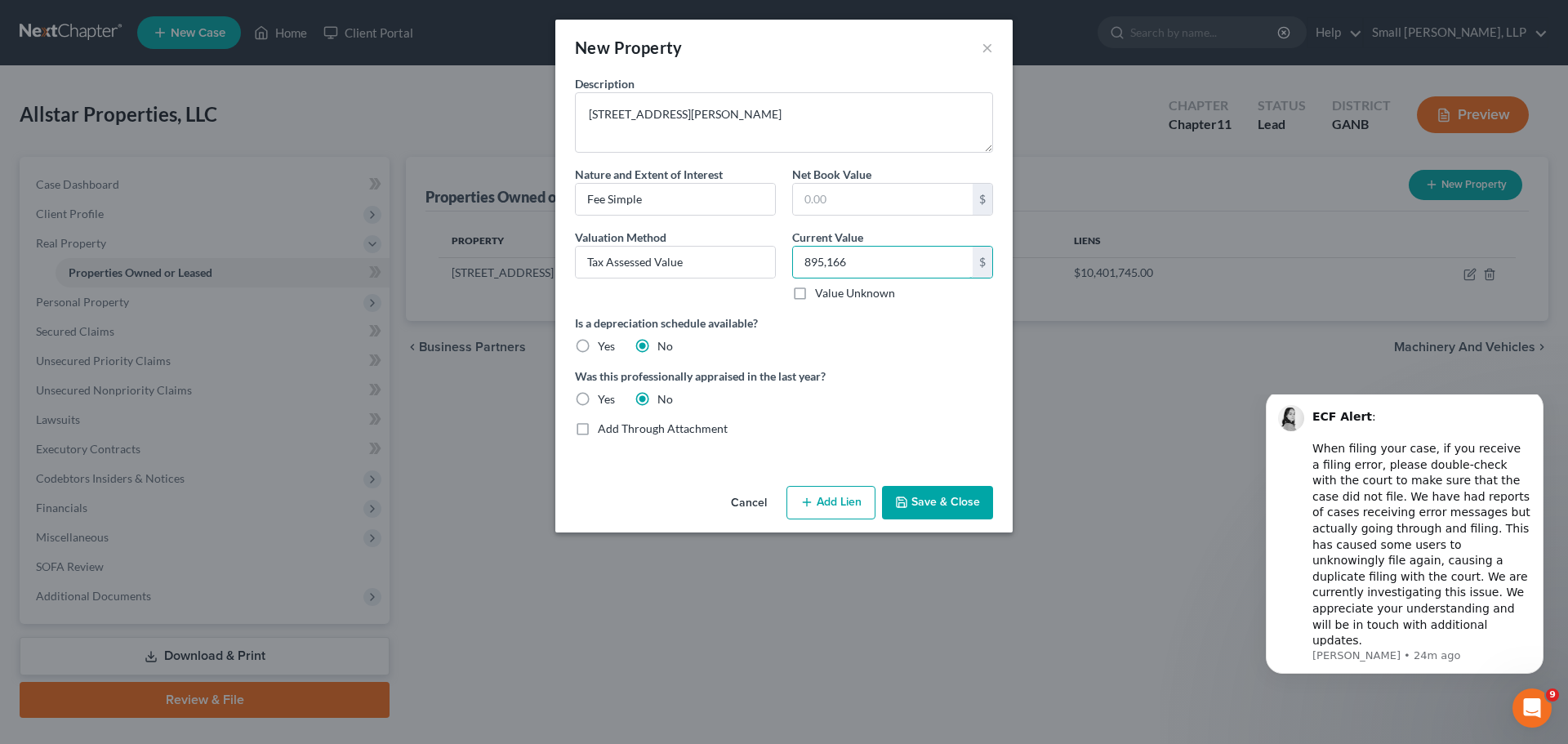
type input "895,166"
click at [899, 328] on label "Is a depreciation schedule available?" at bounding box center [784, 323] width 418 height 17
click at [851, 502] on button "Add Lien" at bounding box center [830, 503] width 89 height 34
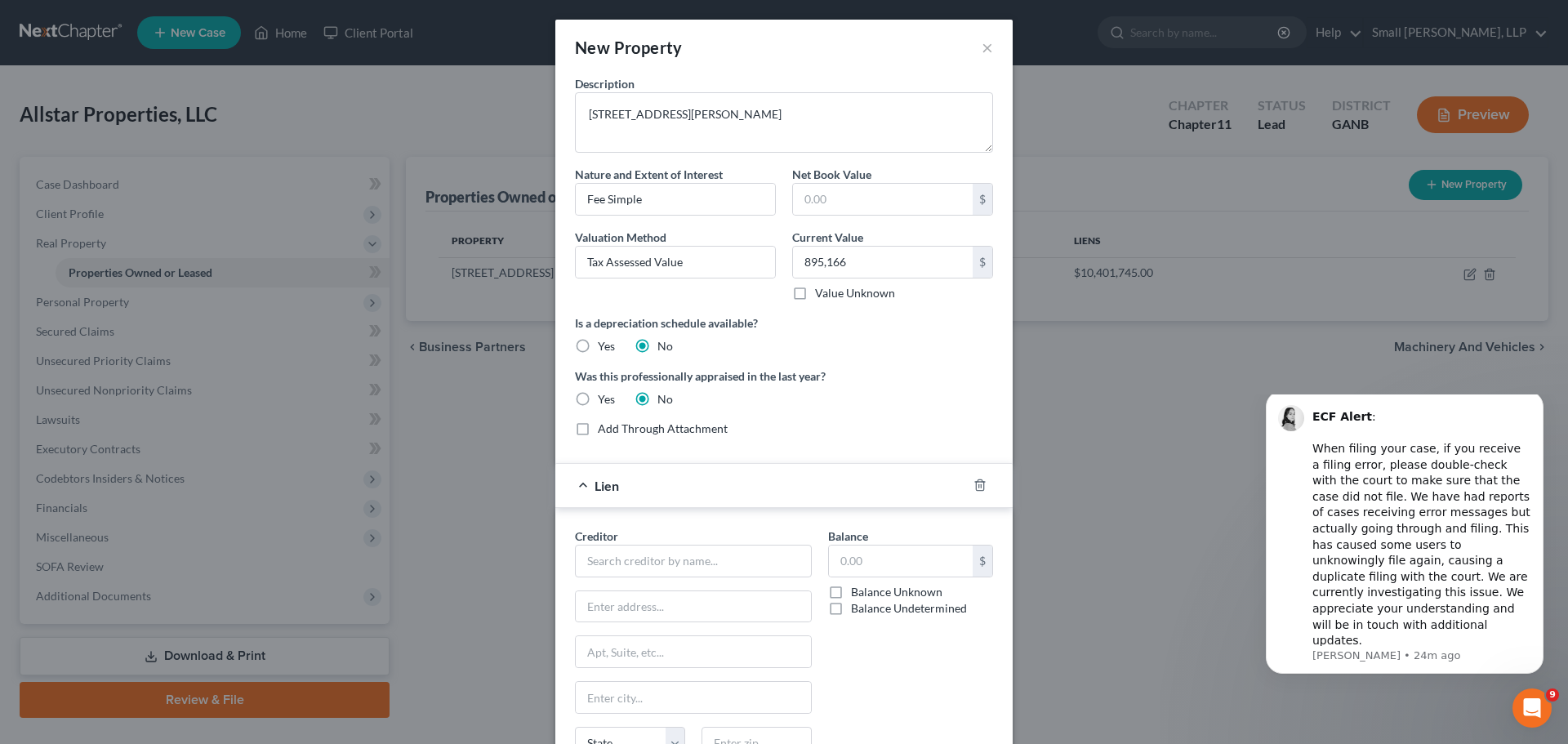
scroll to position [160, 0]
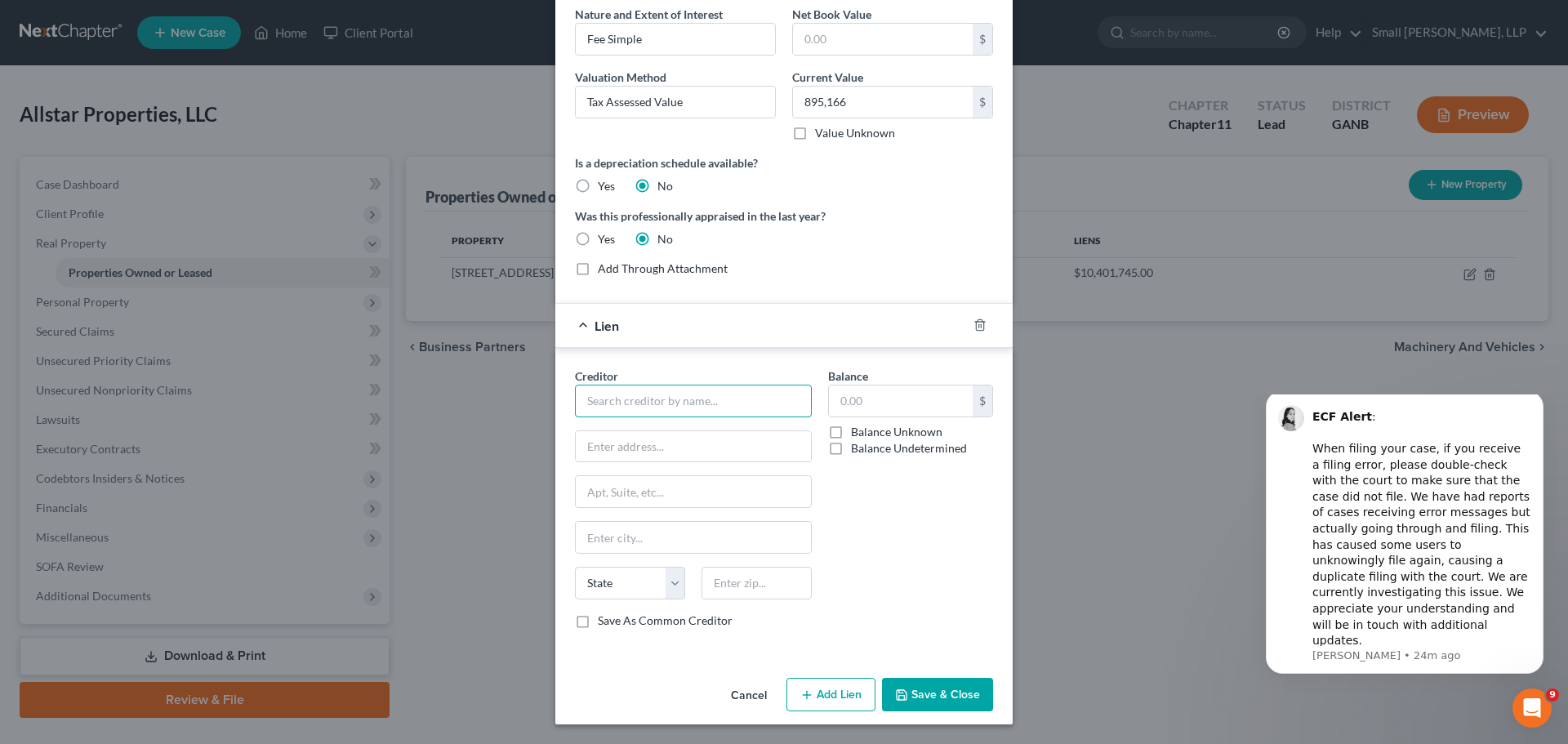
click at [726, 404] on input "text" at bounding box center [694, 401] width 237 height 32
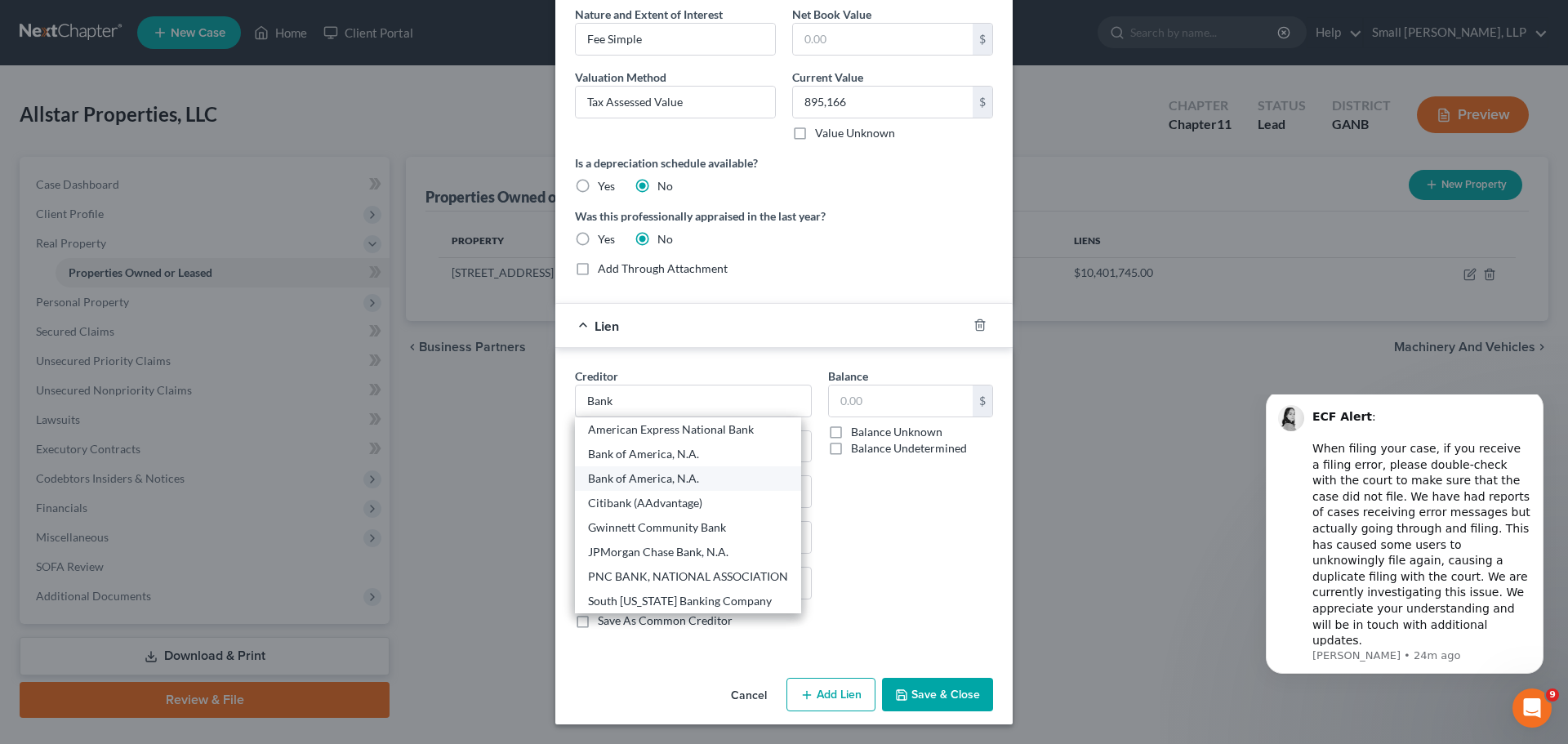
click at [691, 470] on div "Bank of America, N.A." at bounding box center [687, 478] width 200 height 16
type input "Bank of America, N.A."
type input "[STREET_ADDRESS][PERSON_NAME]"
type input "Charlotte"
select select "28"
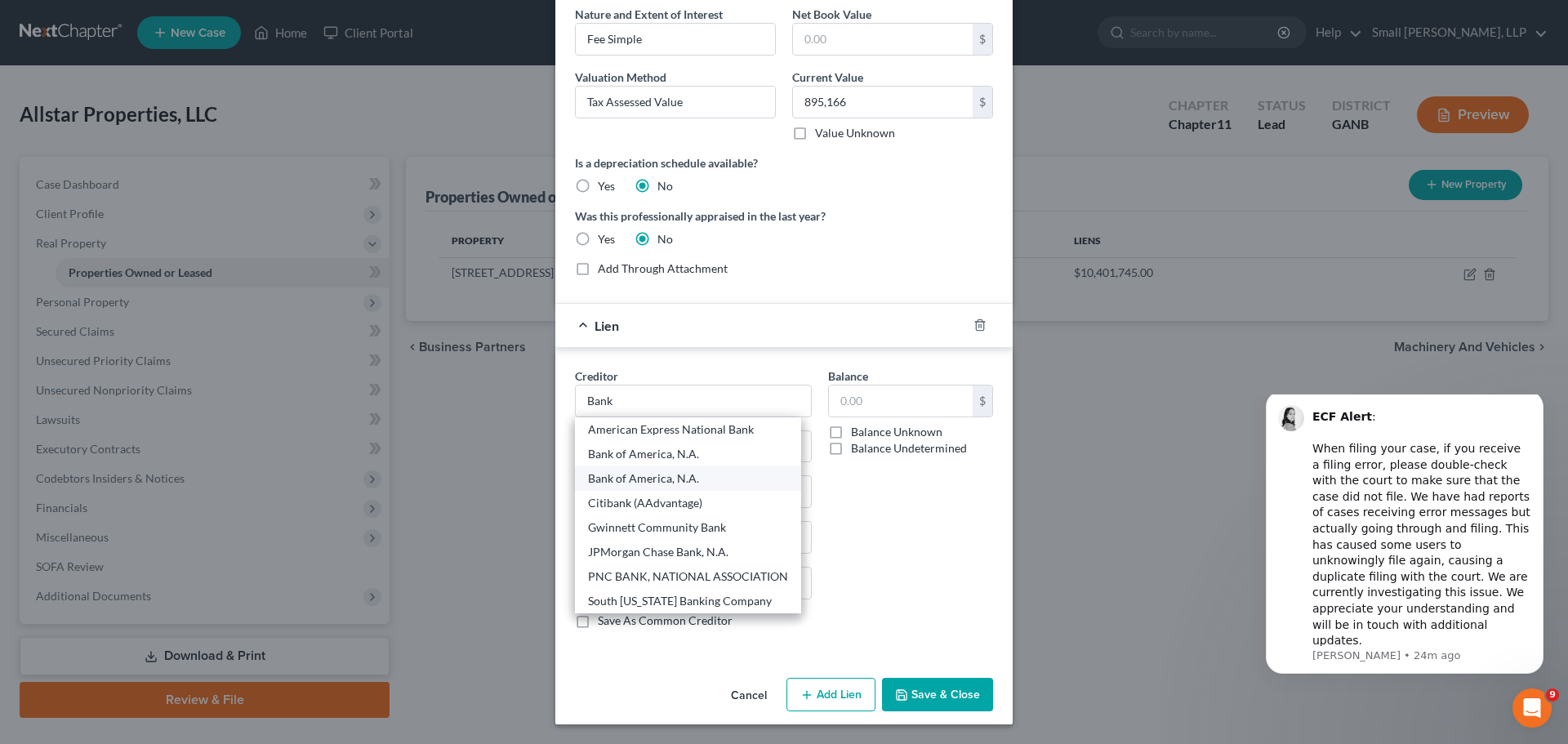
type input "28255"
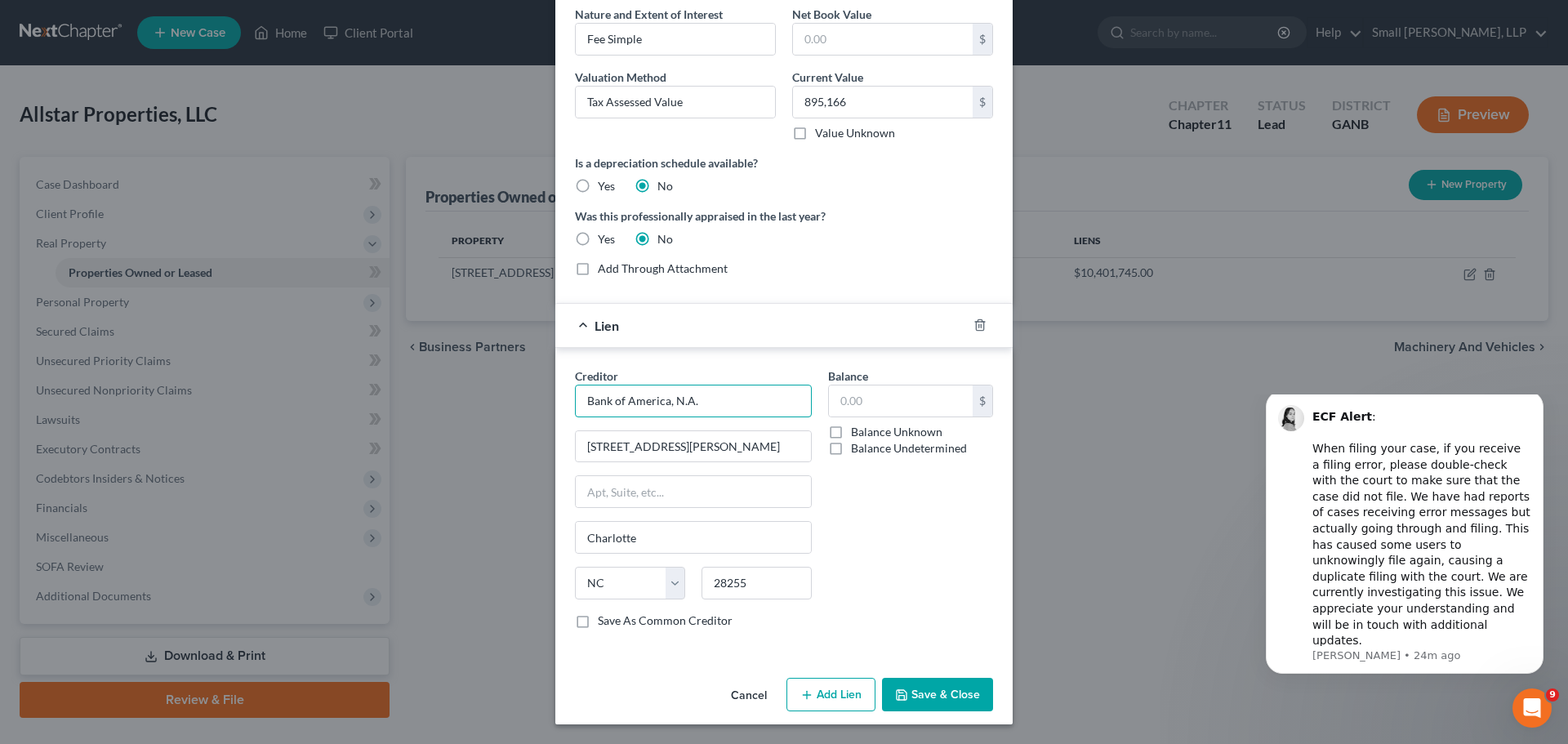
click at [695, 405] on input "Bank of America, N.A." at bounding box center [694, 401] width 237 height 32
drag, startPoint x: 702, startPoint y: 403, endPoint x: 541, endPoint y: 390, distance: 161.5
click at [541, 390] on div "New Property × Description 1 Craton Rd - Floyd K18-172 Nature and Extent of Int…" at bounding box center [784, 372] width 1568 height 744
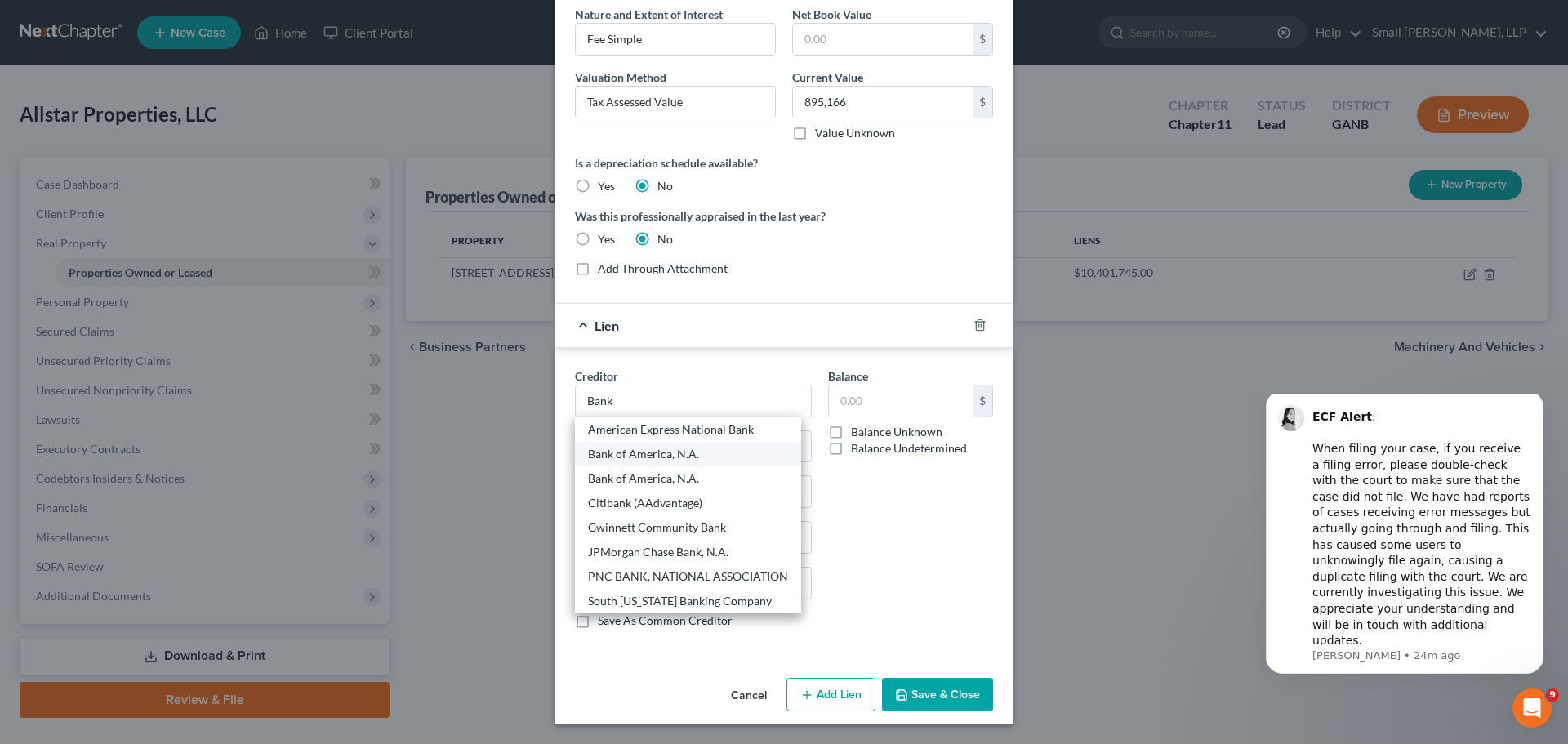
click at [611, 448] on div "Bank of America, N.A." at bounding box center [687, 454] width 200 height 16
type input "Bank of America, N.A."
type input "101 North Tryon Street"
type input "One Independence Center"
type input "28255-0001"
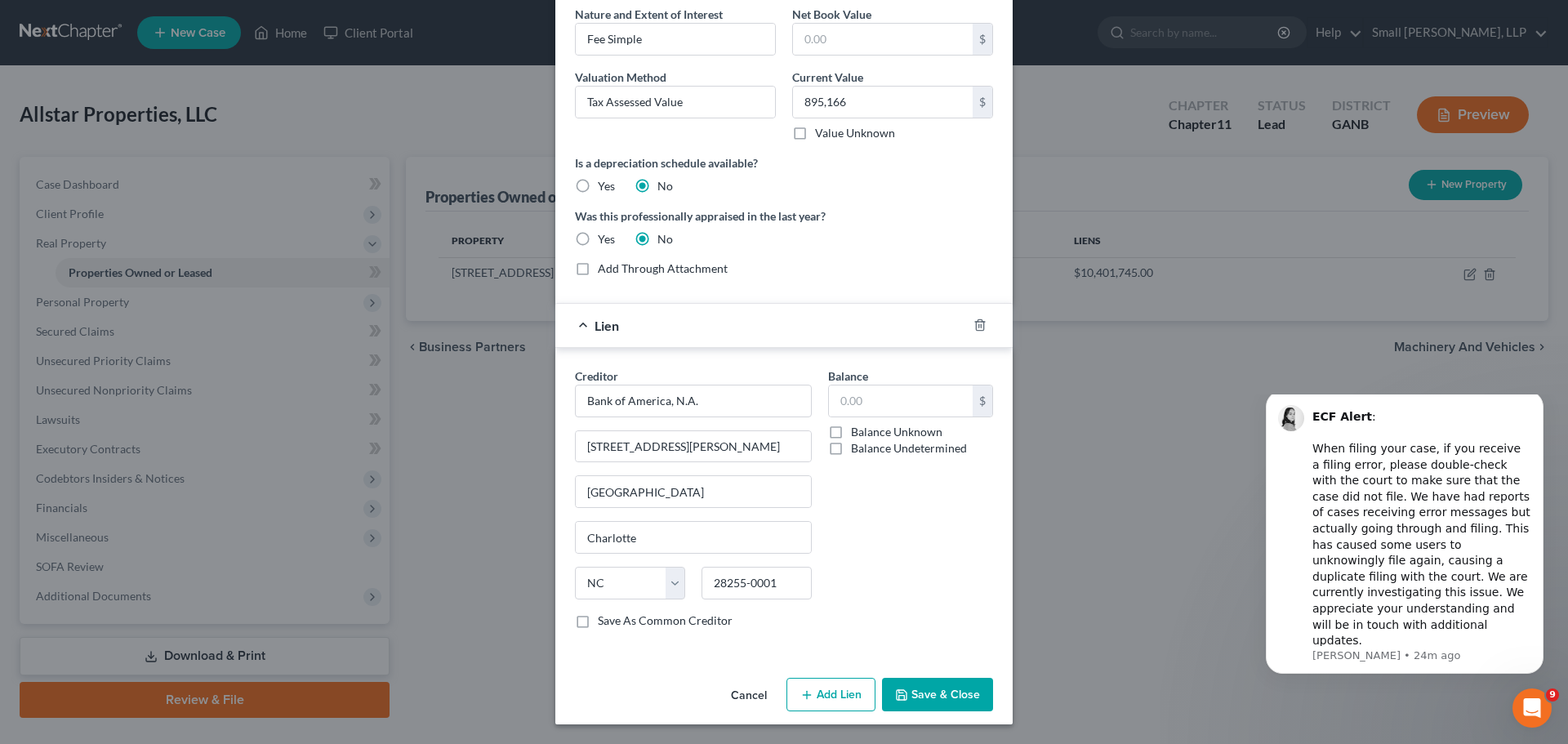
click at [853, 448] on label "Balance Undetermined" at bounding box center [908, 448] width 116 height 16
click at [857, 448] on input "Balance Undetermined" at bounding box center [863, 446] width 11 height 11
checkbox input "true"
type input "0.00"
click at [952, 698] on button "Save & Close" at bounding box center [937, 695] width 111 height 34
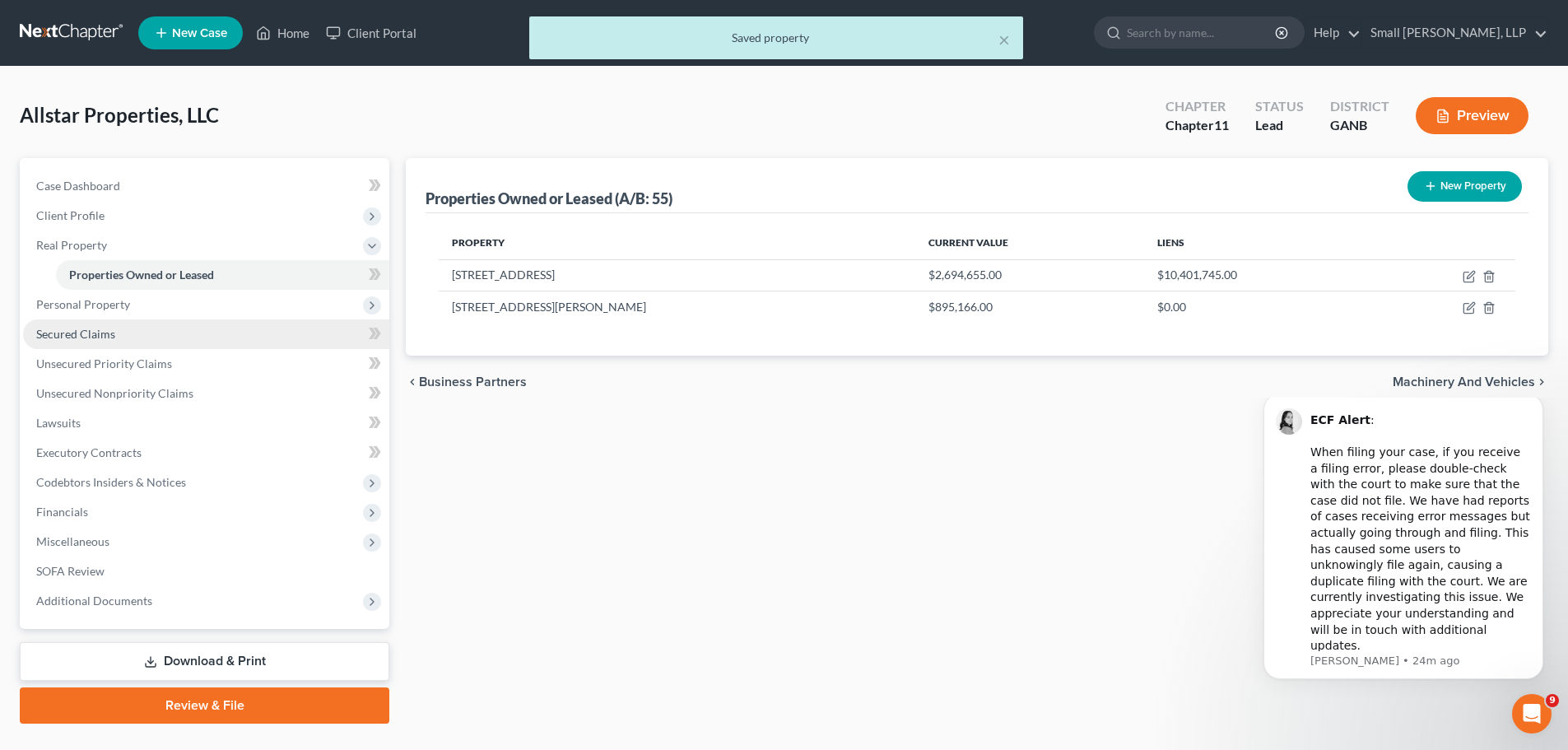
click at [101, 332] on span "Secured Claims" at bounding box center [75, 333] width 79 height 14
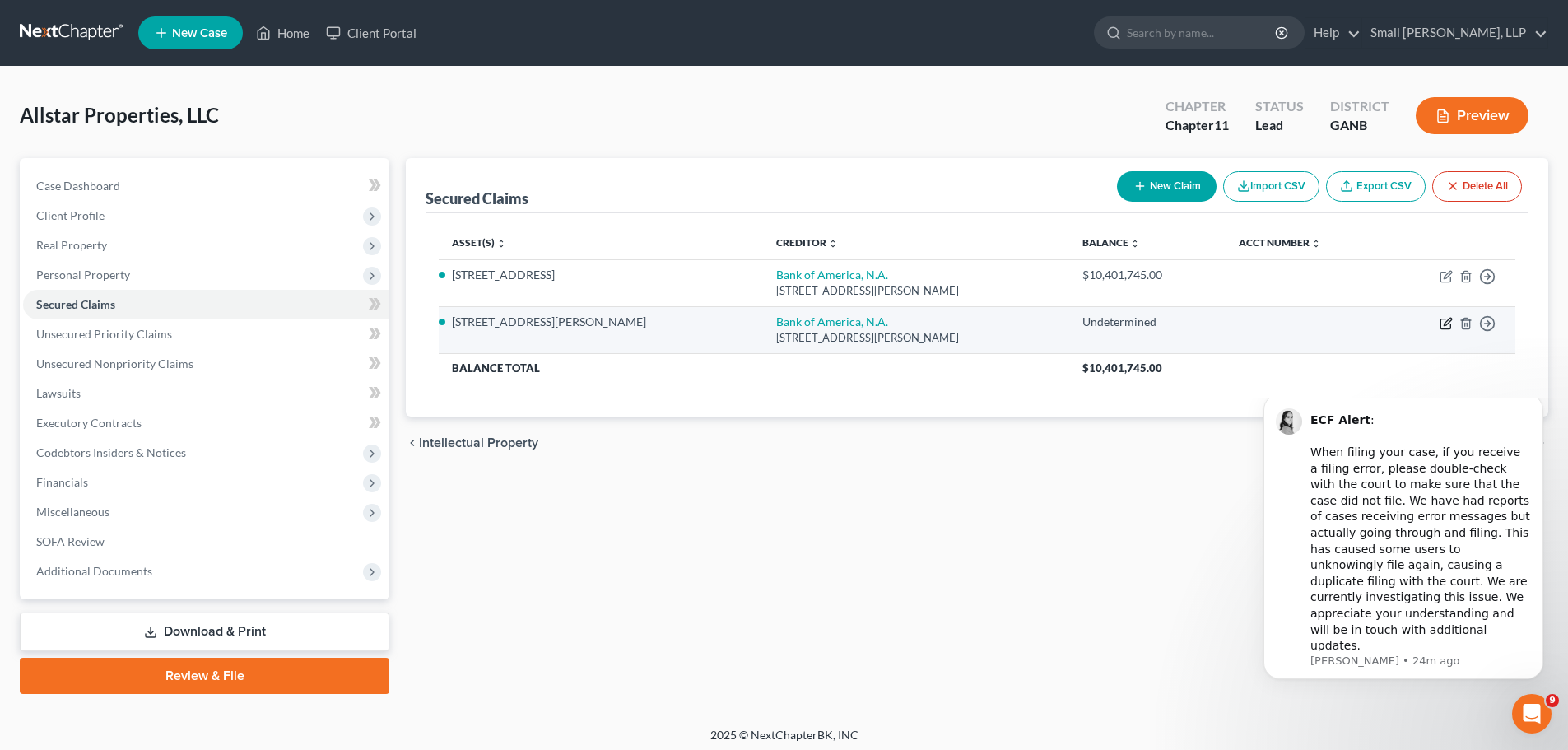
click at [1441, 320] on icon "button" at bounding box center [1445, 324] width 10 height 10
select select "28"
select select "3"
select select "0"
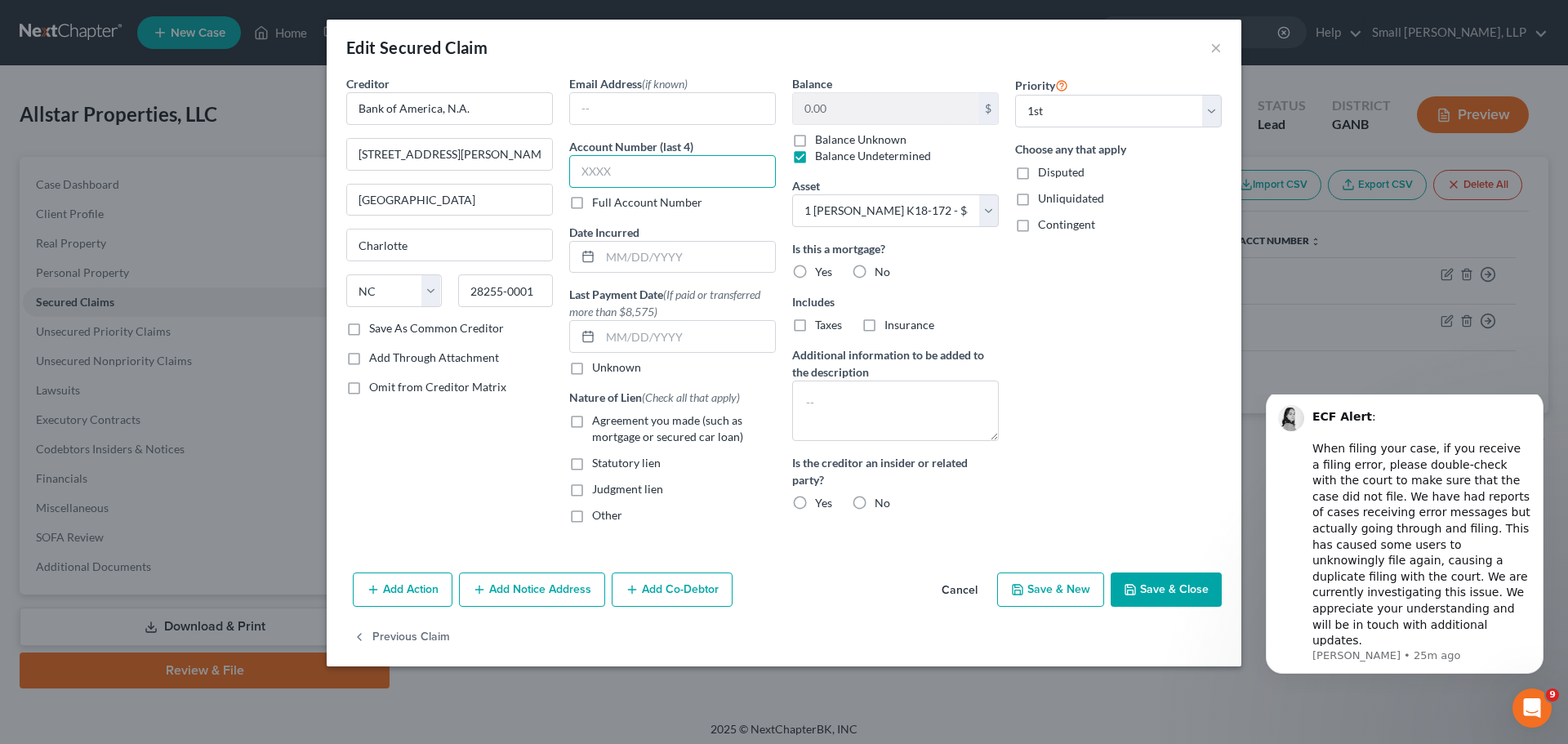
click at [590, 164] on input "text" at bounding box center [672, 172] width 207 height 32
type input "5316"
click at [853, 409] on textarea at bounding box center [895, 410] width 207 height 60
paste textarea "Multiple pieces of property act as collateral for this loan; all are identified…"
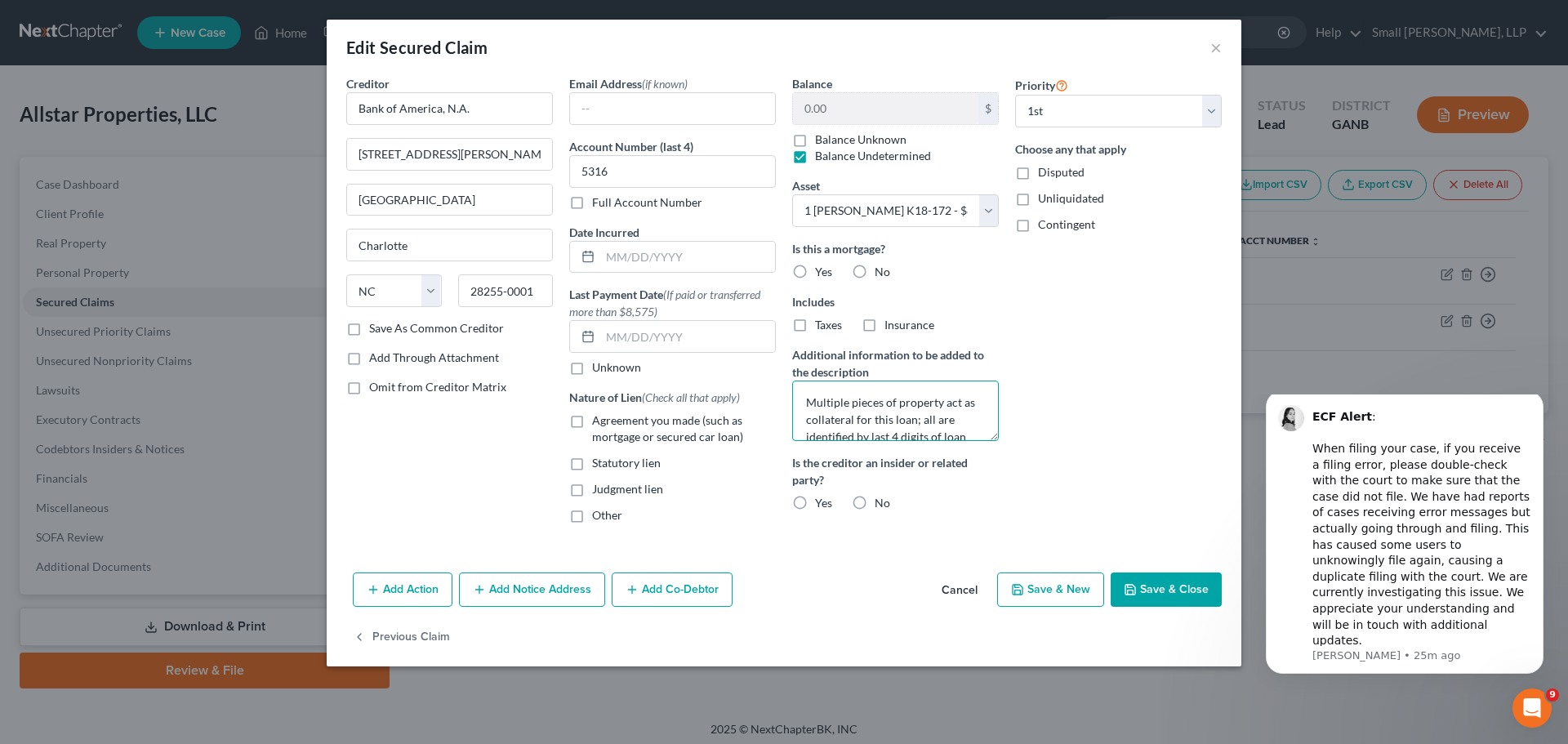
scroll to position [21, 0]
type textarea "Multiple pieces of property act as collateral for this loan; all are identified…"
click at [592, 425] on label "Agreement you made (such as mortgage or secured car loan)" at bounding box center [684, 429] width 183 height 32
click at [598, 423] on input "Agreement you made (such as mortgage or secured car loan)" at bounding box center [604, 418] width 11 height 11
checkbox input "true"
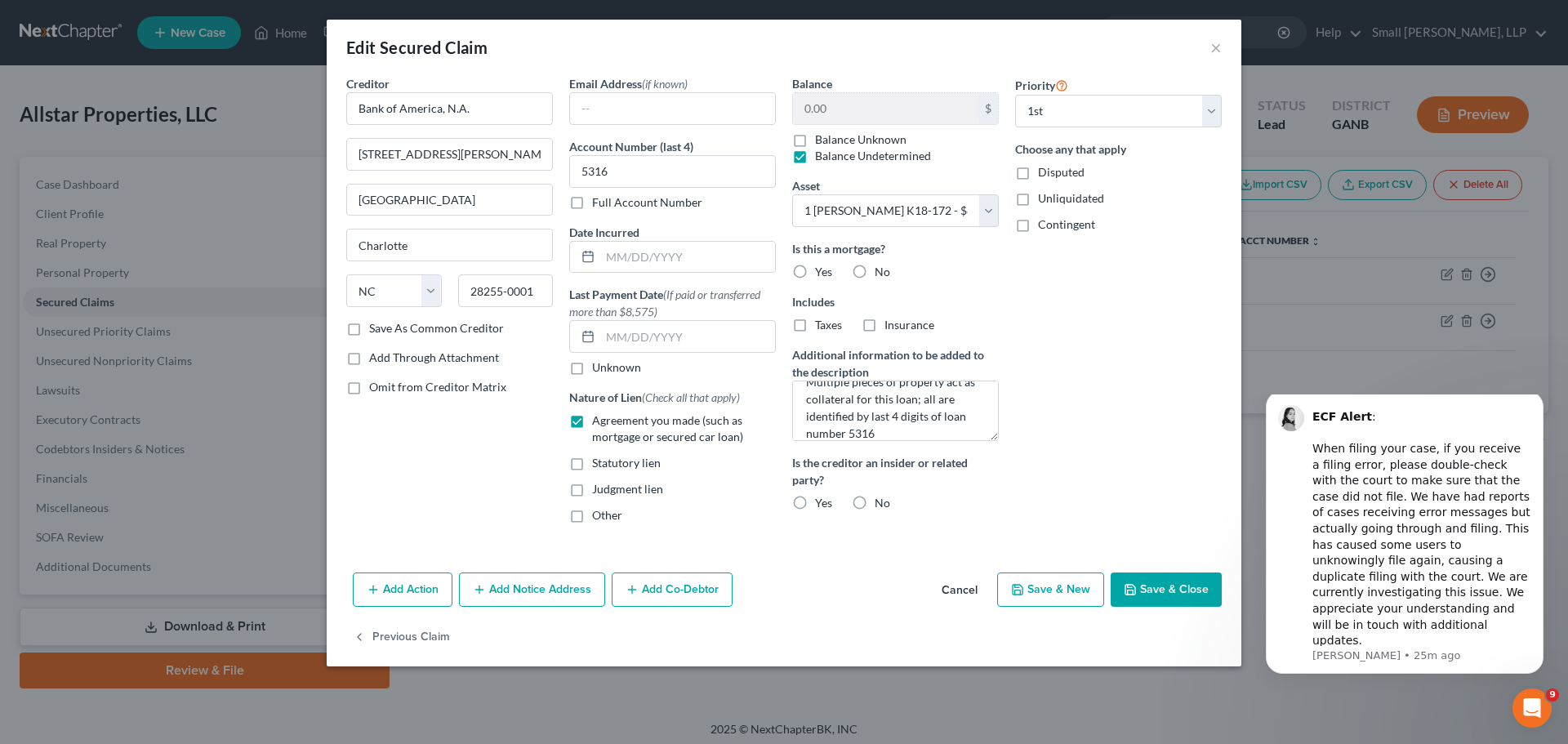
click at [815, 272] on label "Yes" at bounding box center [823, 271] width 17 height 16
click at [821, 272] on input "Yes" at bounding box center [827, 269] width 11 height 11
radio input "true"
drag, startPoint x: 855, startPoint y: 504, endPoint x: 997, endPoint y: 513, distance: 142.3
click at [874, 504] on label "No" at bounding box center [881, 503] width 15 height 16
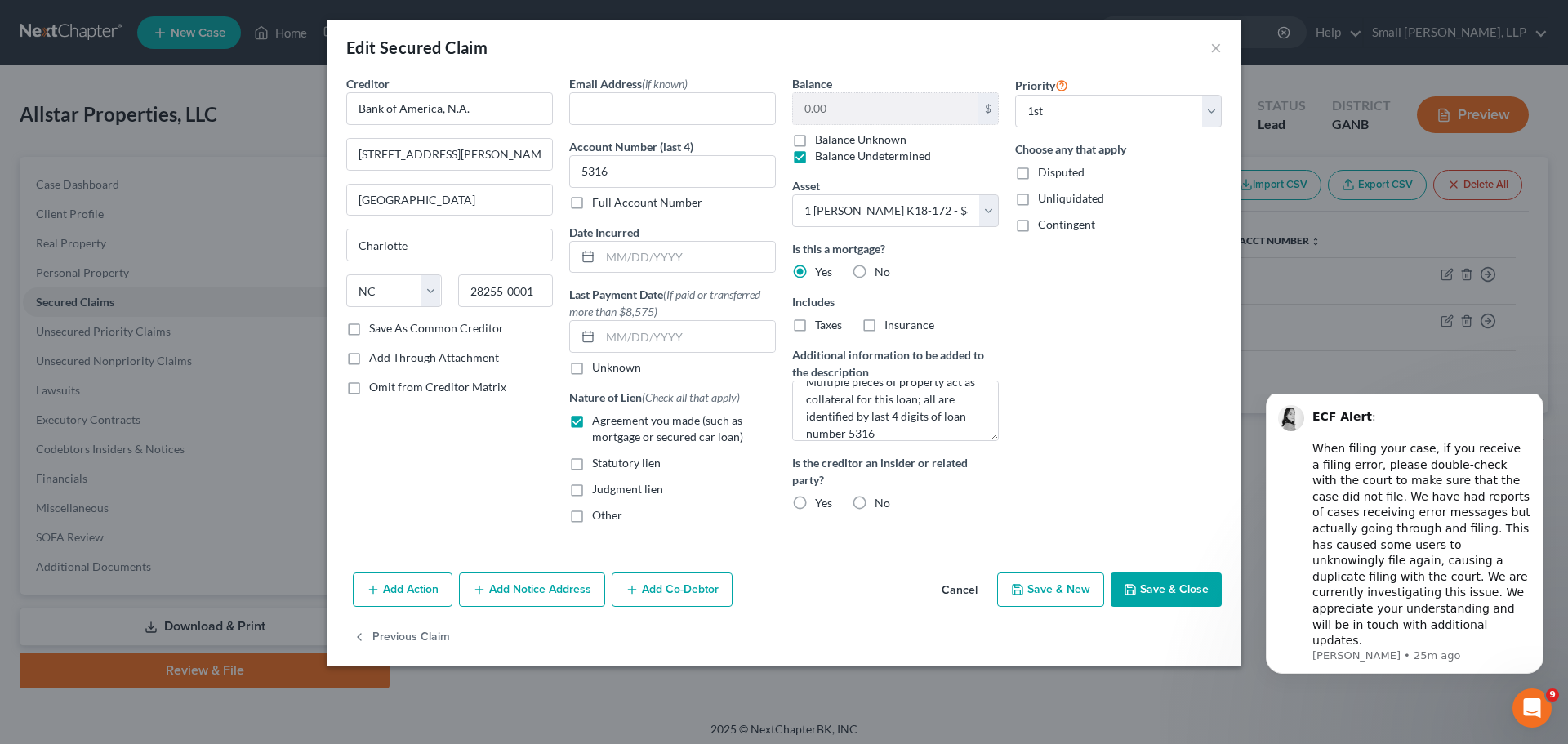
click at [881, 504] on input "No" at bounding box center [886, 500] width 11 height 11
radio input "true"
click at [1135, 590] on icon "button" at bounding box center [1129, 589] width 13 height 13
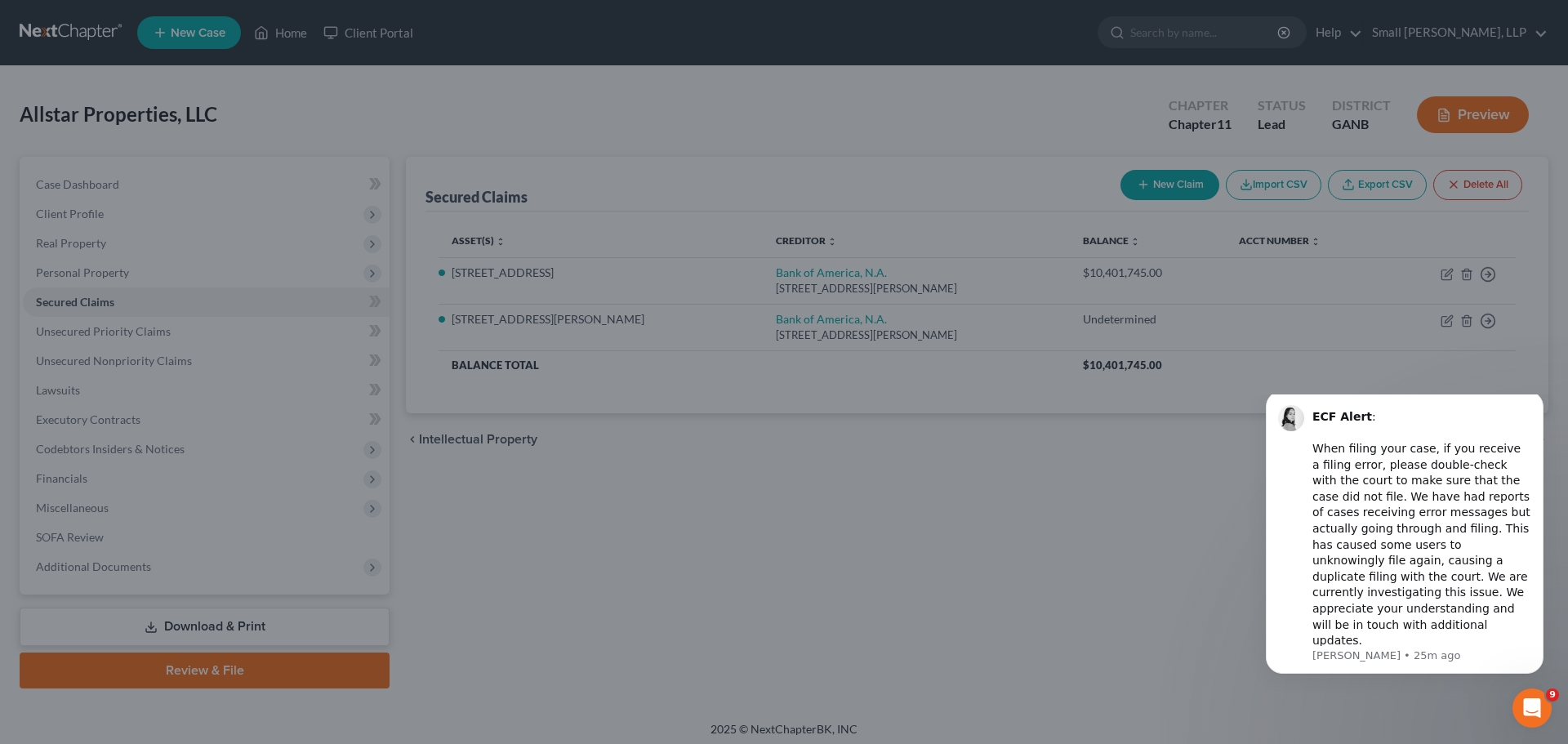
select select "3"
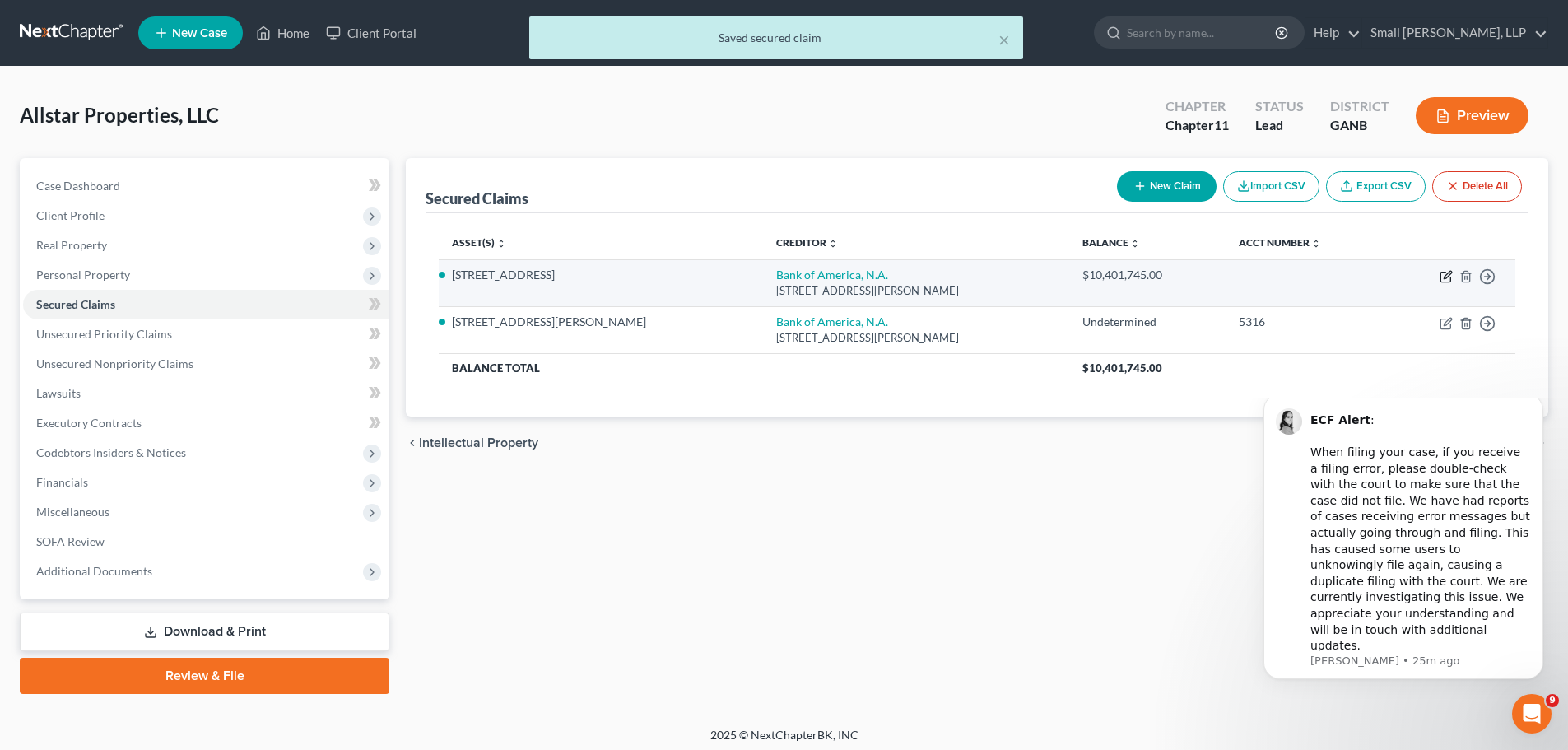
click at [1443, 274] on icon "button" at bounding box center [1446, 276] width 14 height 14
select select "28"
select select "2"
select select "0"
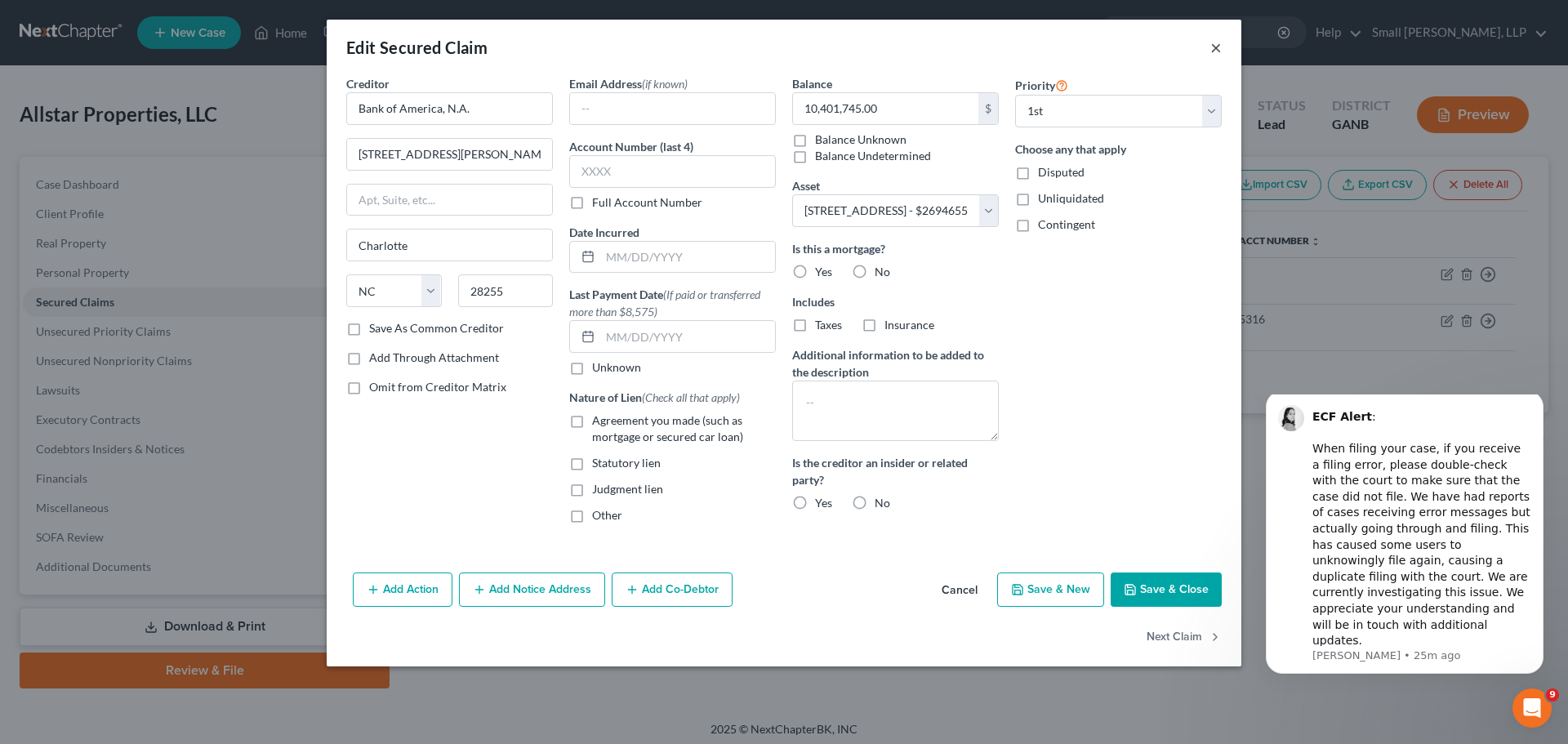
click at [1218, 54] on button "×" at bounding box center [1216, 48] width 12 height 20
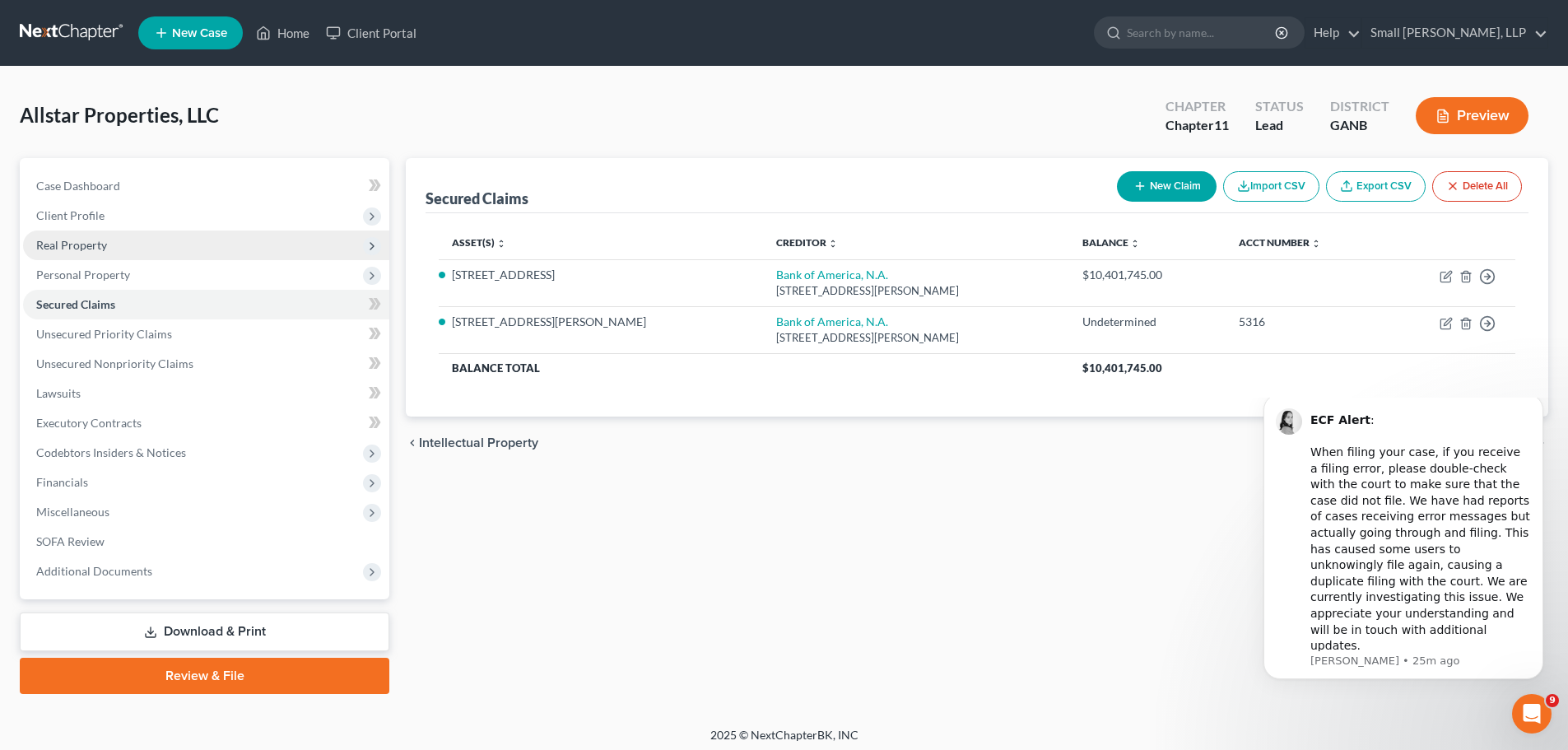
click at [198, 248] on span "Real Property" at bounding box center [206, 245] width 366 height 30
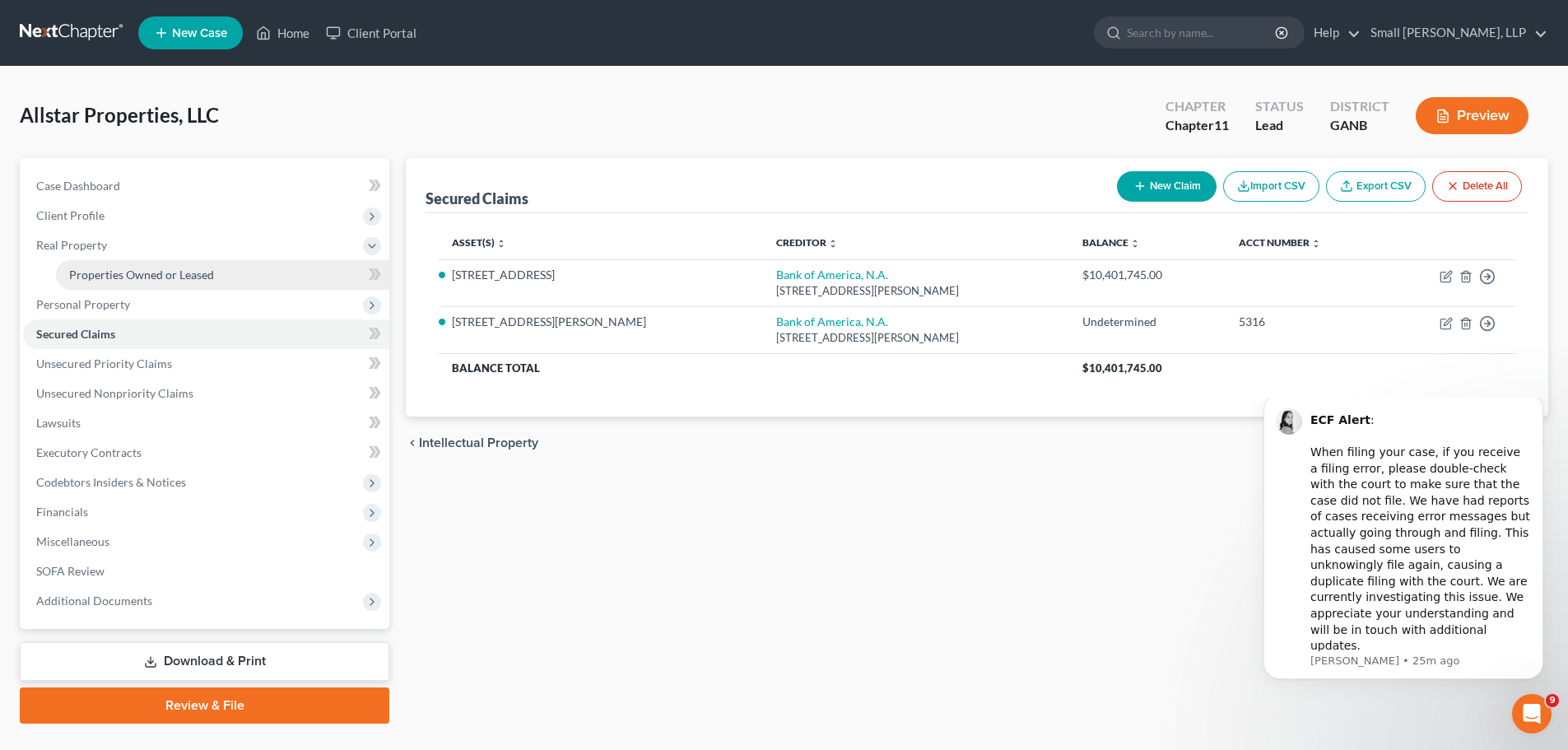
click at [190, 274] on span "Properties Owned or Leased" at bounding box center [141, 274] width 145 height 14
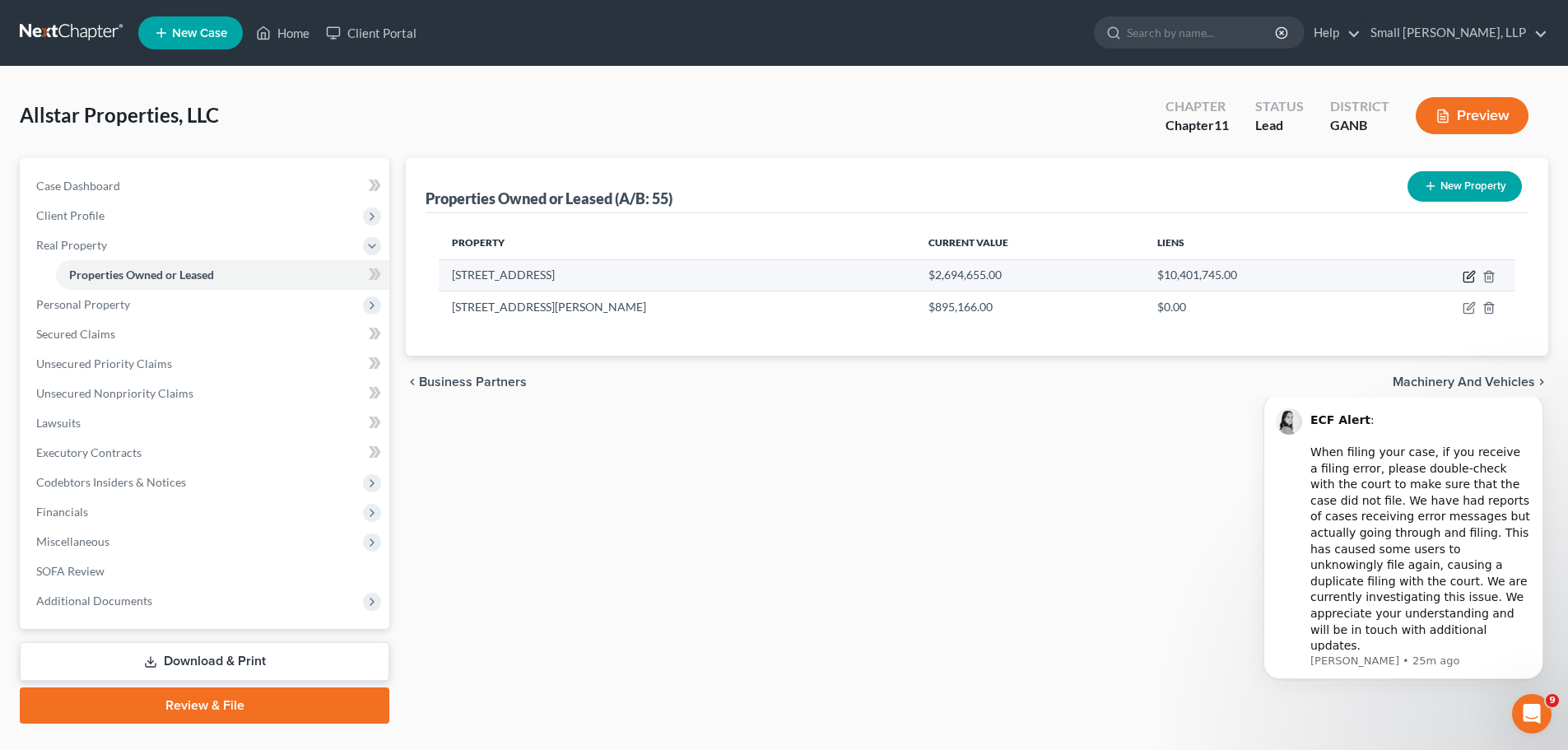
click at [1470, 274] on icon "button" at bounding box center [1470, 274] width 7 height 7
select select "28"
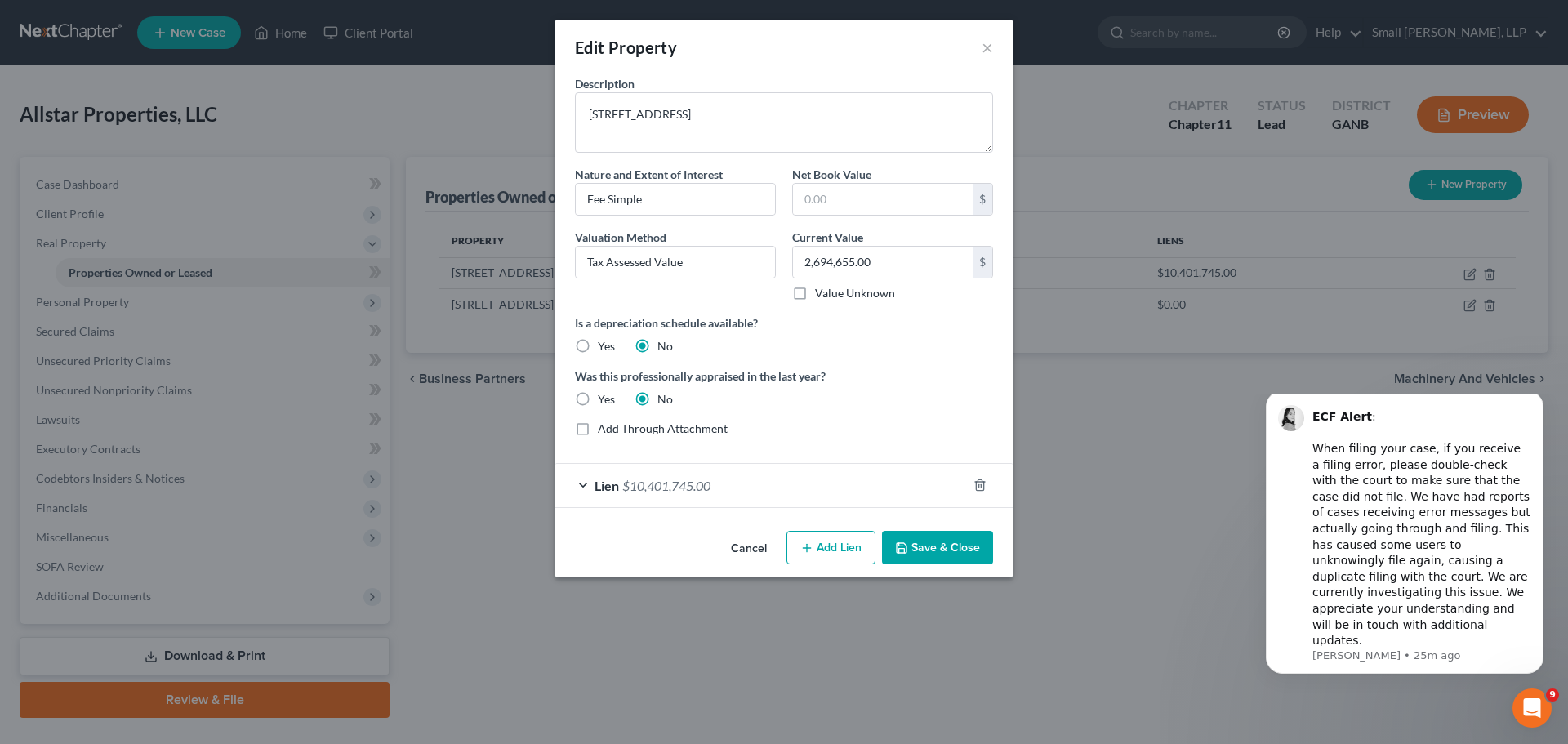
click at [773, 476] on div "Lien $10,401,745.00" at bounding box center [761, 485] width 412 height 43
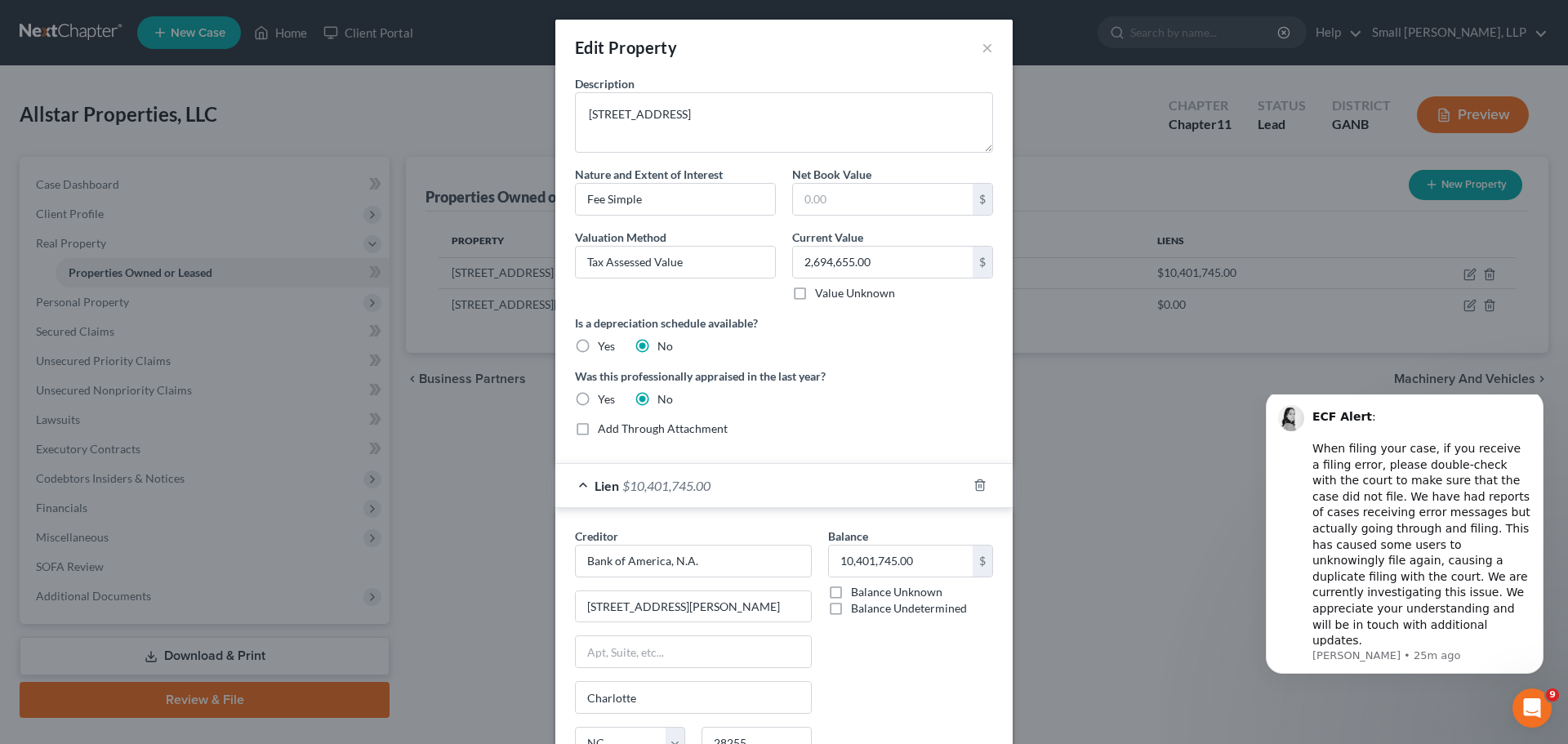
scroll to position [160, 0]
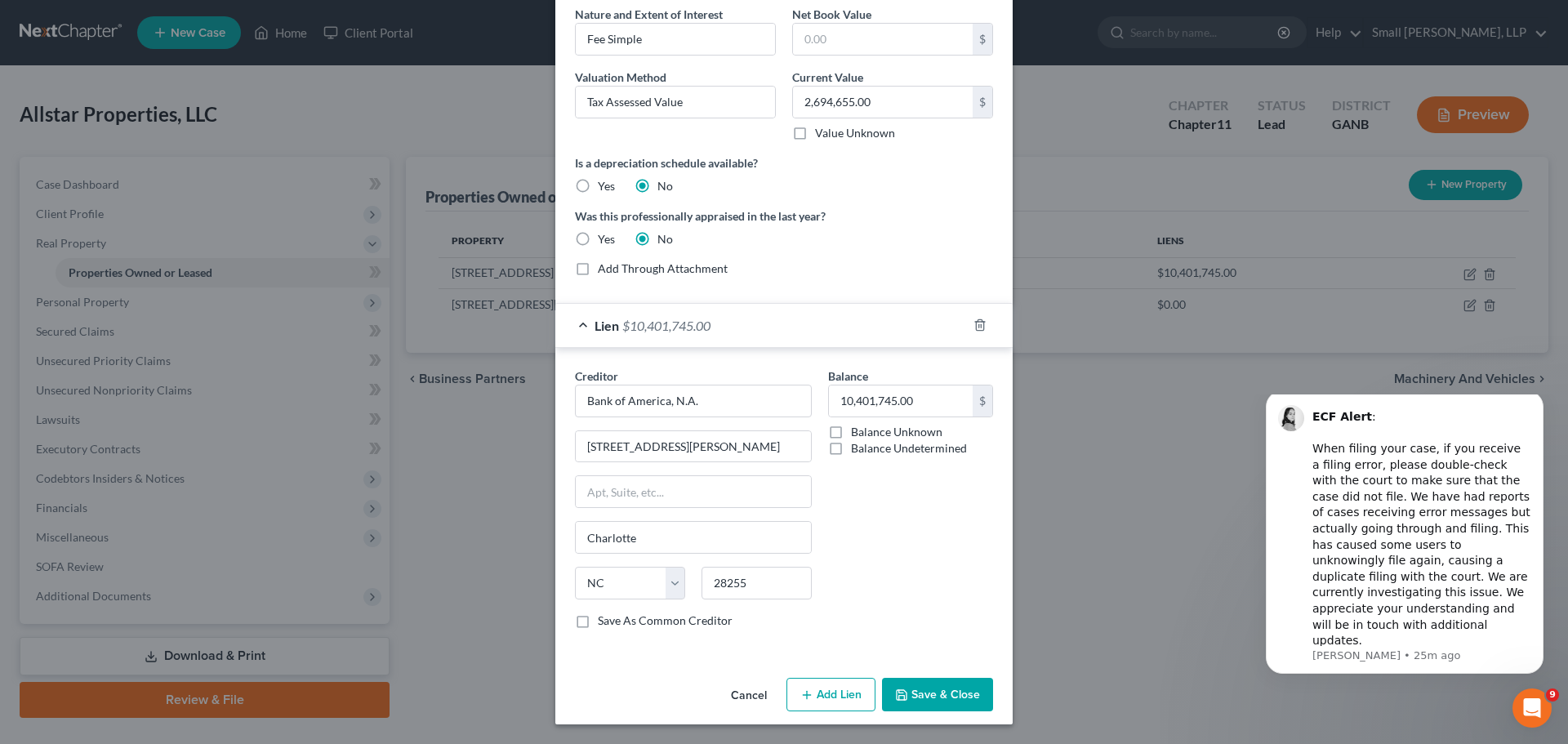
drag, startPoint x: 737, startPoint y: 373, endPoint x: 726, endPoint y: 380, distance: 13.0
click at [735, 373] on div "Creditor * Bank of America, N.A." at bounding box center [694, 392] width 237 height 49
click at [720, 394] on input "Bank of America, N.A." at bounding box center [694, 401] width 237 height 32
drag, startPoint x: 720, startPoint y: 394, endPoint x: 497, endPoint y: 388, distance: 223.1
click at [497, 388] on div "Edit Property × Description 5229 Rockmart Way Nature and Extent of Interest Fee…" at bounding box center [784, 372] width 1568 height 744
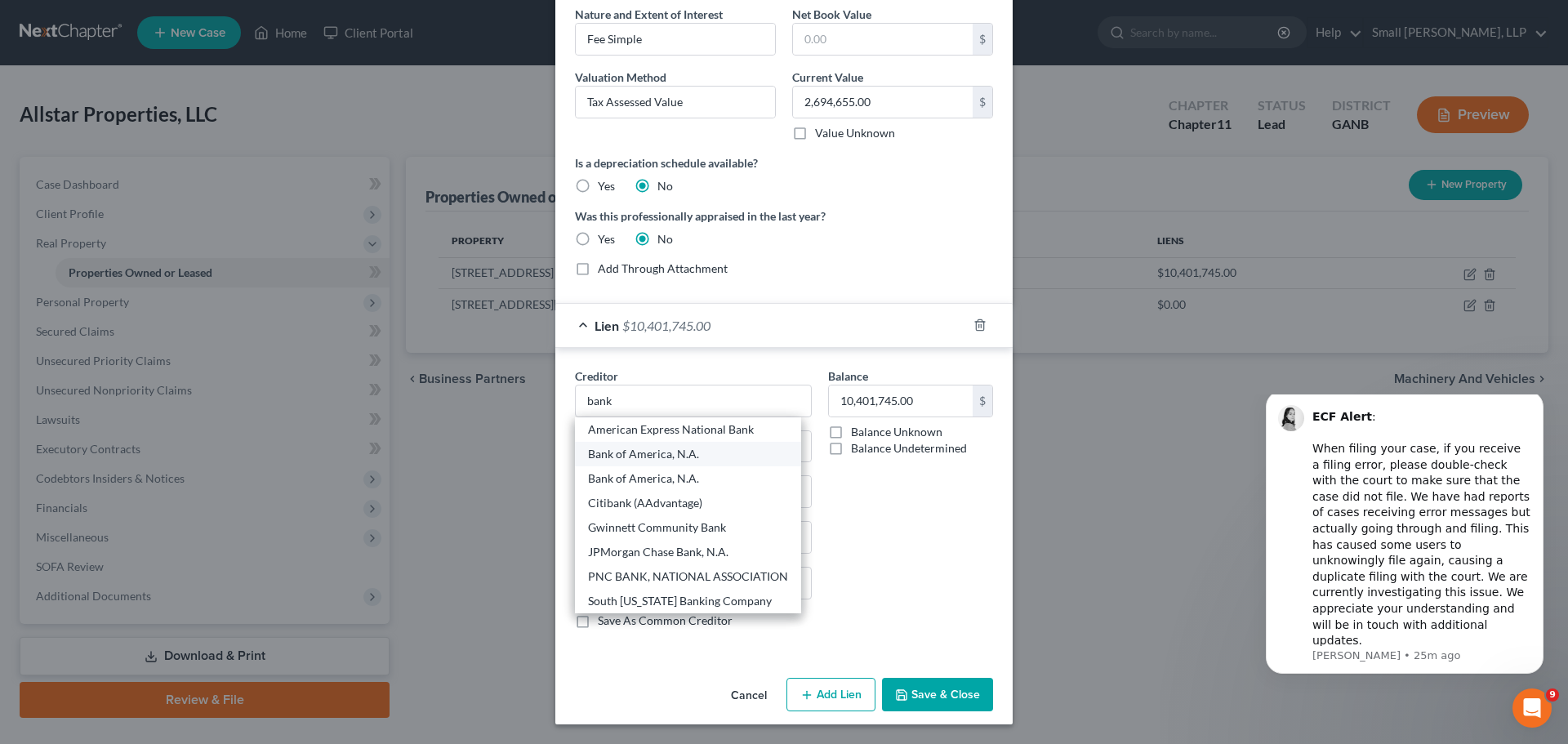
click at [588, 452] on div "Bank of America, N.A." at bounding box center [687, 454] width 200 height 16
type input "Bank of America, N.A."
type input "101 North Tryon Street"
type input "One Independence Center"
type input "28255-0001"
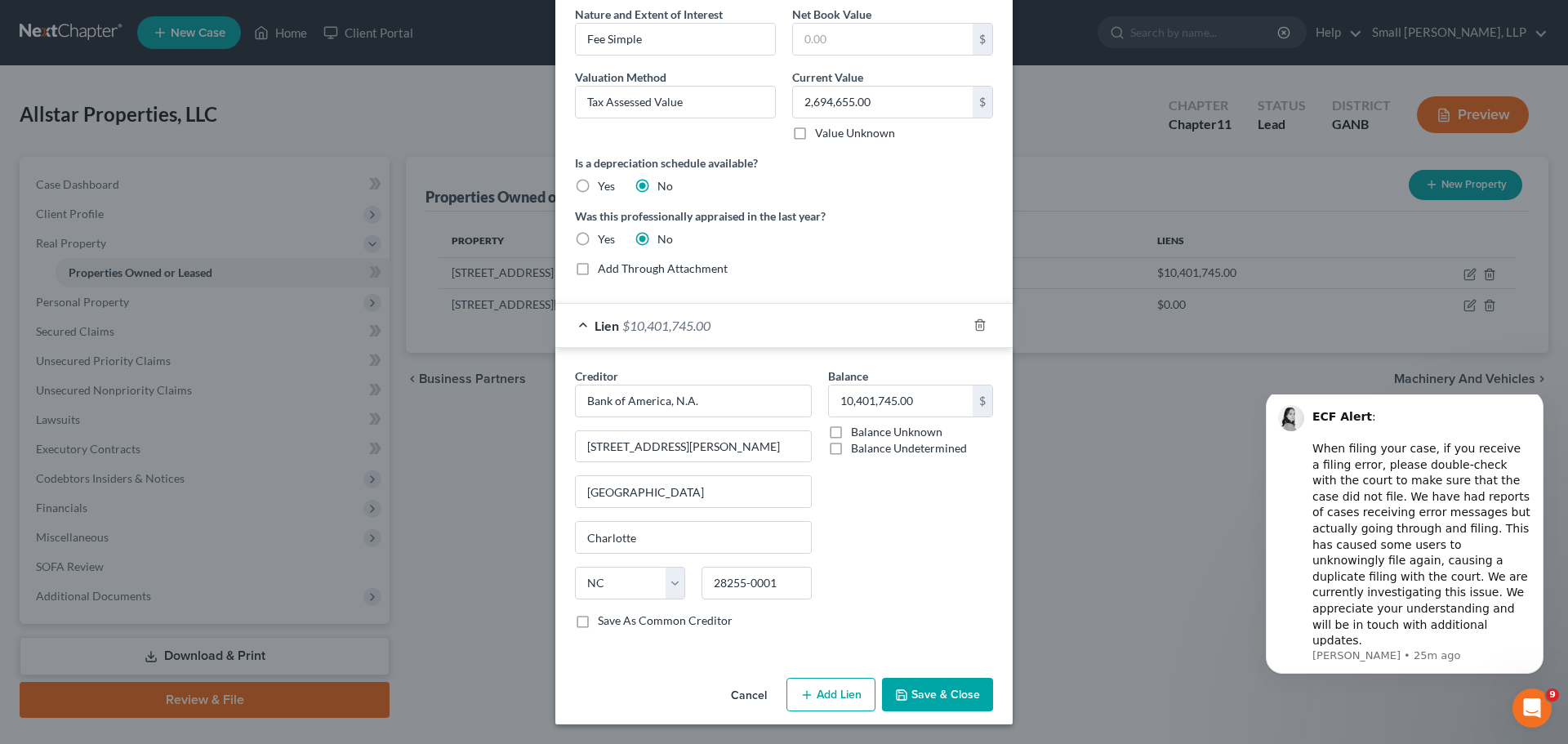
click at [937, 702] on button "Save & Close" at bounding box center [937, 695] width 111 height 34
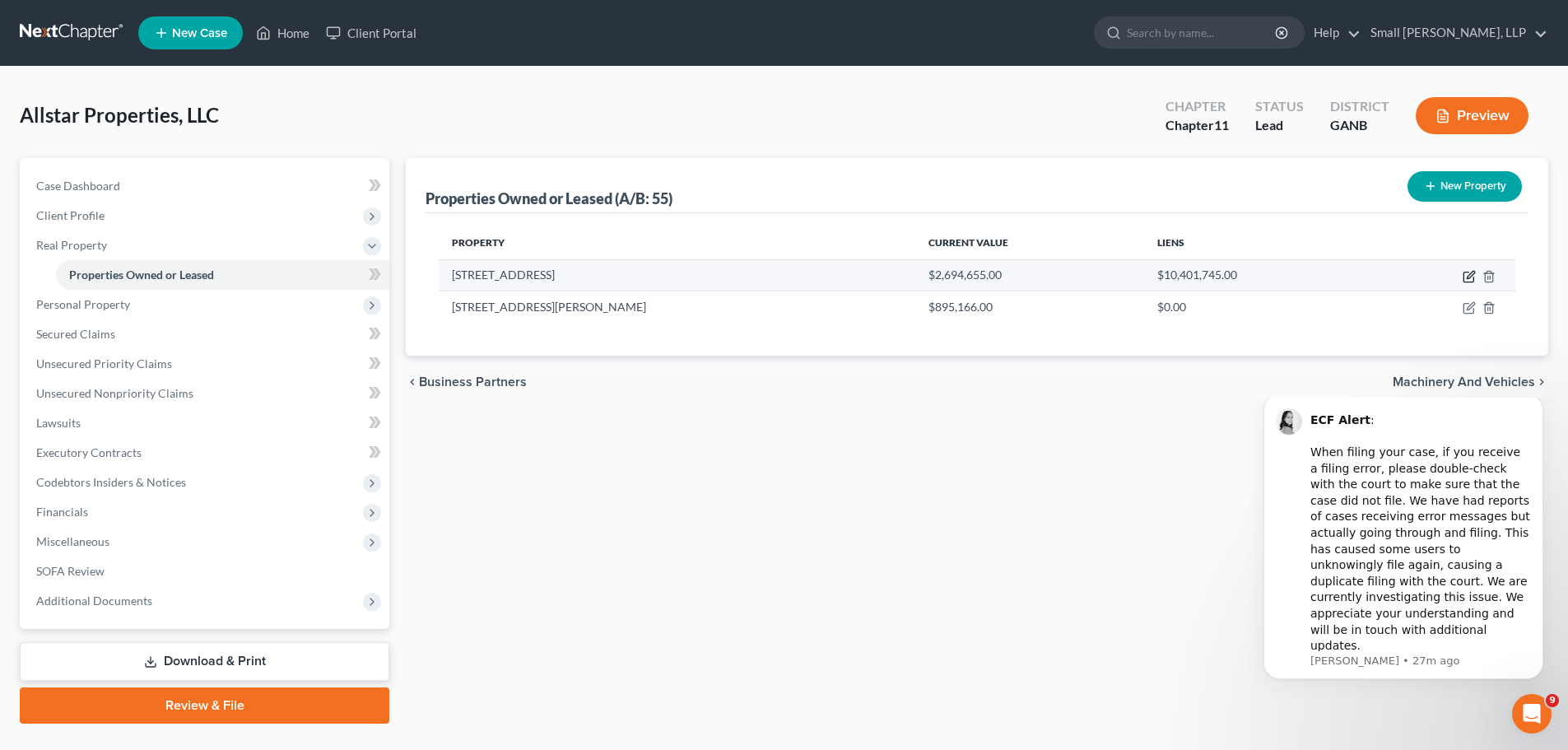
click at [1467, 274] on icon "button" at bounding box center [1469, 276] width 14 height 14
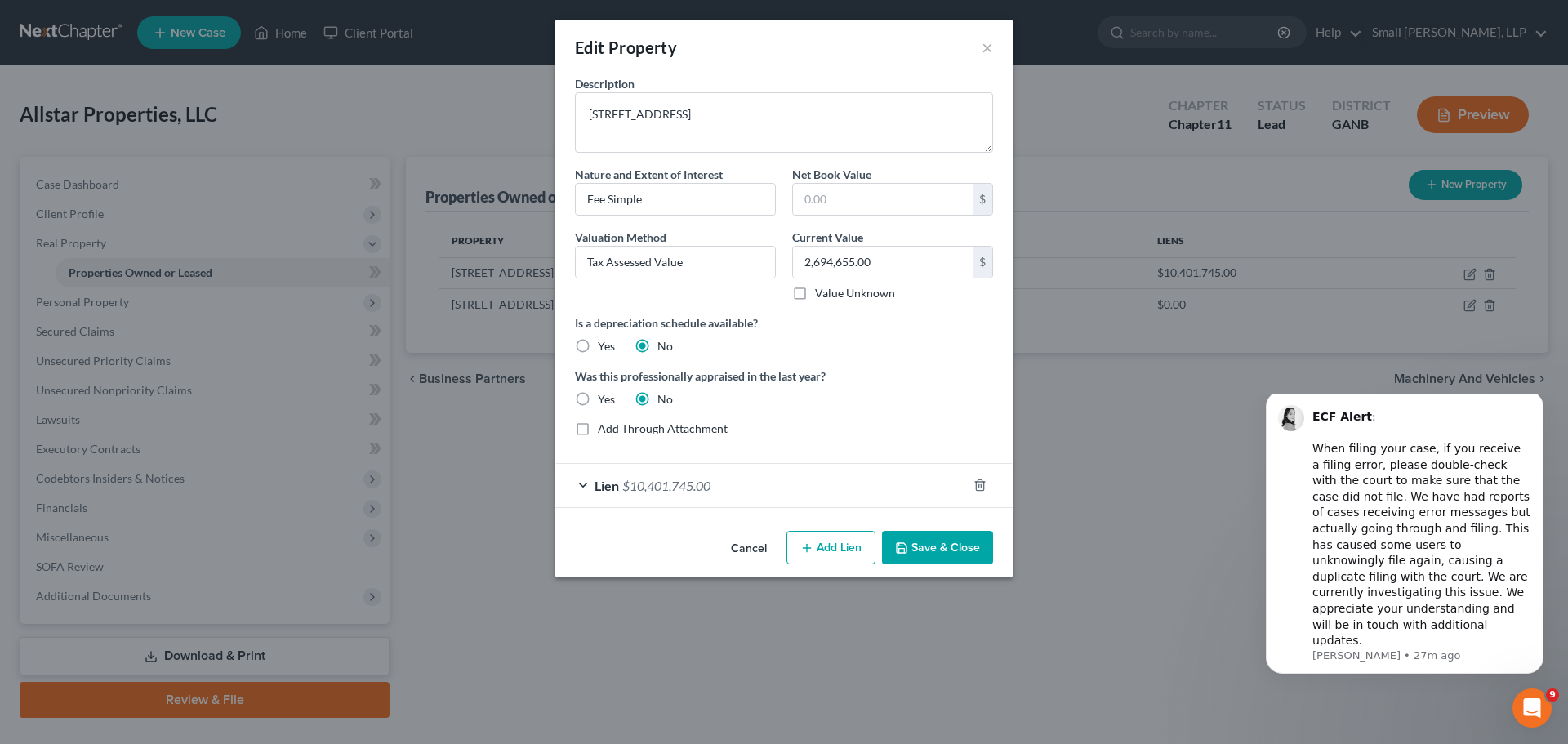
click at [791, 487] on div "Lien $10,401,745.00" at bounding box center [761, 485] width 412 height 43
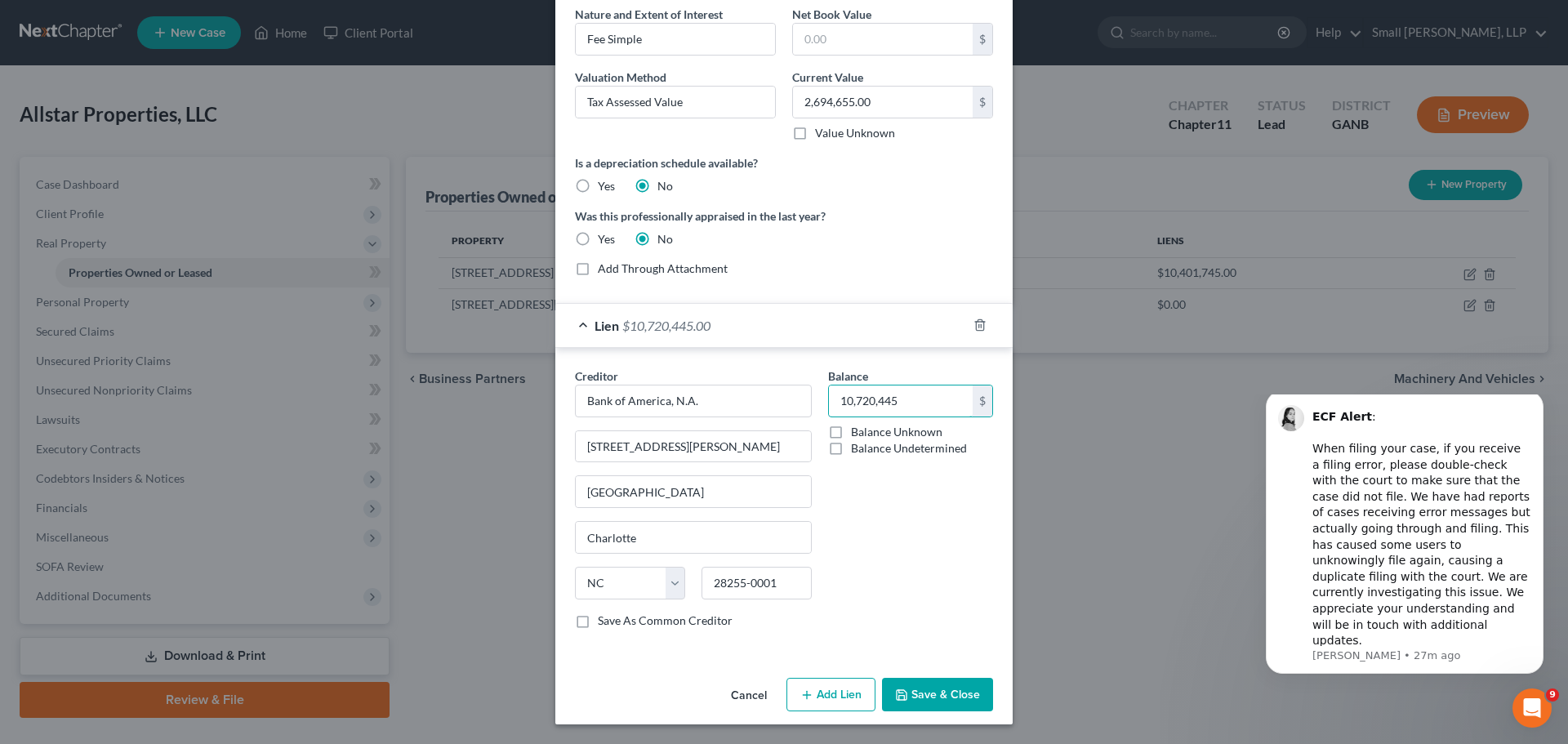
type input "10,720,445"
click at [919, 704] on button "Save & Close" at bounding box center [937, 695] width 111 height 34
